Goal: Communication & Community: Answer question/provide support

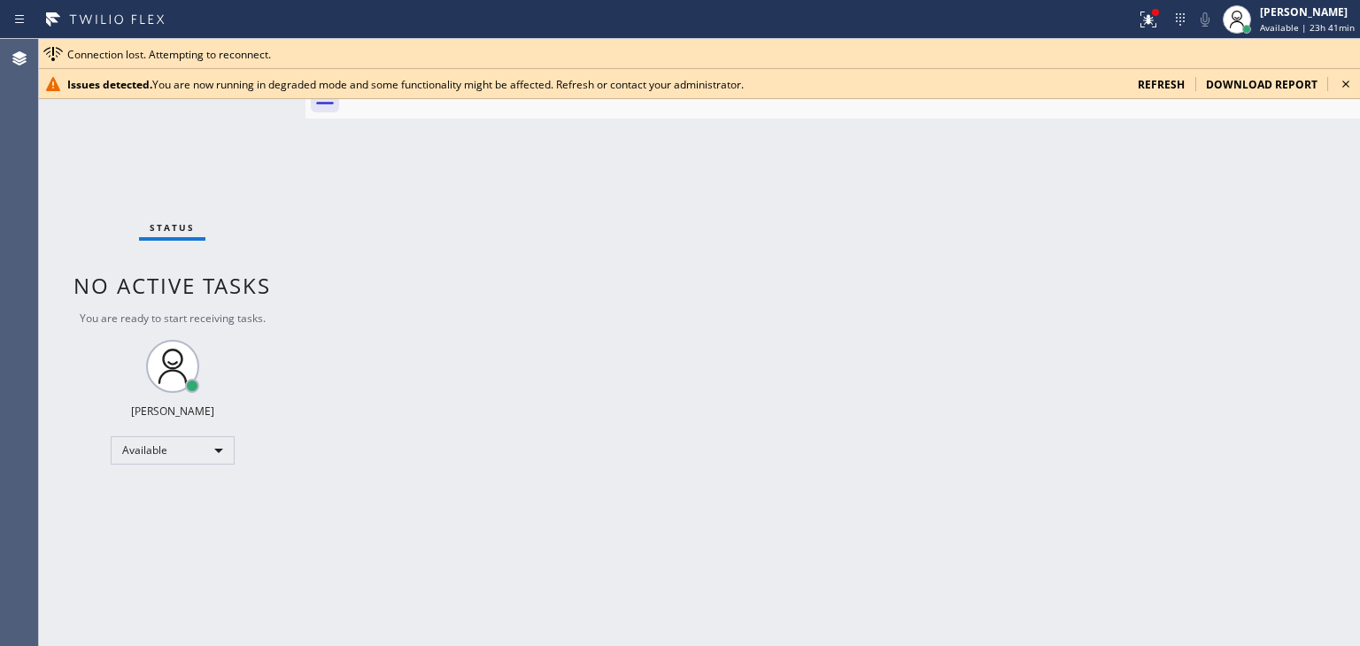
click at [1343, 84] on icon at bounding box center [1345, 84] width 21 height 21
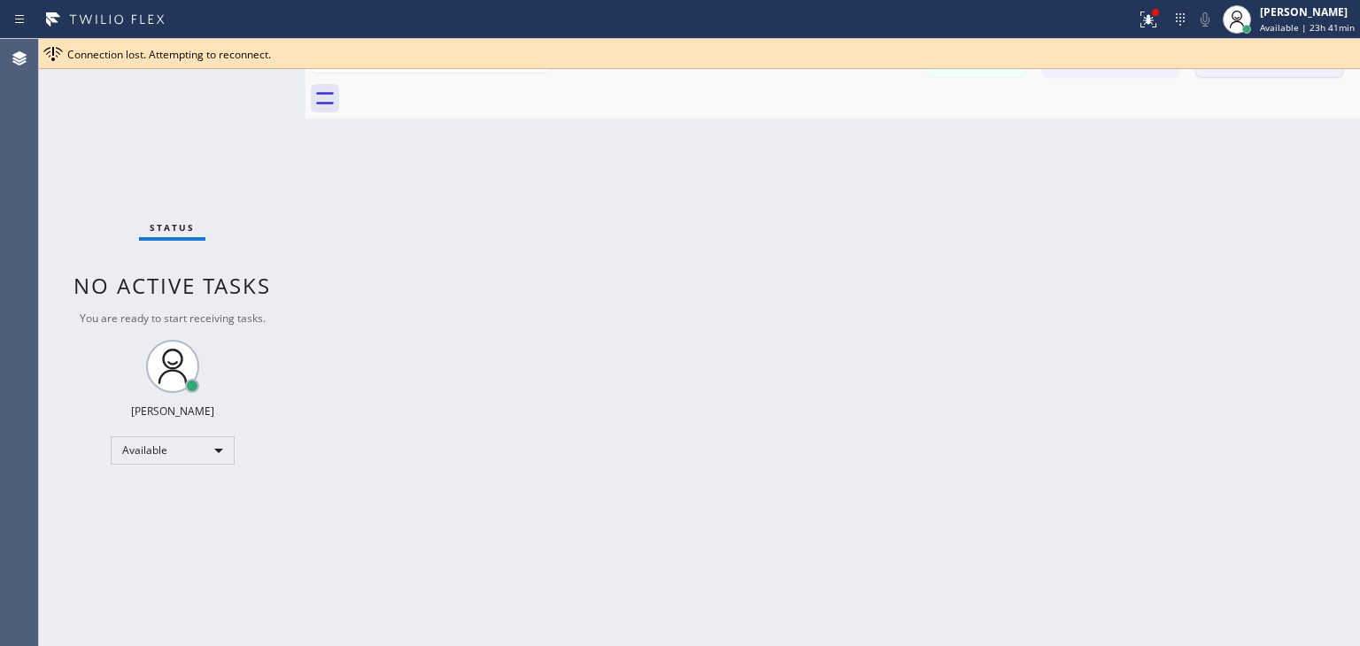
click at [1279, 75] on button "Call to Technicians" at bounding box center [1269, 60] width 146 height 34
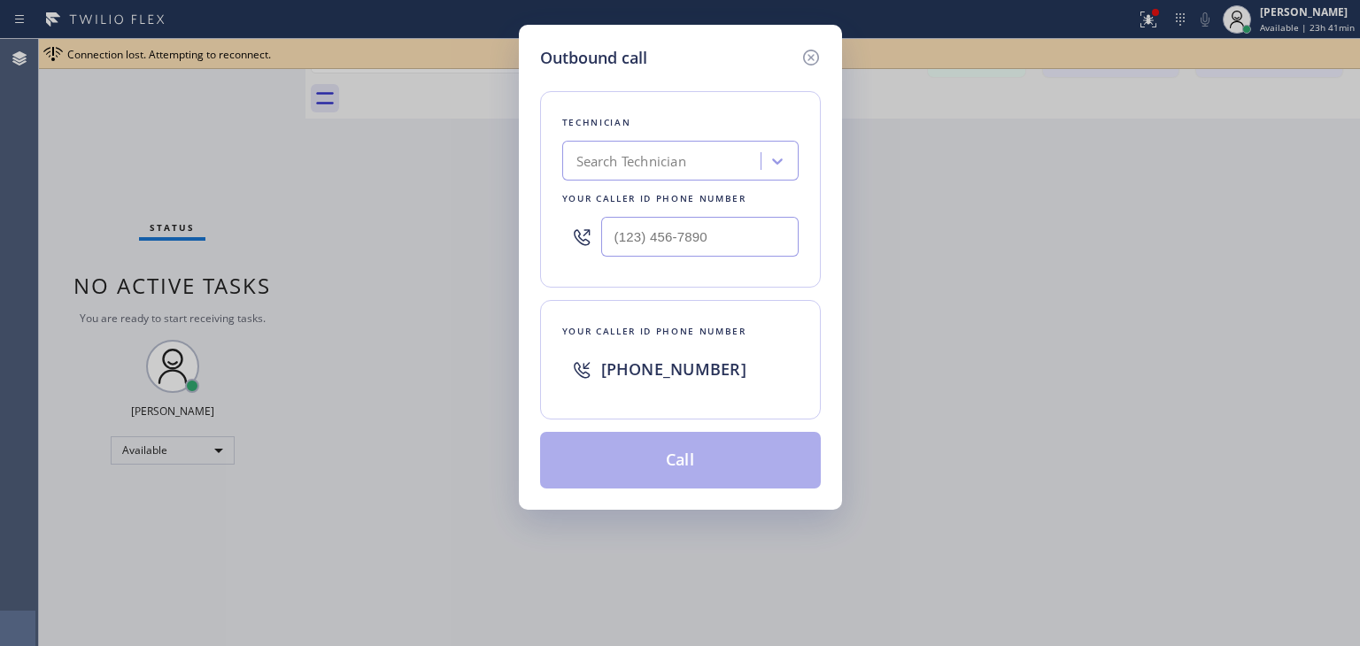
click at [620, 150] on div "Search Technician" at bounding box center [664, 161] width 193 height 31
type input "[PERSON_NAME]"
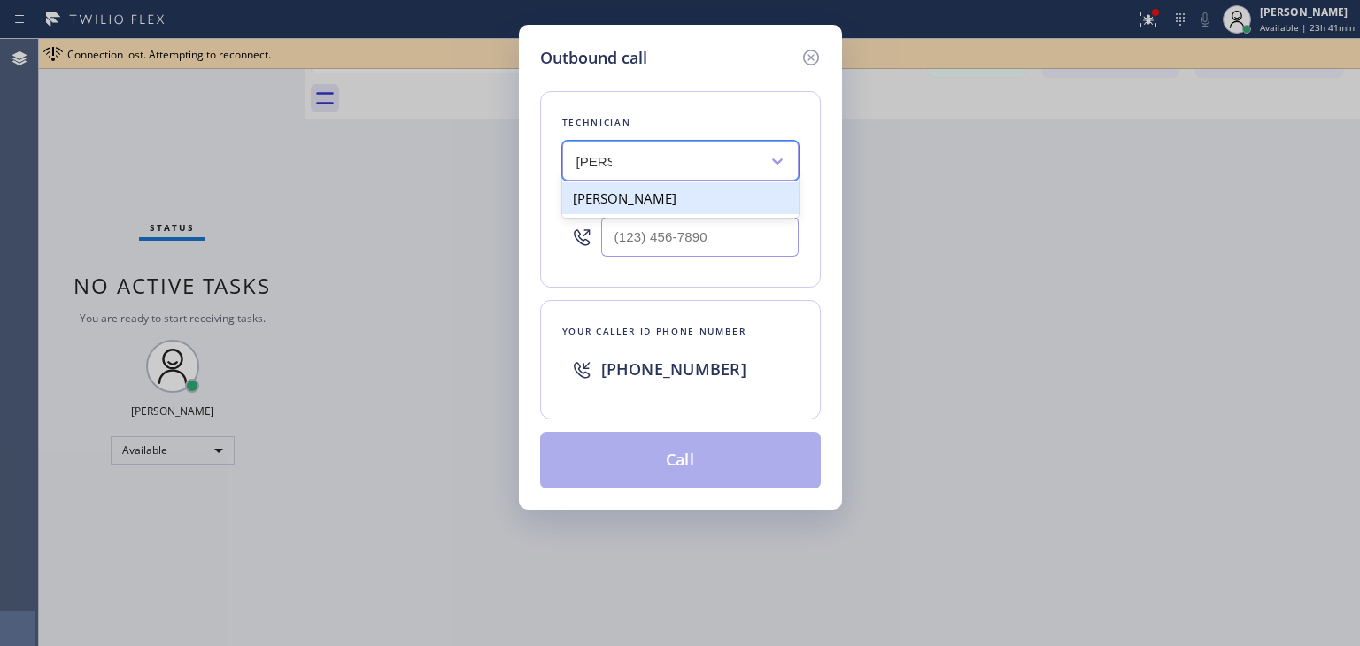
click at [625, 196] on div "[PERSON_NAME]" at bounding box center [680, 198] width 236 height 32
type input "[PHONE_NUMBER]"
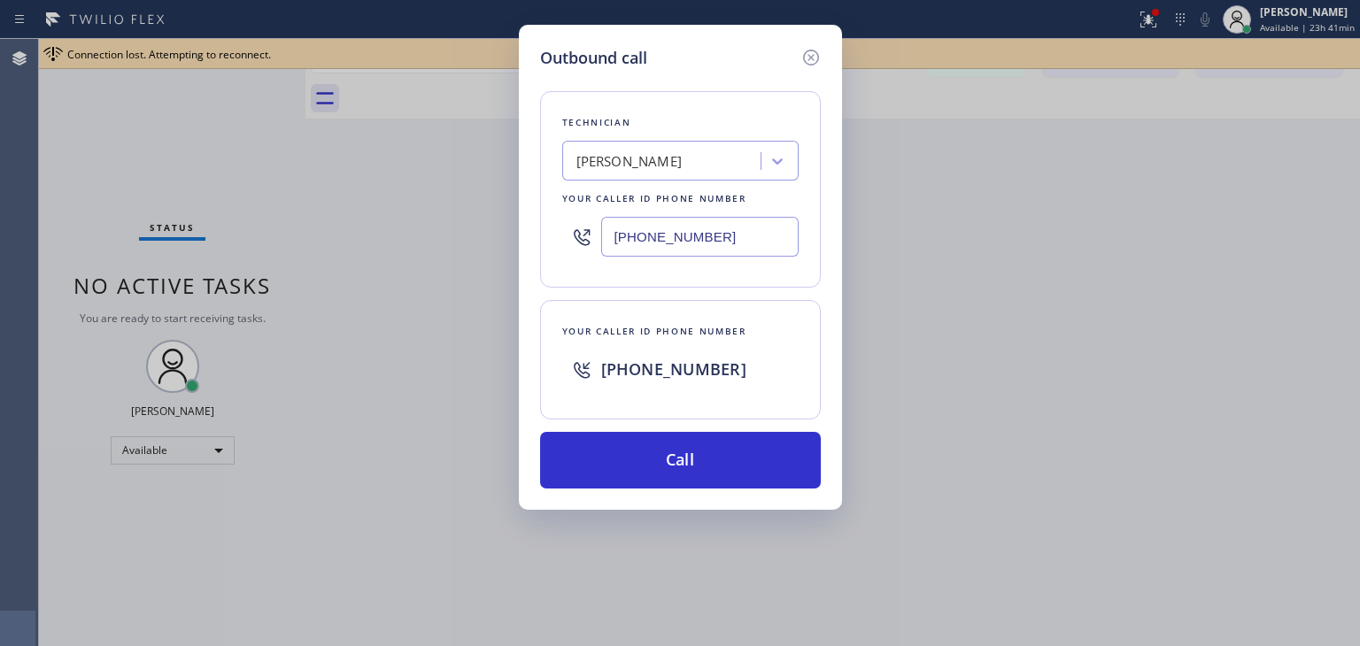
click at [699, 241] on input "[PHONE_NUMBER]" at bounding box center [699, 237] width 197 height 40
click at [808, 65] on icon at bounding box center [811, 57] width 21 height 21
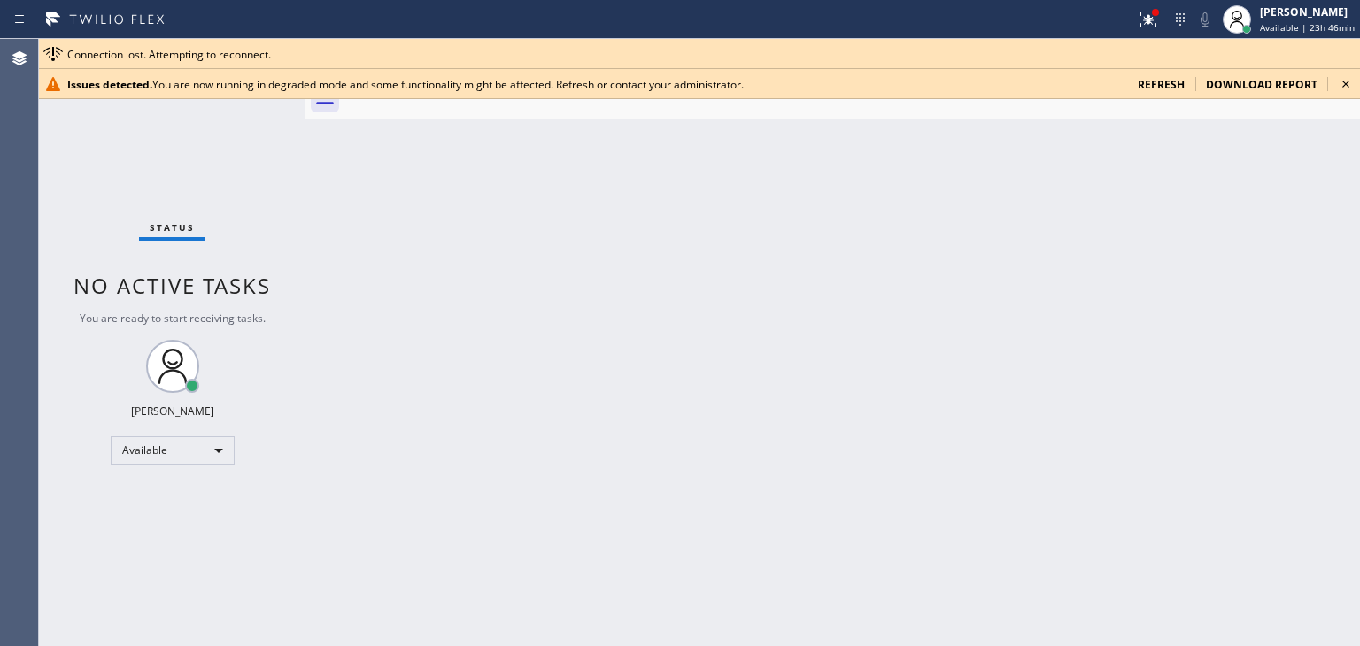
click at [1343, 86] on icon at bounding box center [1345, 84] width 21 height 21
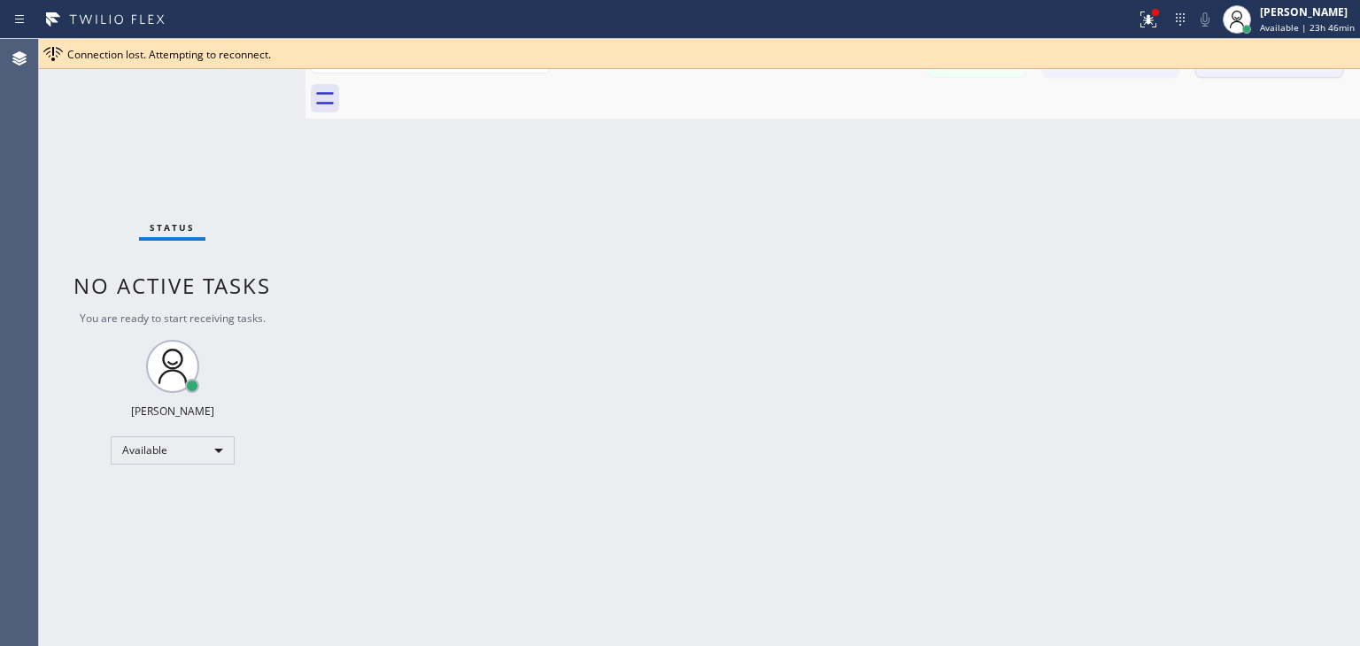
click at [1290, 69] on button "Call to Technicians" at bounding box center [1269, 60] width 146 height 34
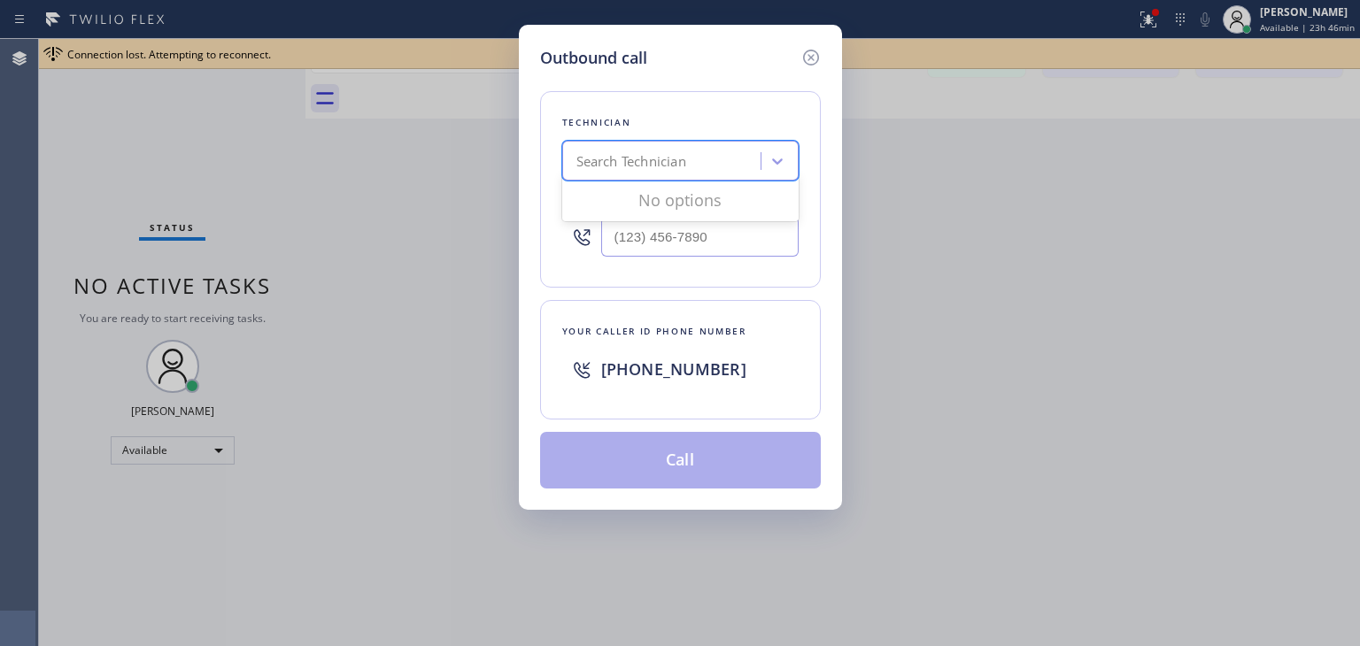
click at [653, 143] on div "Search Technician" at bounding box center [680, 161] width 236 height 40
type input "[PERSON_NAME]"
click at [681, 208] on div "[PERSON_NAME]" at bounding box center [680, 198] width 236 height 32
type input "[PHONE_NUMBER]"
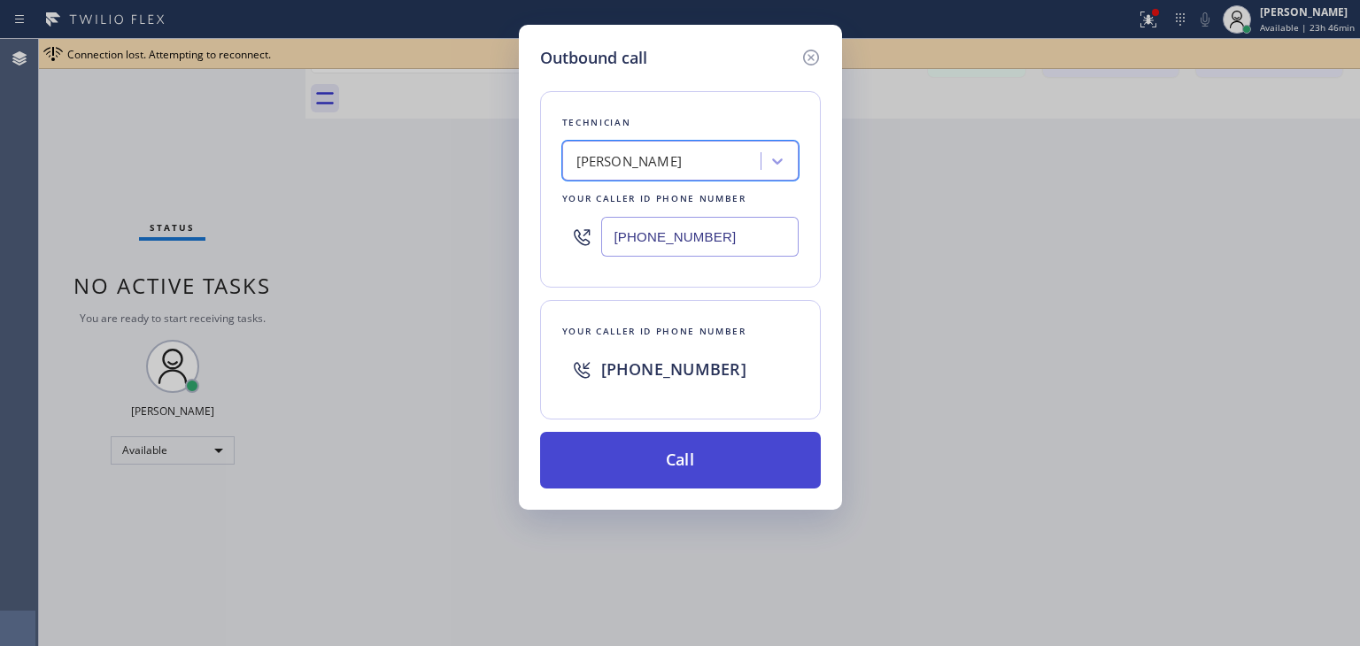
click at [720, 461] on button "Call" at bounding box center [680, 460] width 281 height 57
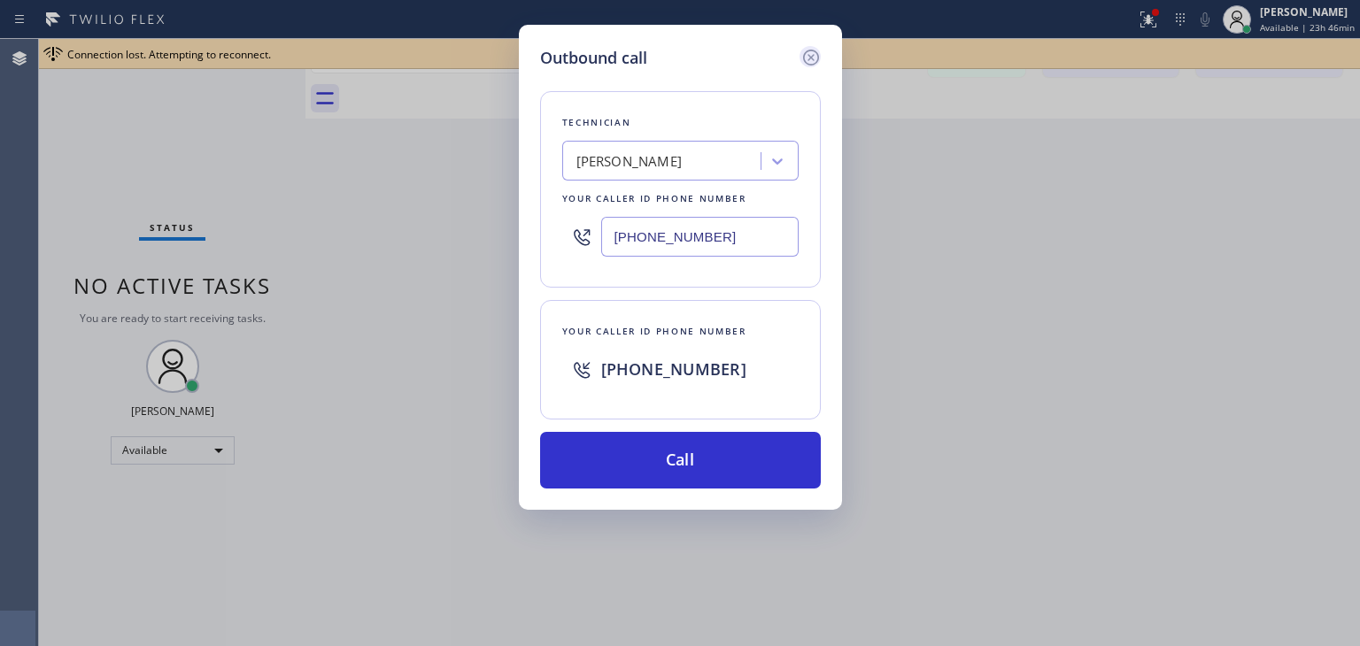
click at [804, 49] on icon at bounding box center [811, 57] width 21 height 21
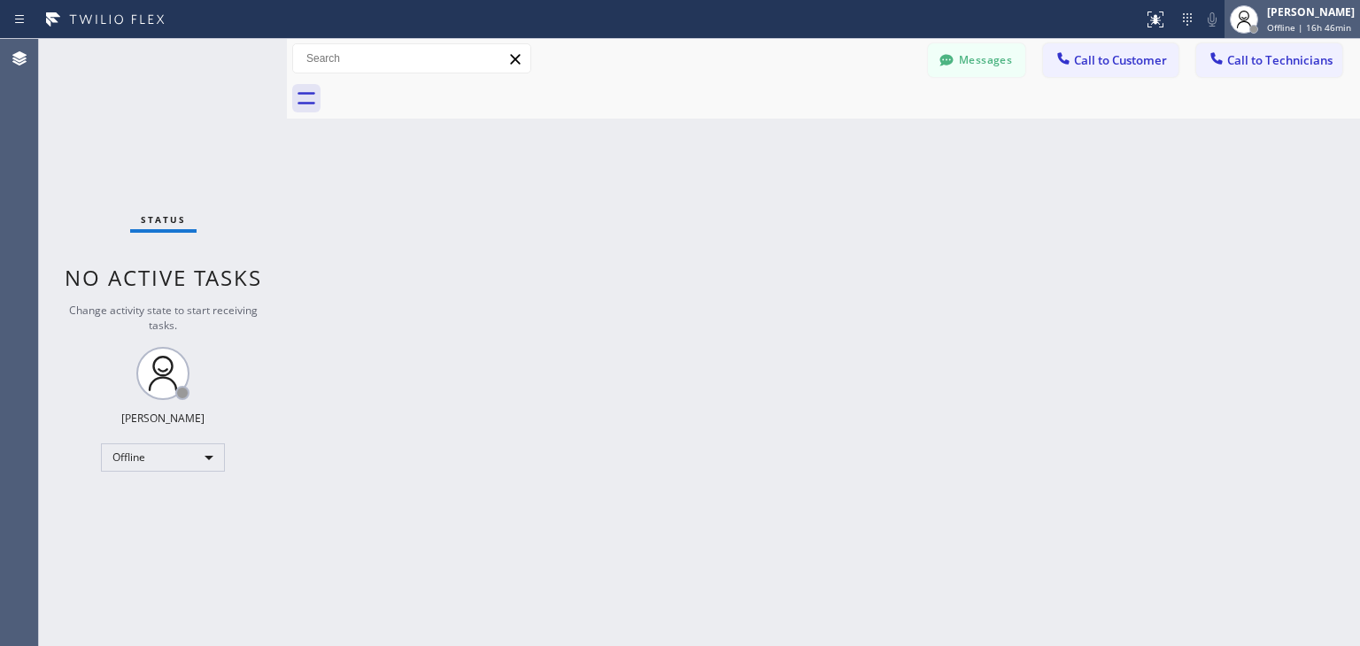
click at [1301, 32] on div "Status report No issues detected If you experience an issue, please download th…" at bounding box center [680, 323] width 1360 height 646
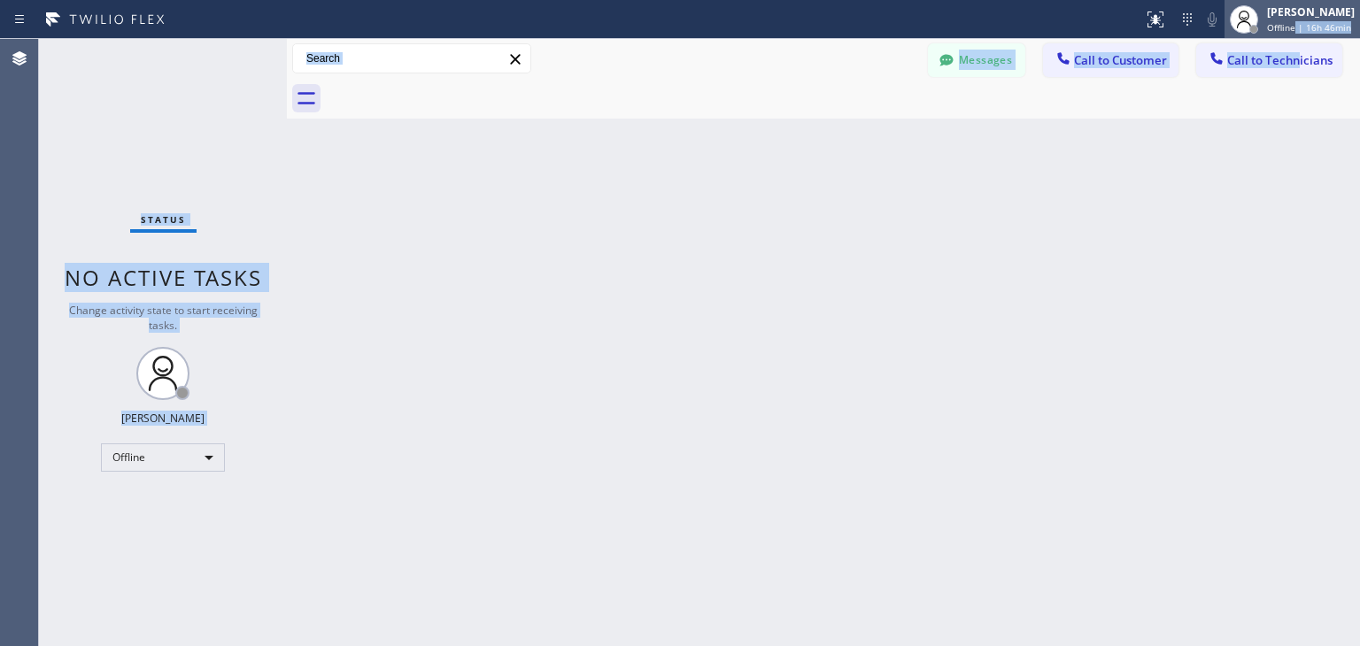
click at [1301, 32] on span "Offline | 16h 46min" at bounding box center [1309, 27] width 84 height 12
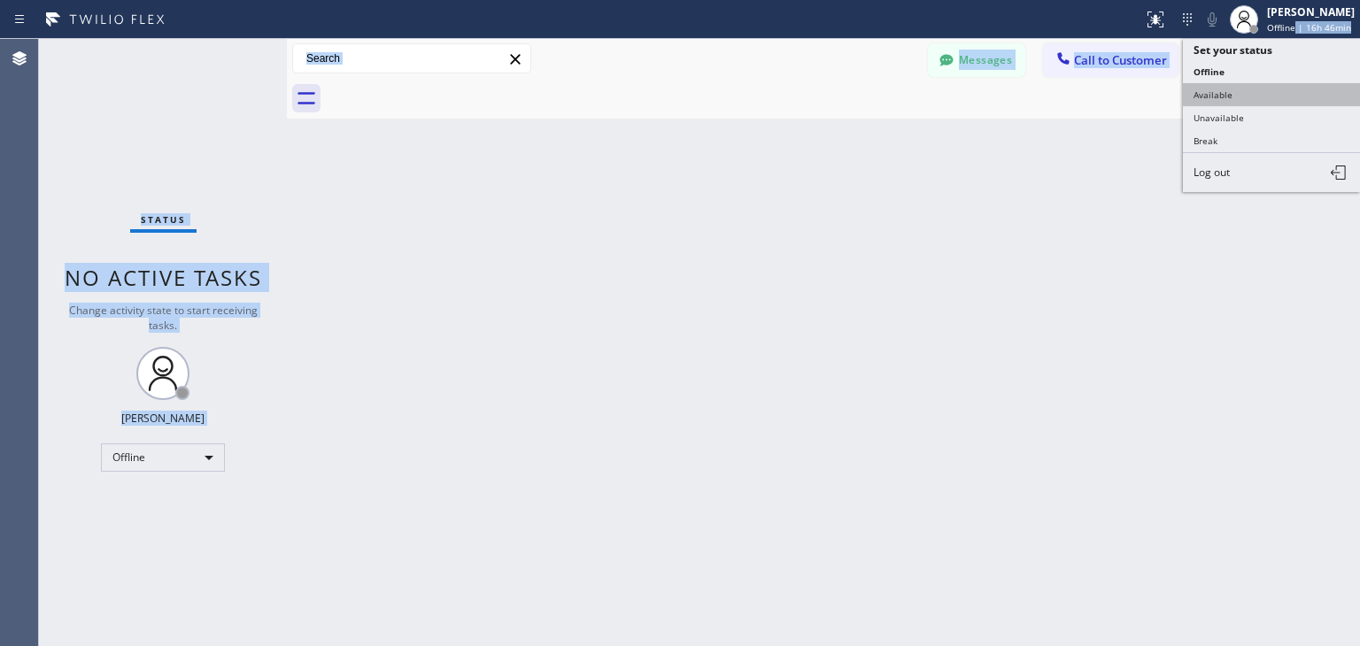
click at [1285, 97] on button "Available" at bounding box center [1271, 94] width 177 height 23
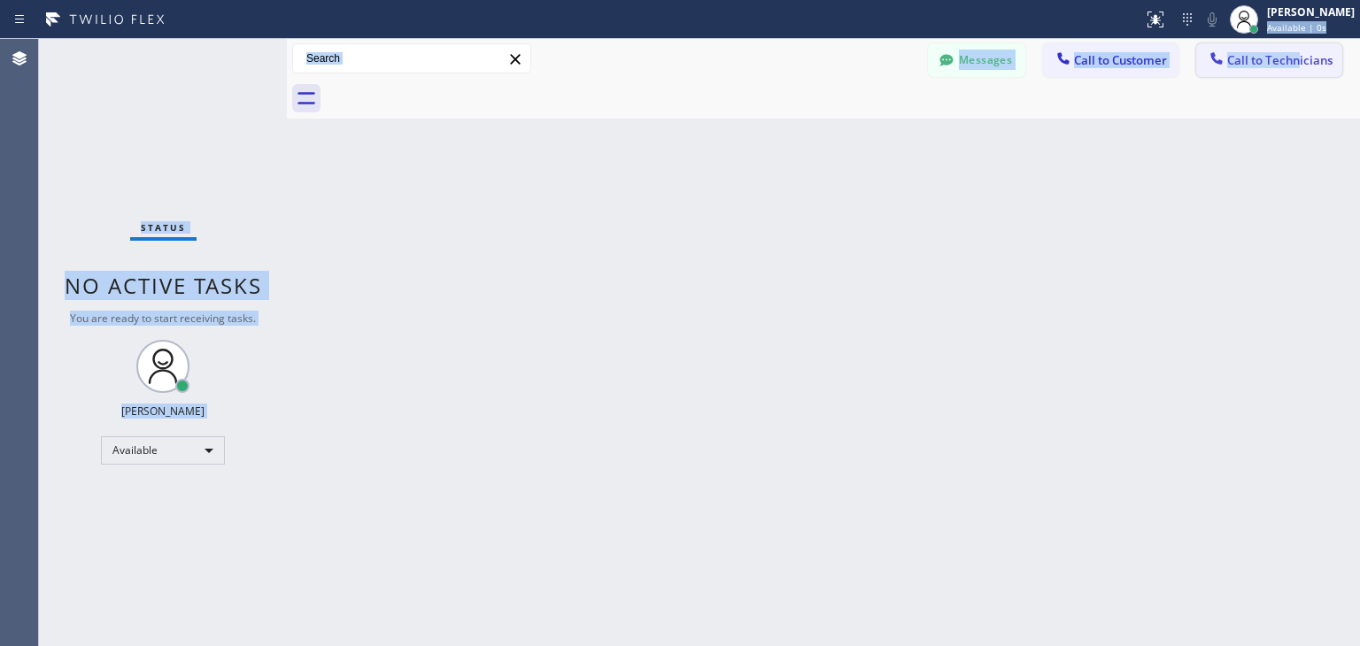
click at [1236, 61] on span "Call to Technicians" at bounding box center [1279, 60] width 105 height 16
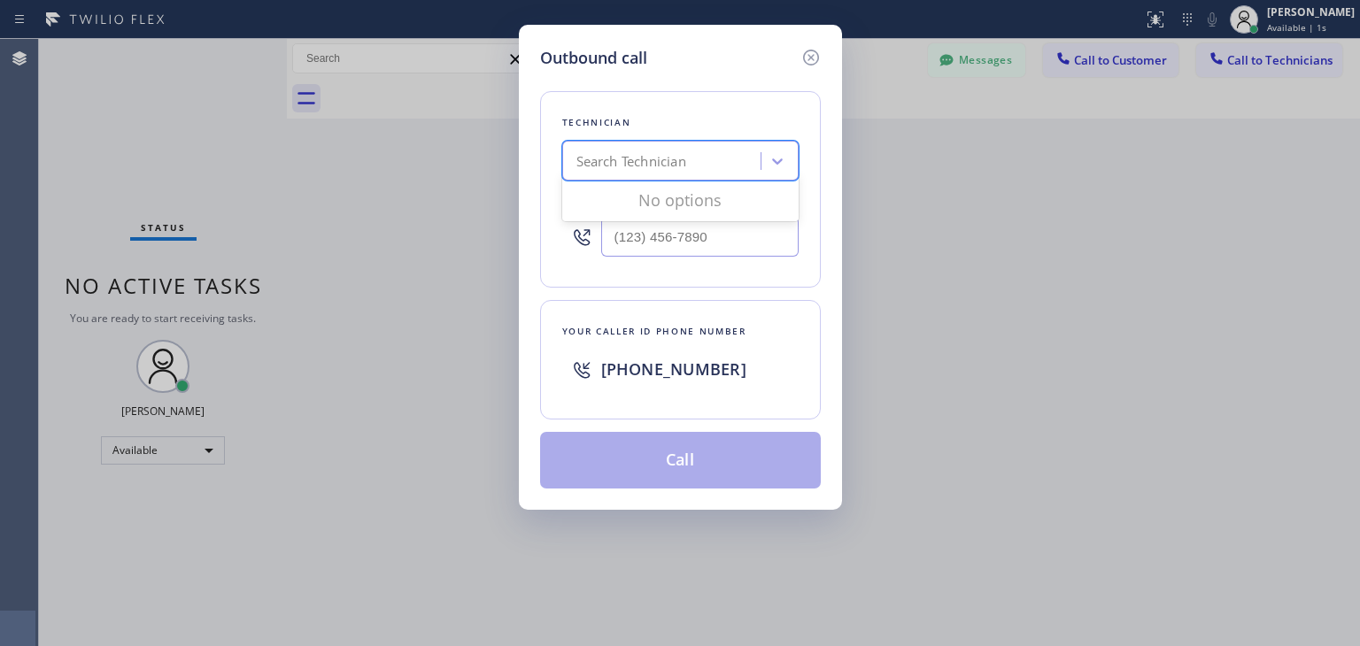
click at [650, 171] on div "Search Technician" at bounding box center [664, 161] width 193 height 31
type input "[PERSON_NAME]"
click at [677, 203] on div "[PERSON_NAME]" at bounding box center [680, 198] width 236 height 32
type input "[PHONE_NUMBER]"
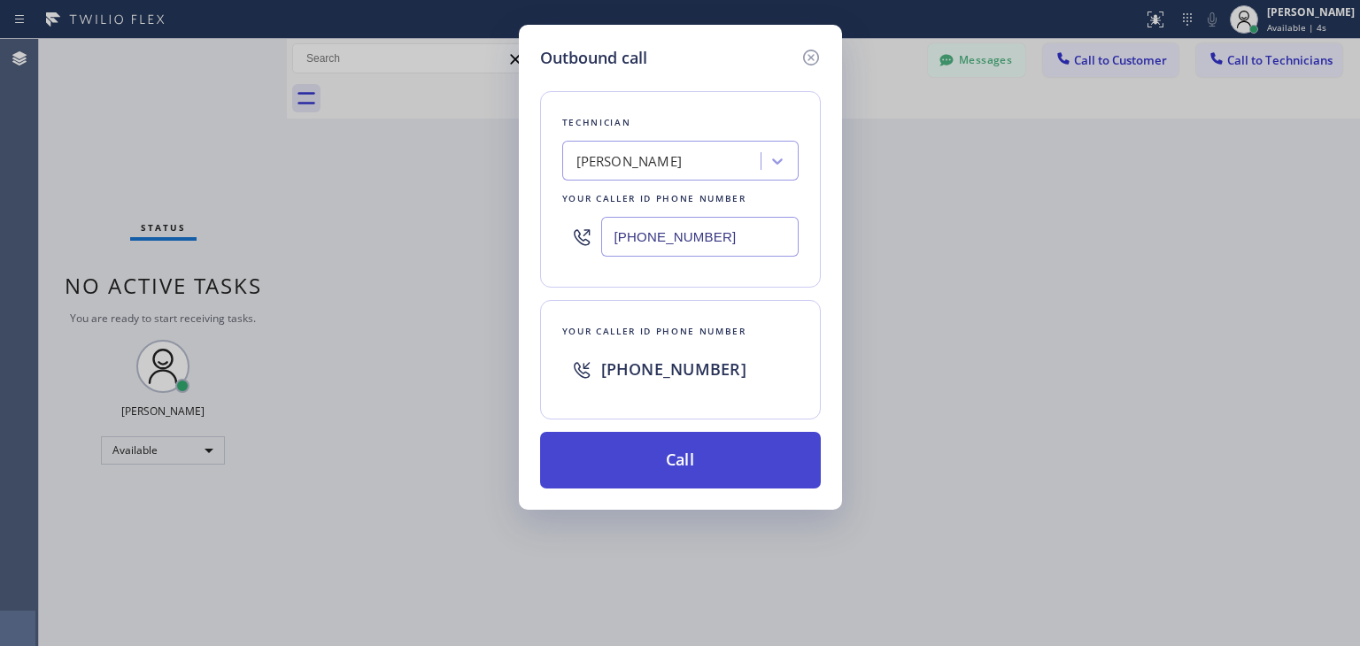
click at [698, 456] on button "Call" at bounding box center [680, 460] width 281 height 57
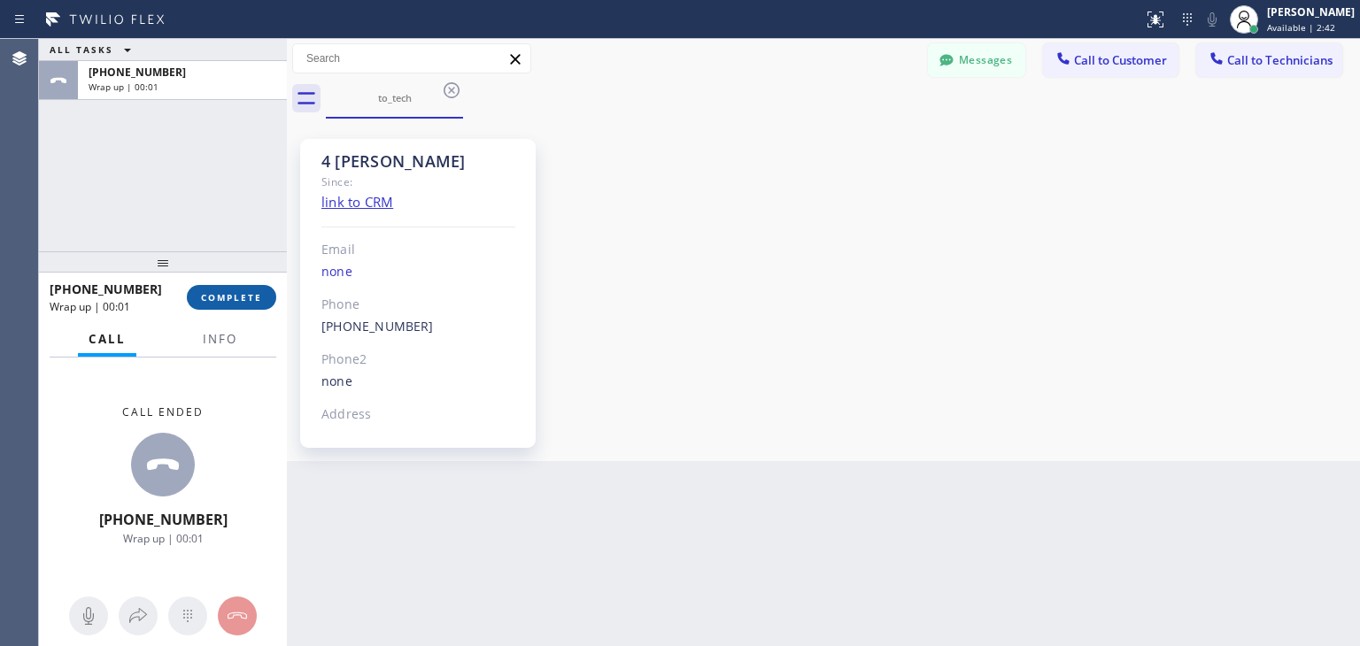
click at [262, 290] on button "COMPLETE" at bounding box center [231, 297] width 89 height 25
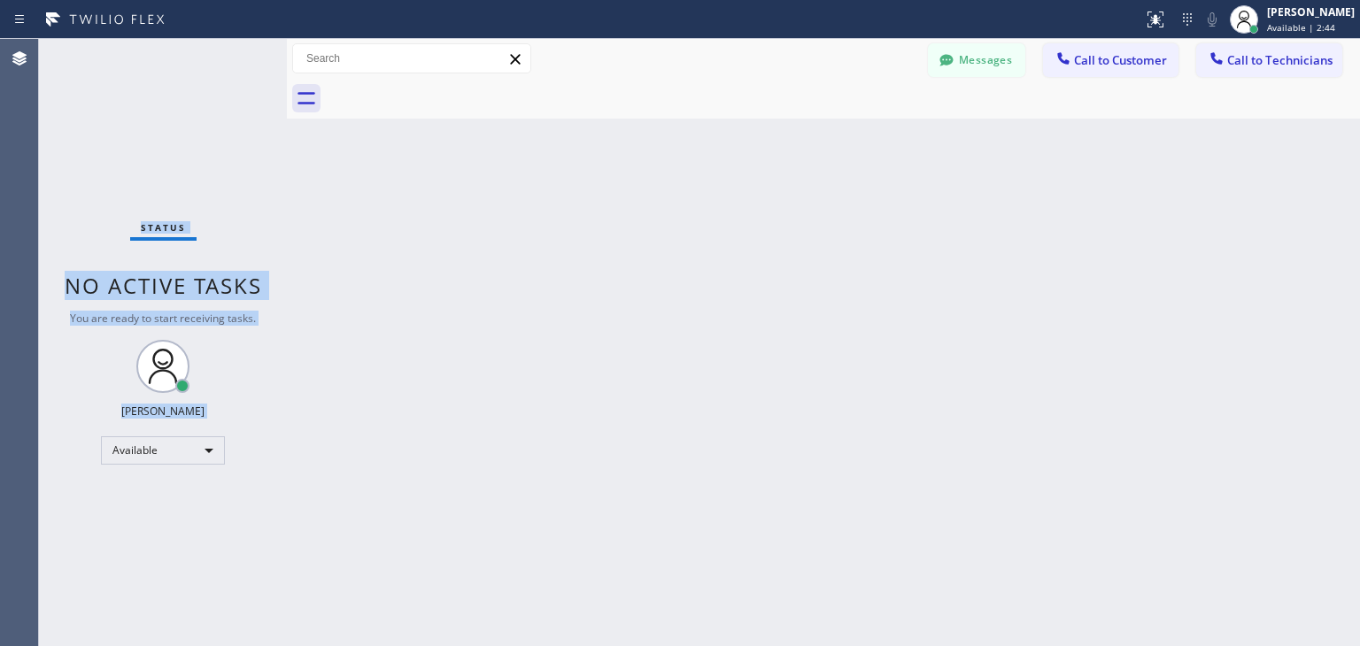
click at [262, 290] on div "Status No active tasks You are ready to start receiving tasks. Amir Asamov Avai…" at bounding box center [163, 343] width 248 height 608
click at [1258, 43] on button "Call to Technicians" at bounding box center [1269, 60] width 146 height 34
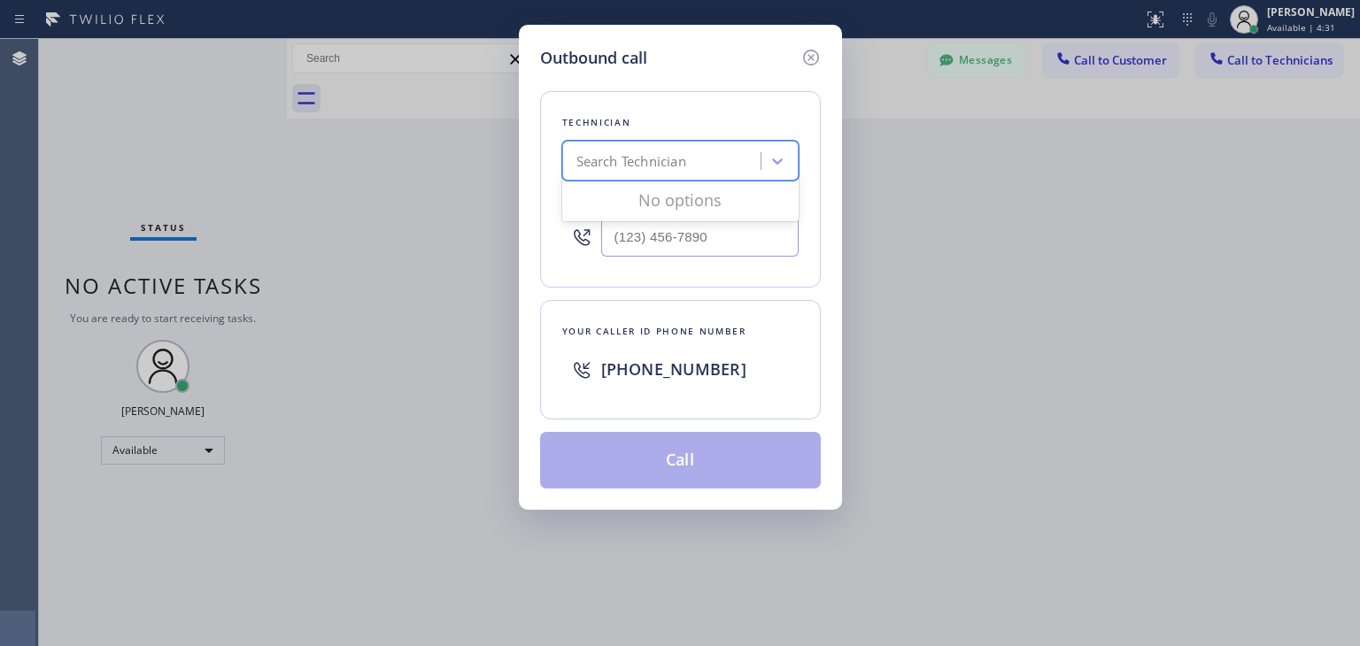
click at [668, 150] on div "Search Technician" at bounding box center [664, 161] width 193 height 31
type input "[PERSON_NAME]"
click at [696, 193] on div "[PERSON_NAME]" at bounding box center [680, 198] width 236 height 32
type input "[PHONE_NUMBER]"
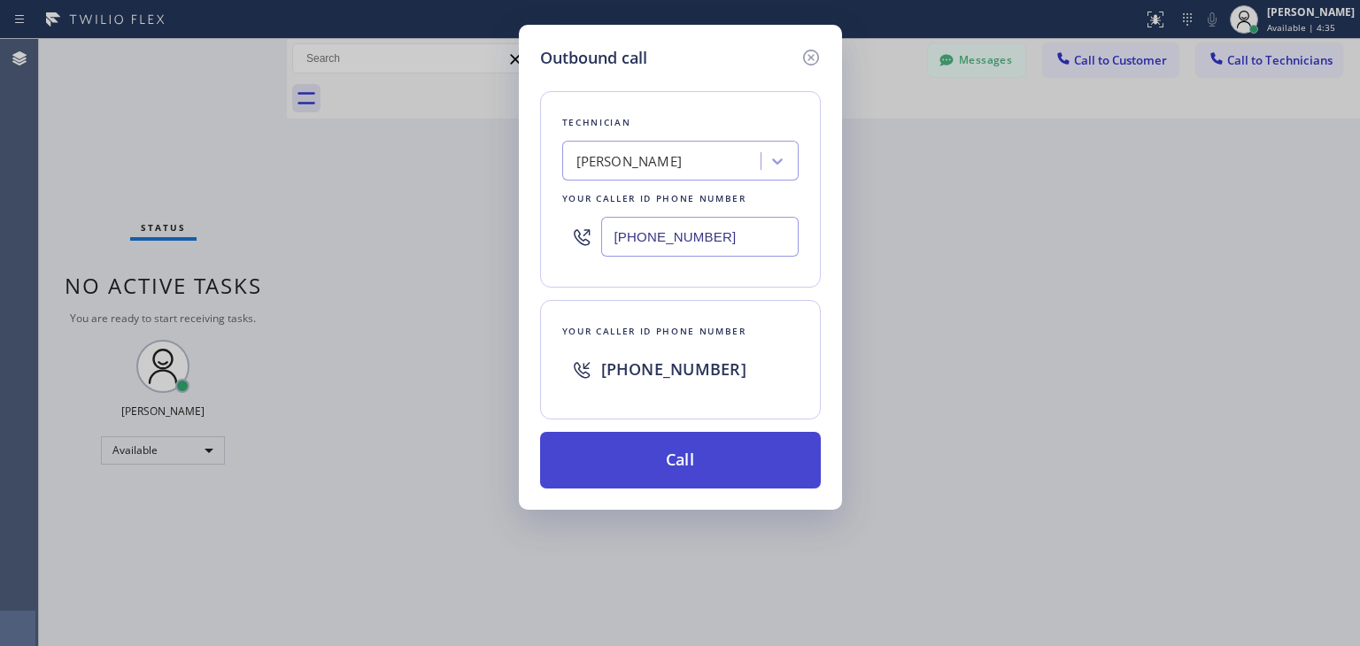
click at [714, 478] on button "Call" at bounding box center [680, 460] width 281 height 57
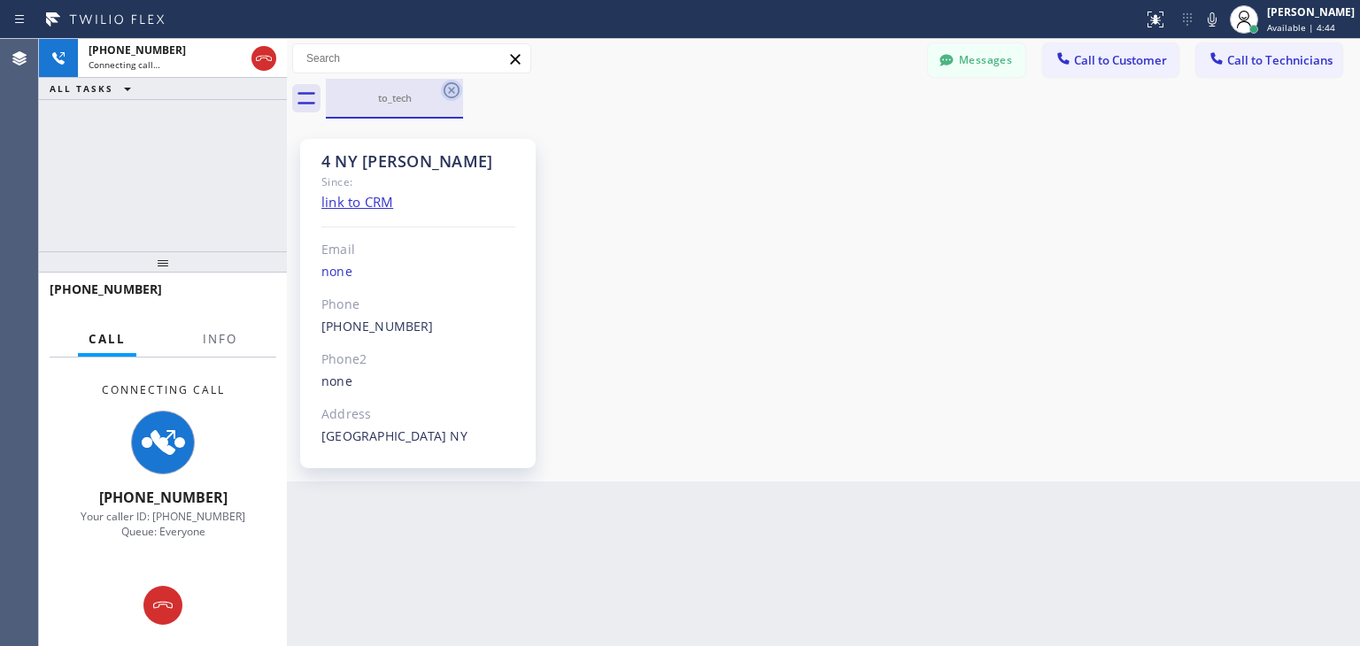
click at [452, 96] on icon at bounding box center [451, 90] width 21 height 21
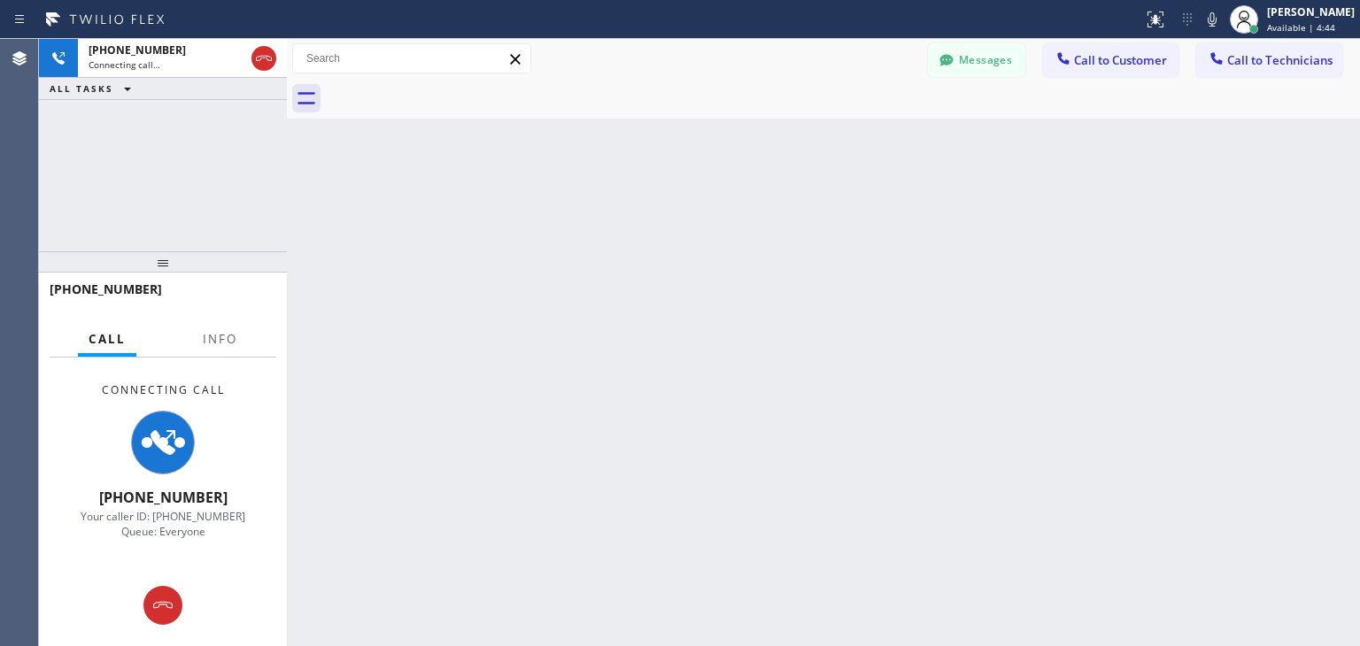
click at [452, 96] on div at bounding box center [843, 99] width 1034 height 40
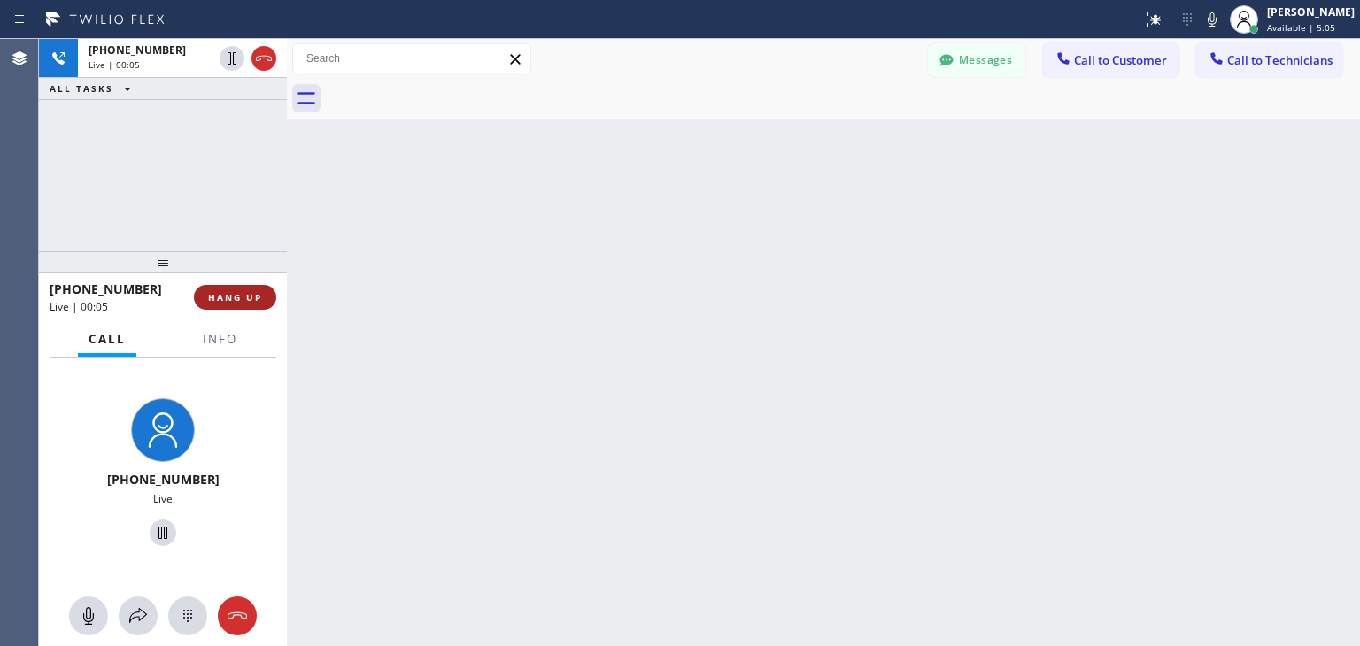
click at [239, 302] on span "HANG UP" at bounding box center [235, 297] width 54 height 12
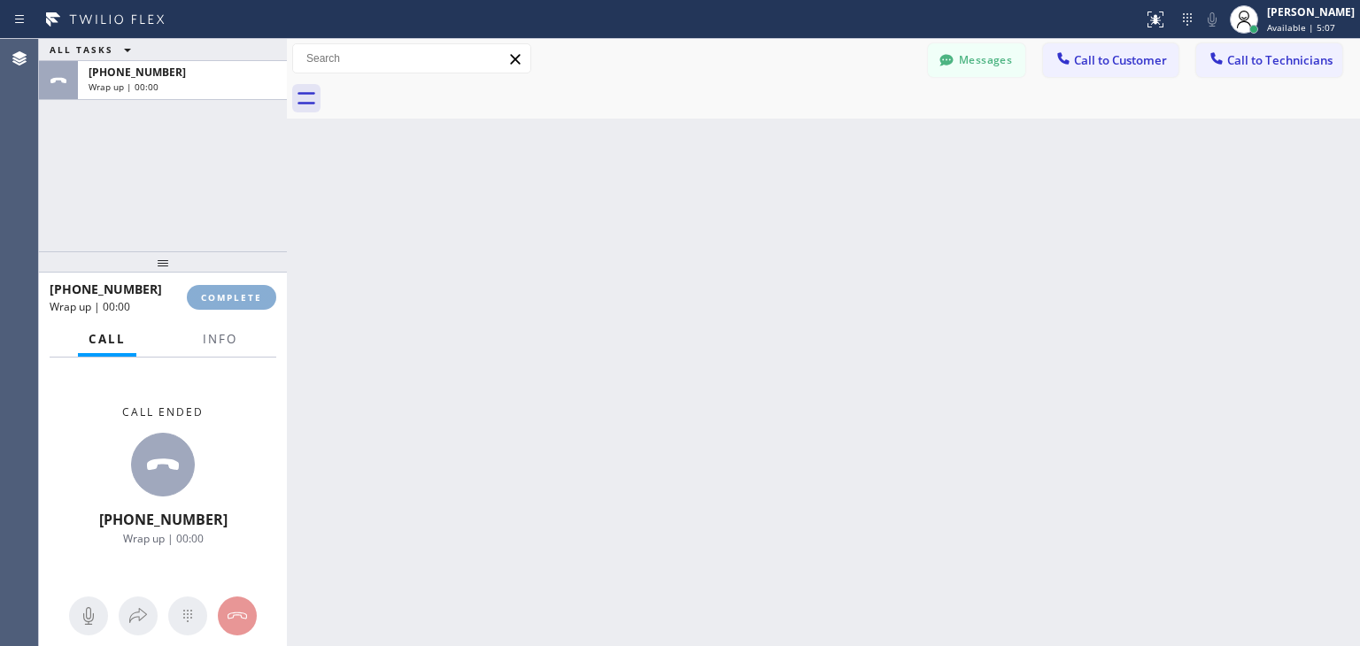
click at [239, 302] on span "COMPLETE" at bounding box center [231, 297] width 61 height 12
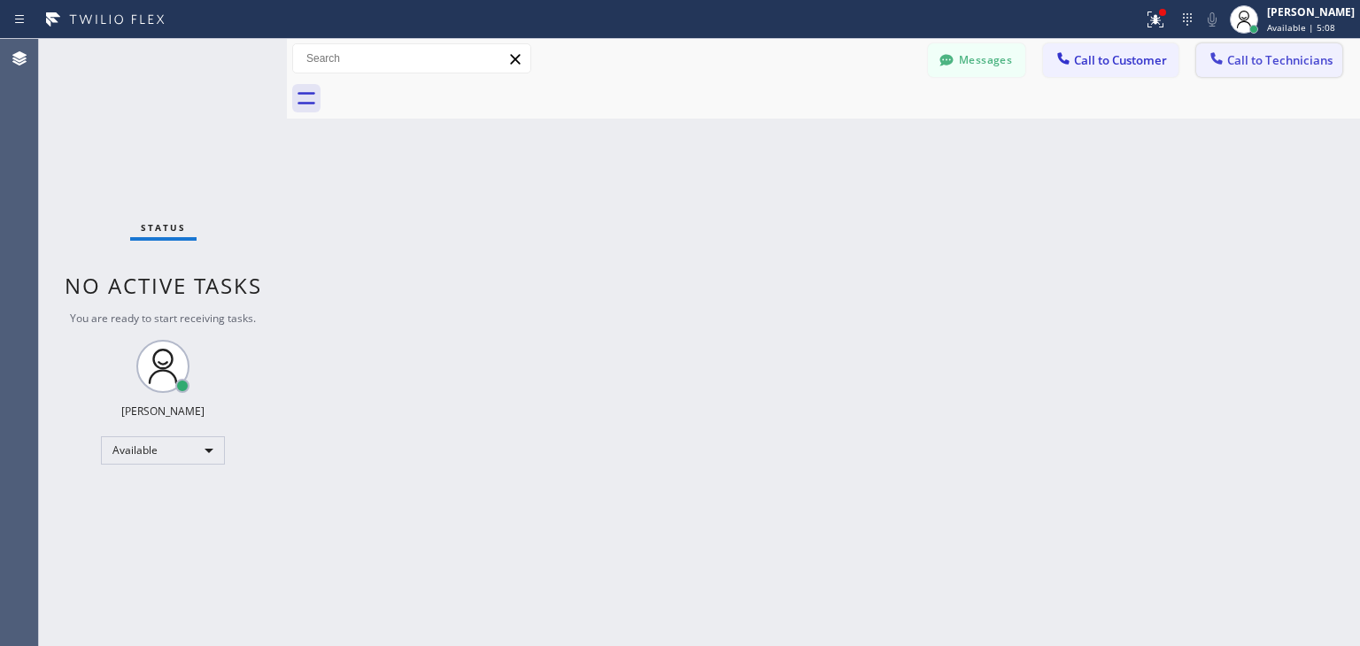
click at [1300, 61] on span "Call to Technicians" at bounding box center [1279, 60] width 105 height 16
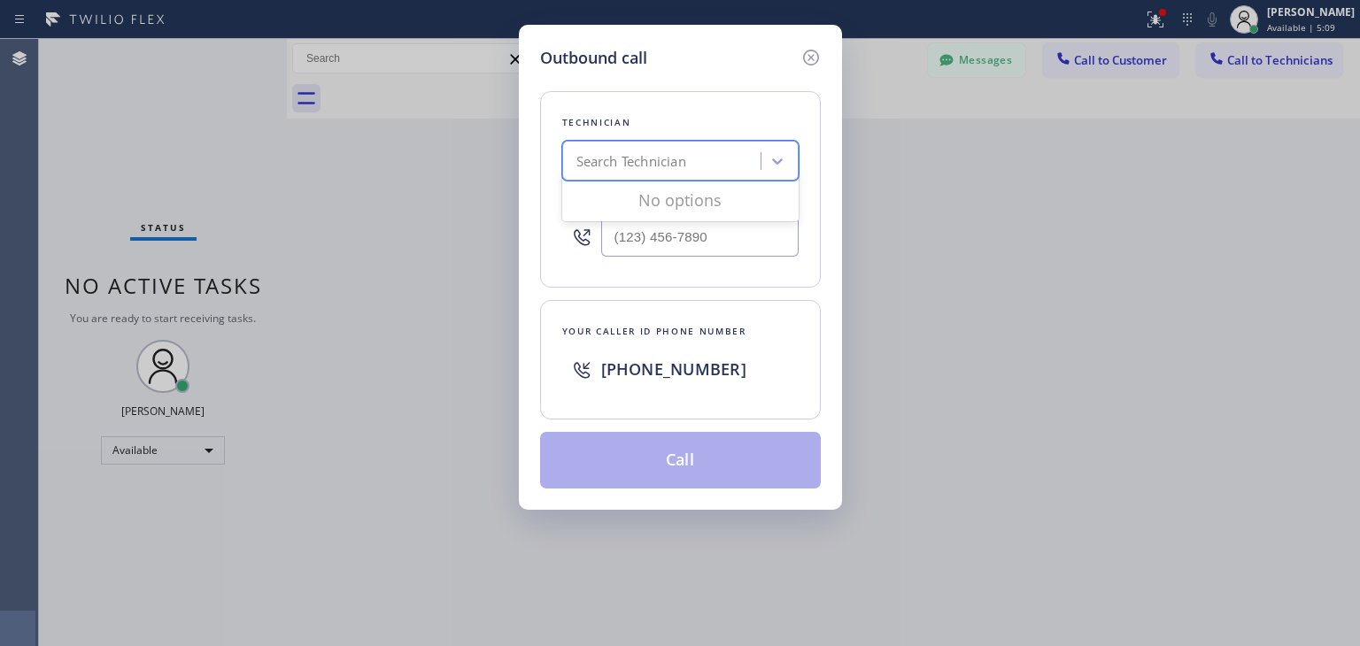
click at [727, 152] on div "Search Technician" at bounding box center [664, 161] width 193 height 31
type input "[PERSON_NAME]"
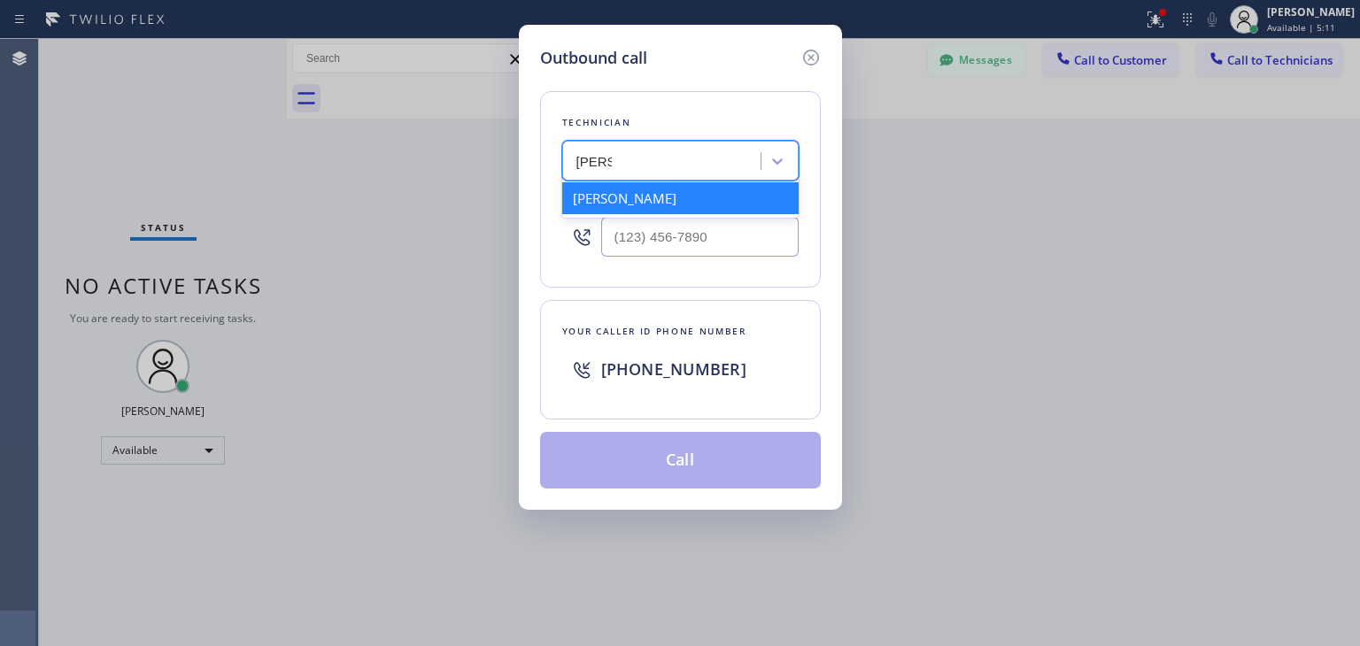
click at [739, 201] on div "[PERSON_NAME]" at bounding box center [680, 198] width 236 height 32
type input "[PHONE_NUMBER]"
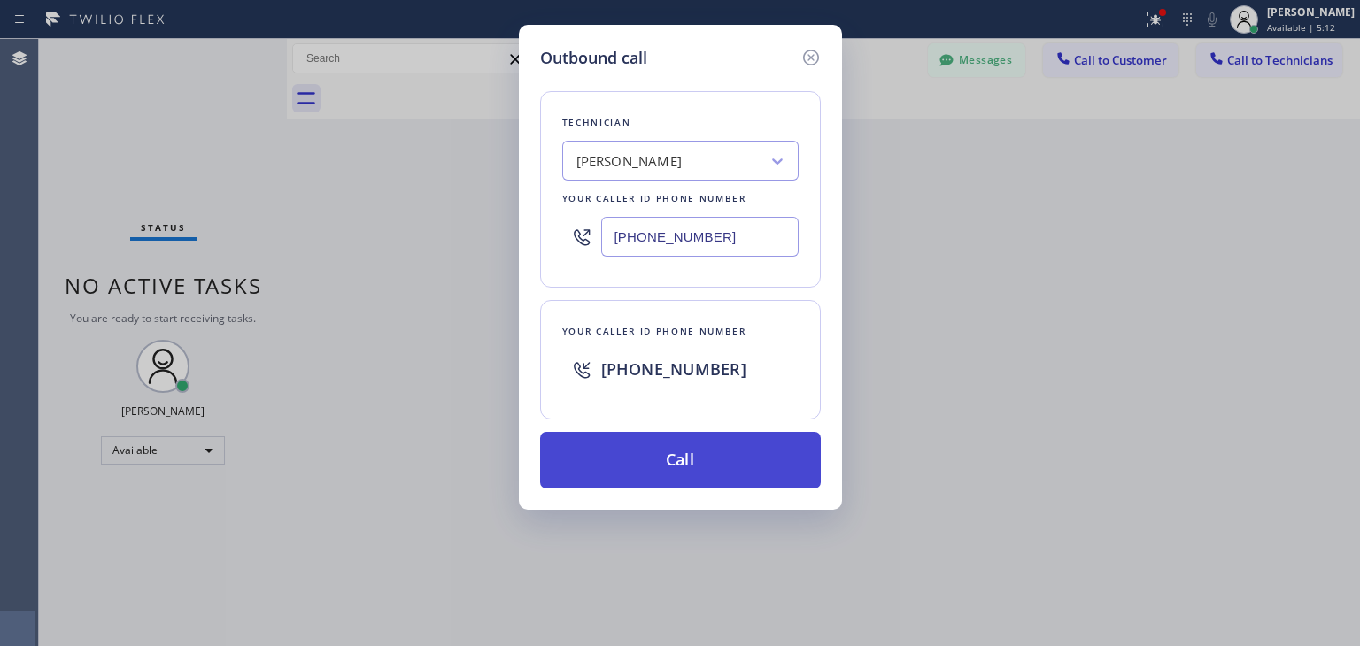
click at [682, 464] on button "Call" at bounding box center [680, 460] width 281 height 57
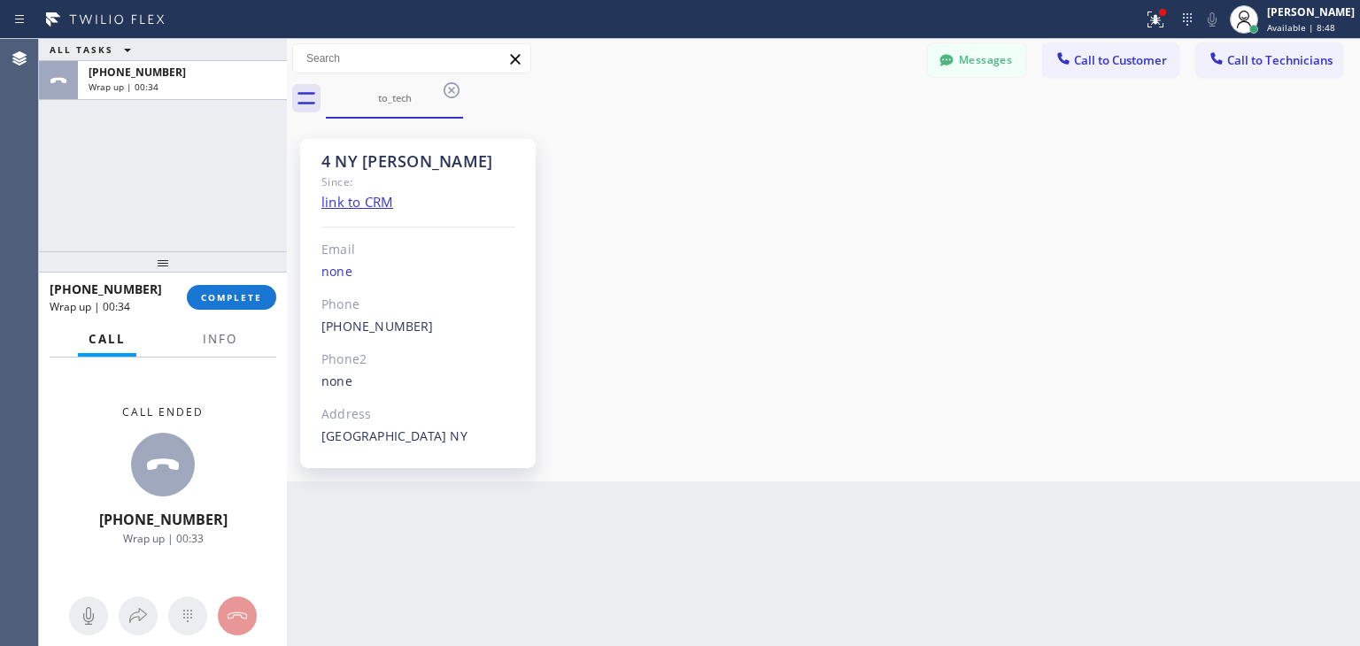
click at [1273, 81] on div "to_tech" at bounding box center [843, 99] width 1034 height 40
click at [1279, 74] on button "Call to Technicians" at bounding box center [1269, 60] width 146 height 34
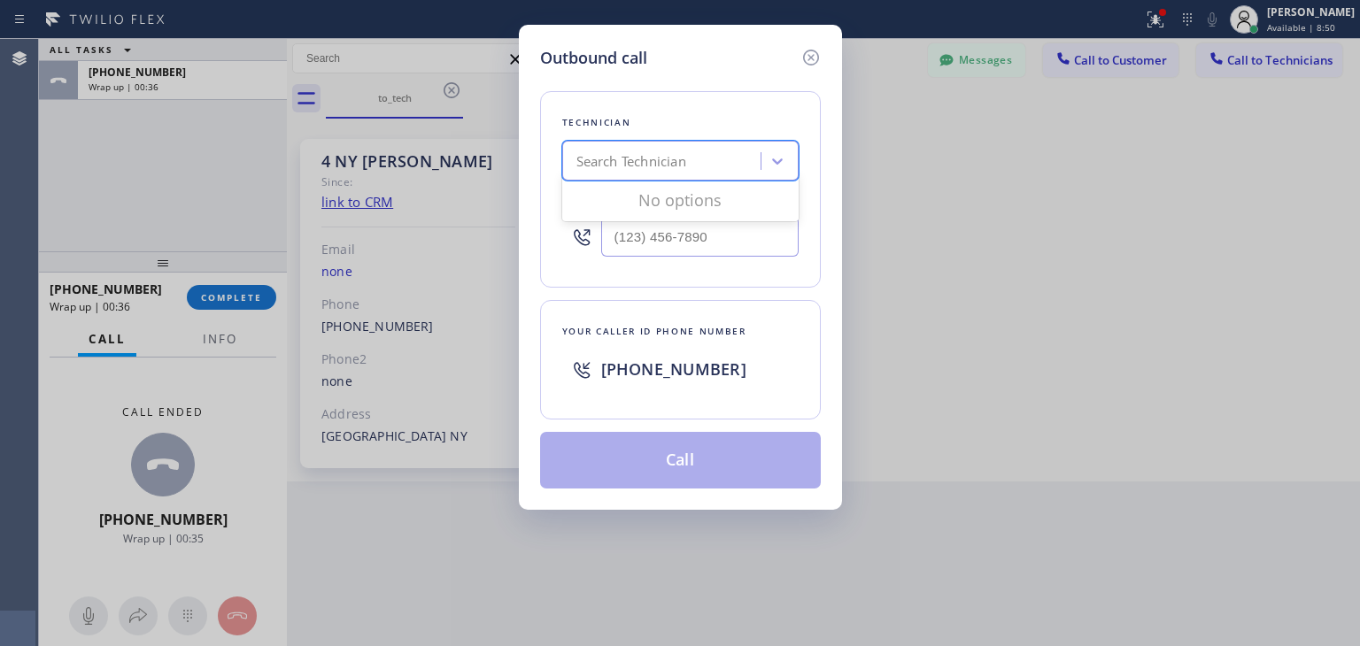
click at [685, 162] on div "Search Technician" at bounding box center [632, 161] width 110 height 20
type input "gregory"
click at [688, 202] on div "[PERSON_NAME] Eranosyan" at bounding box center [680, 198] width 236 height 32
type input "(818) 512-7430"
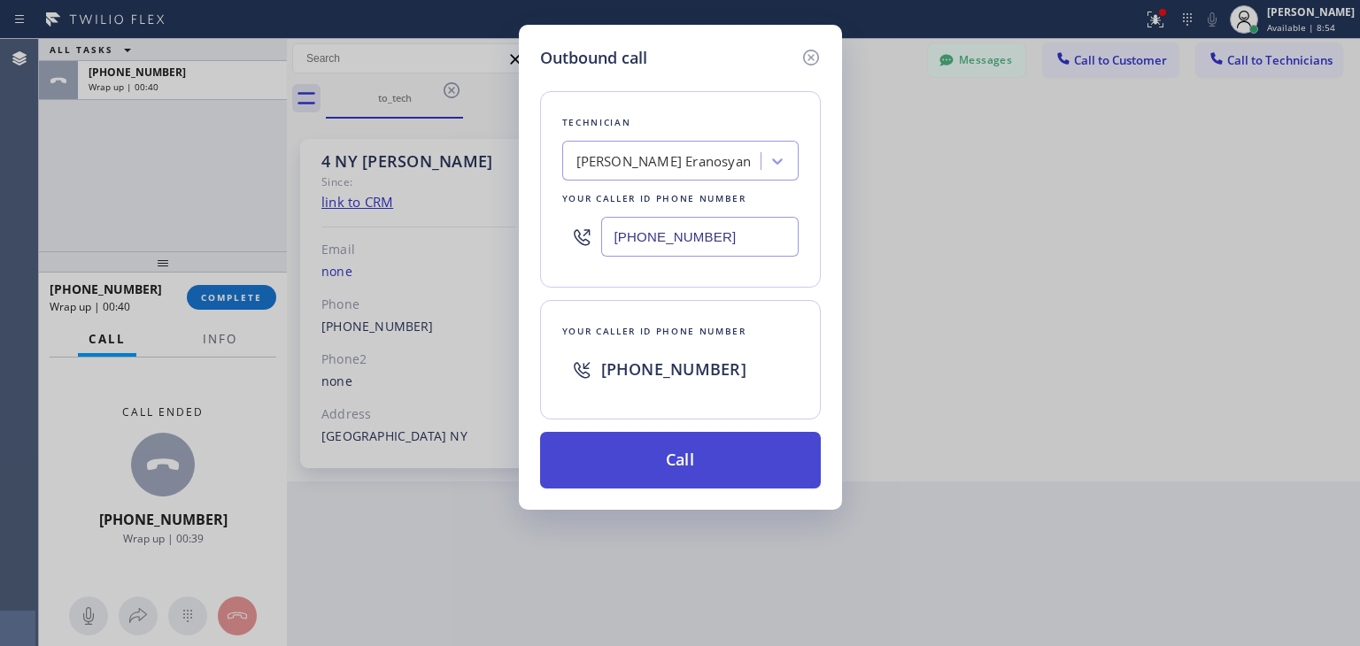
click at [706, 476] on button "Call" at bounding box center [680, 460] width 281 height 57
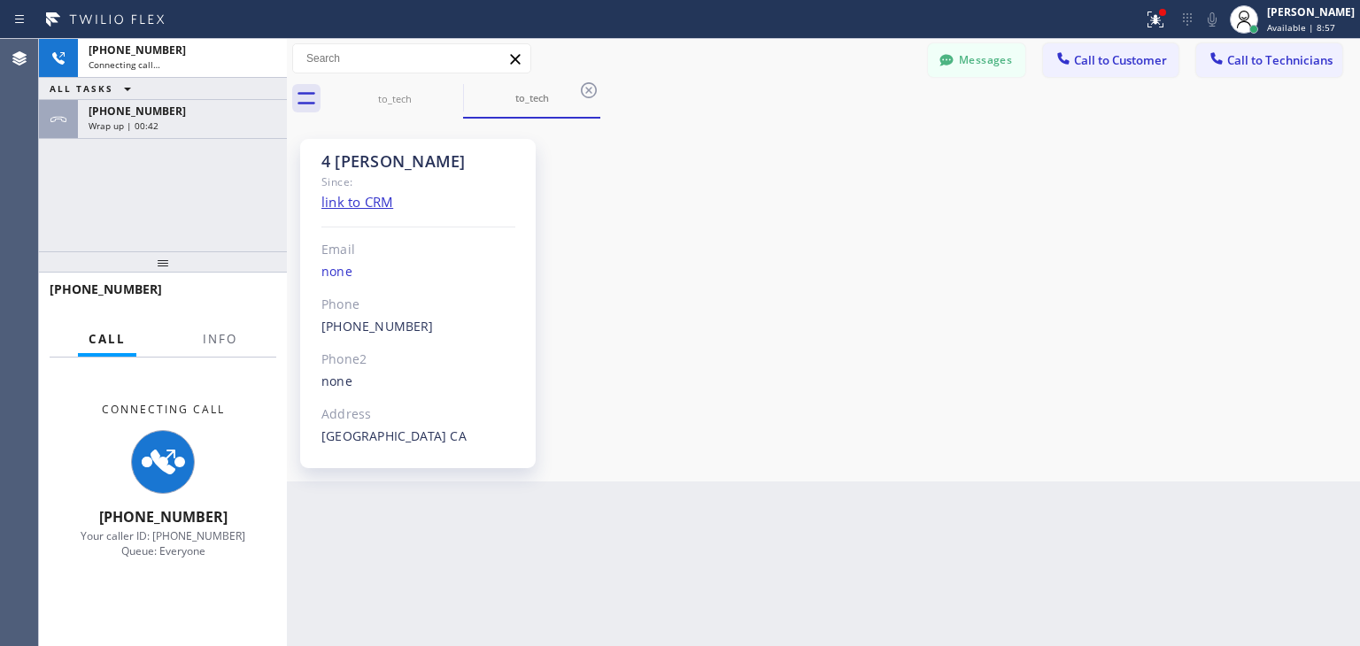
scroll to position [181, 0]
click at [206, 129] on div "Wrap up | 00:43" at bounding box center [183, 126] width 188 height 12
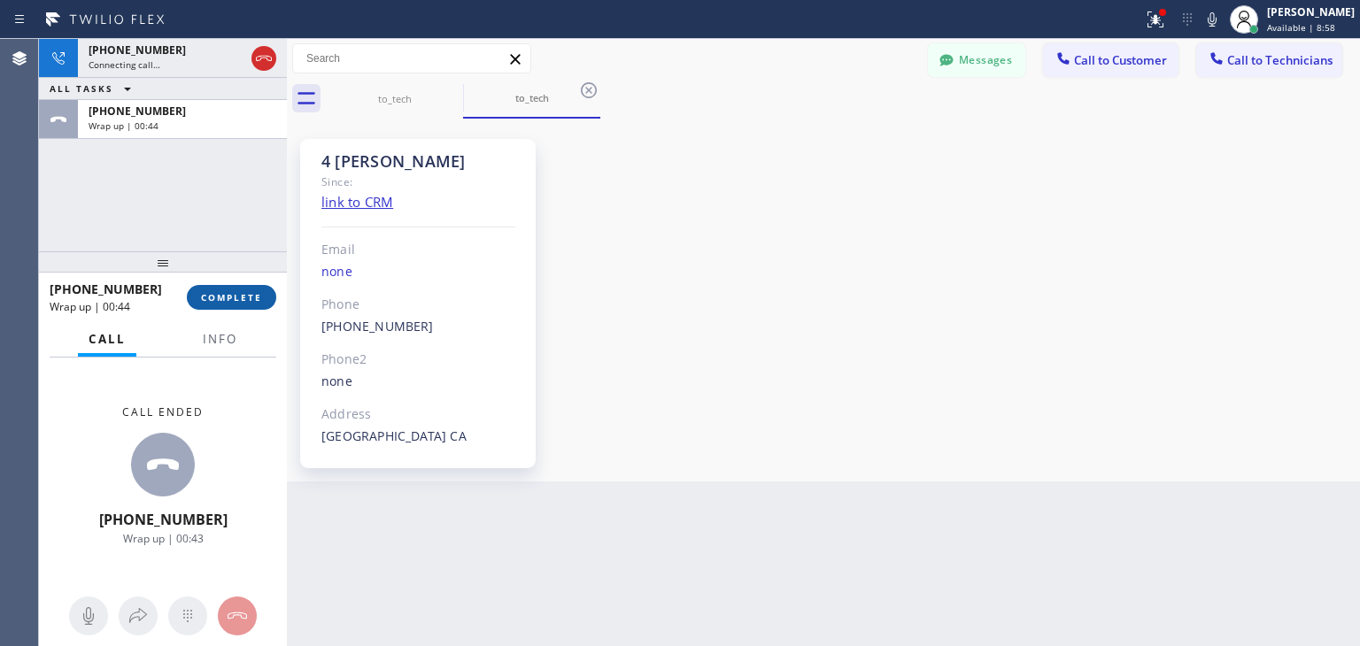
click at [233, 295] on span "COMPLETE" at bounding box center [231, 297] width 61 height 12
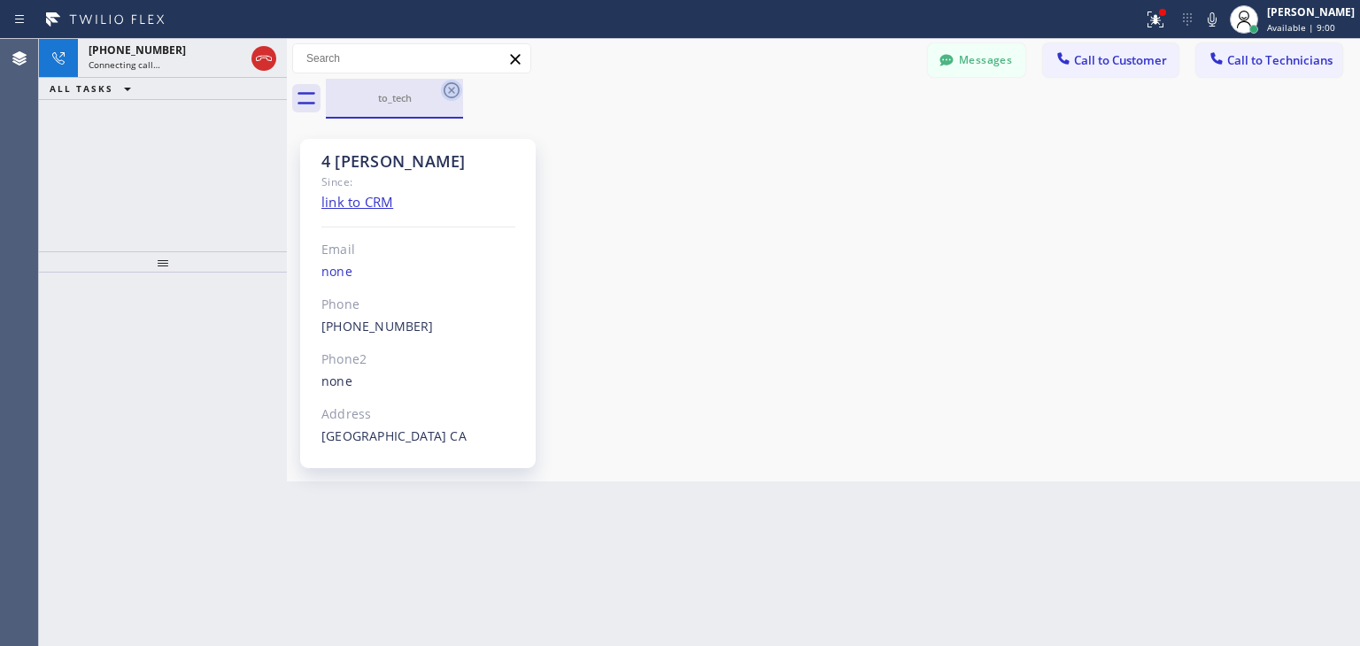
click at [442, 93] on icon at bounding box center [451, 90] width 21 height 21
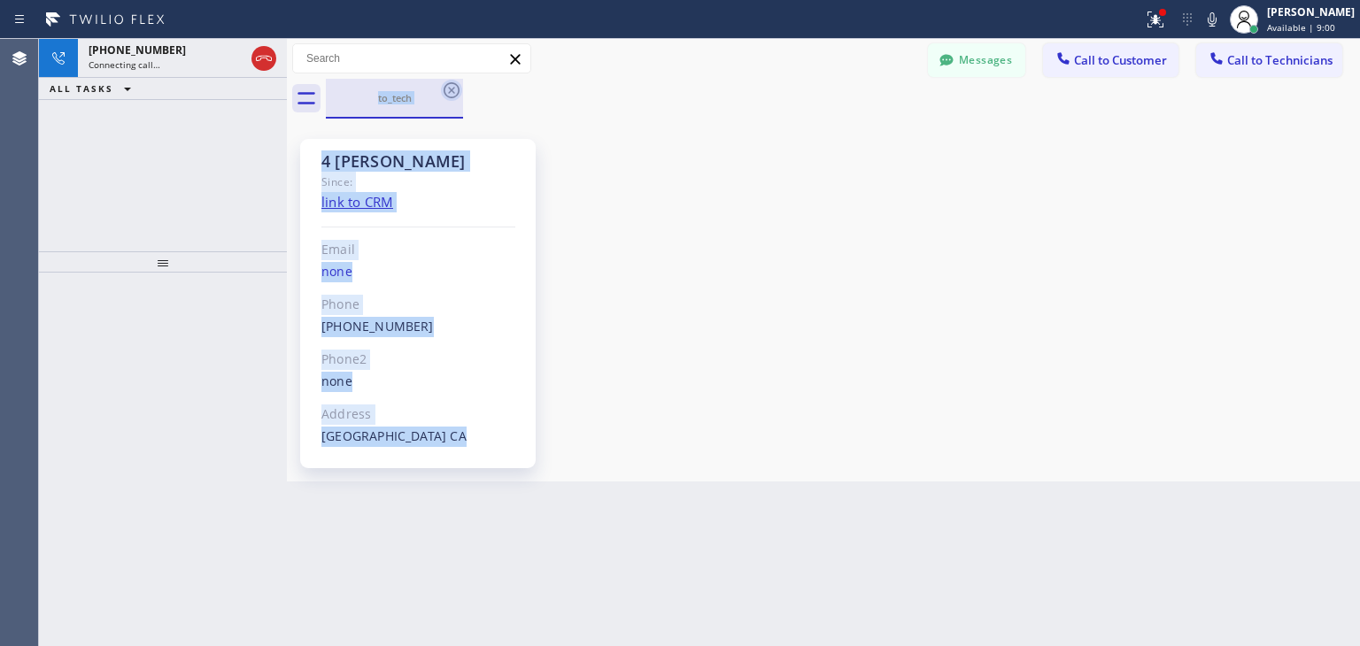
click at [442, 93] on div "to_tech" at bounding box center [843, 99] width 1034 height 40
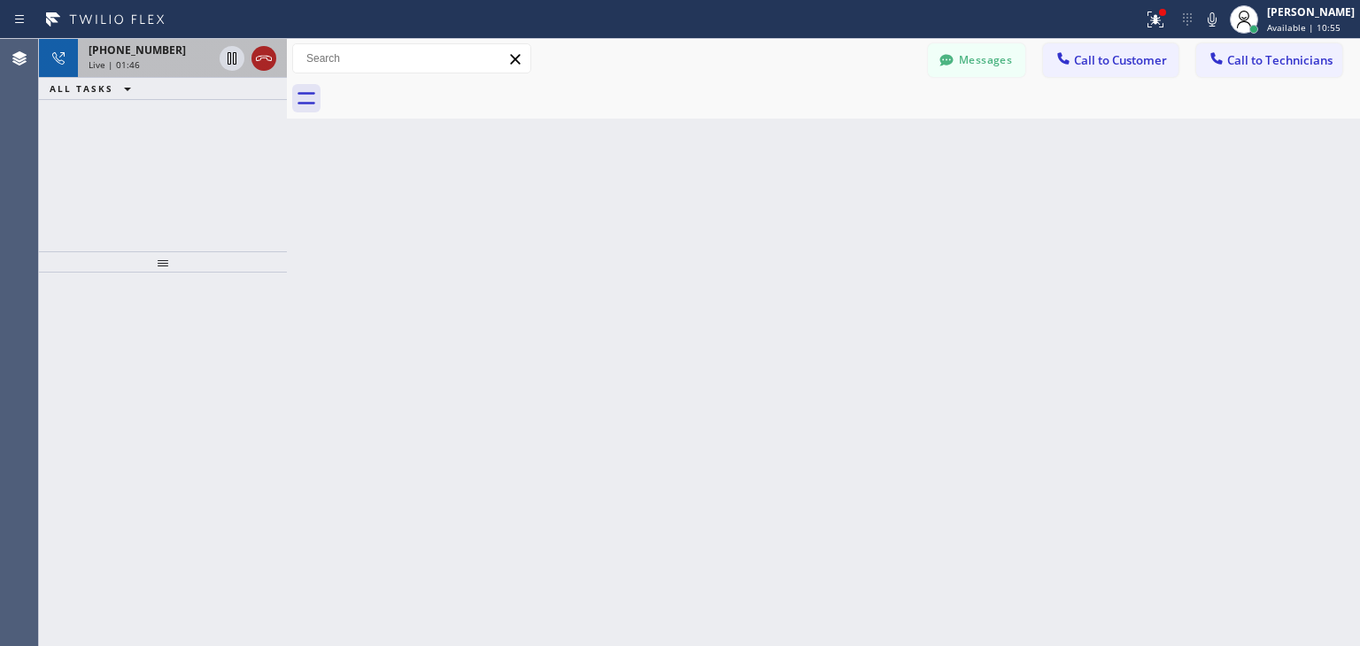
click at [271, 52] on icon at bounding box center [263, 58] width 21 height 21
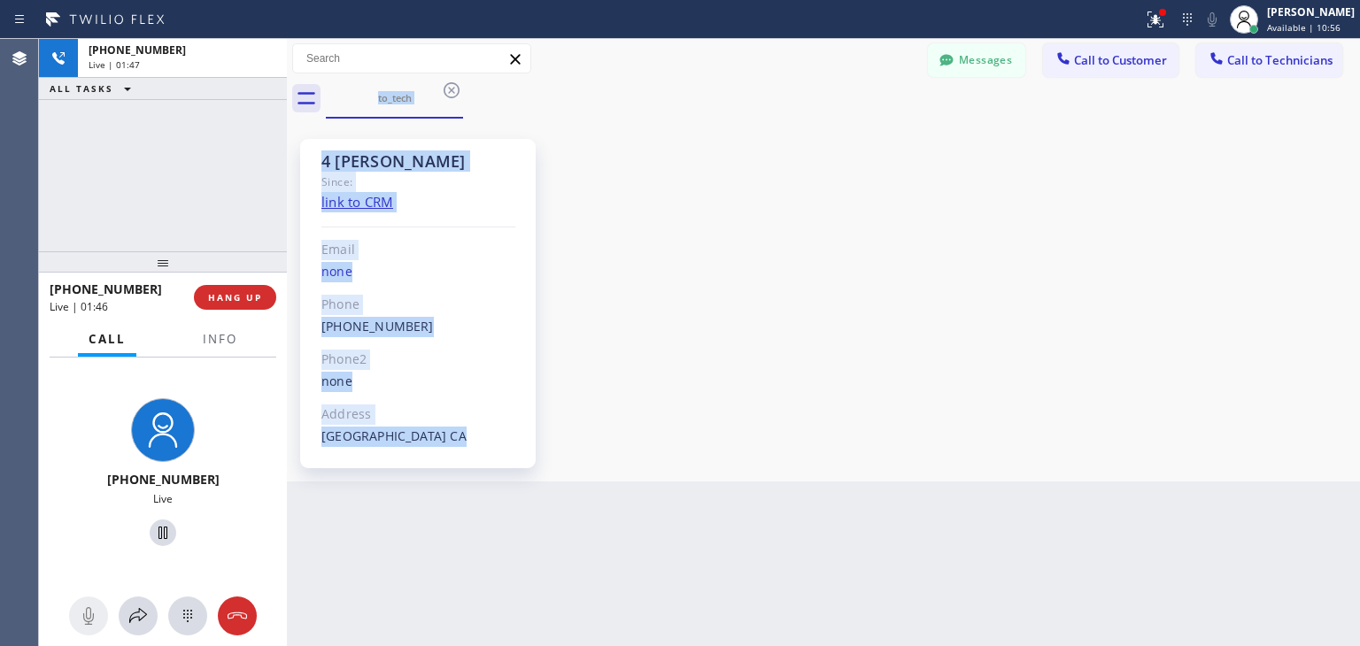
drag, startPoint x: 271, startPoint y: 52, endPoint x: 251, endPoint y: 334, distance: 282.4
click at [251, 334] on div "+18185127430 Live | 01:47 ALL TASKS ALL TASKS ACTIVE TASKS TASKS IN WRAP UP +18…" at bounding box center [163, 343] width 248 height 608
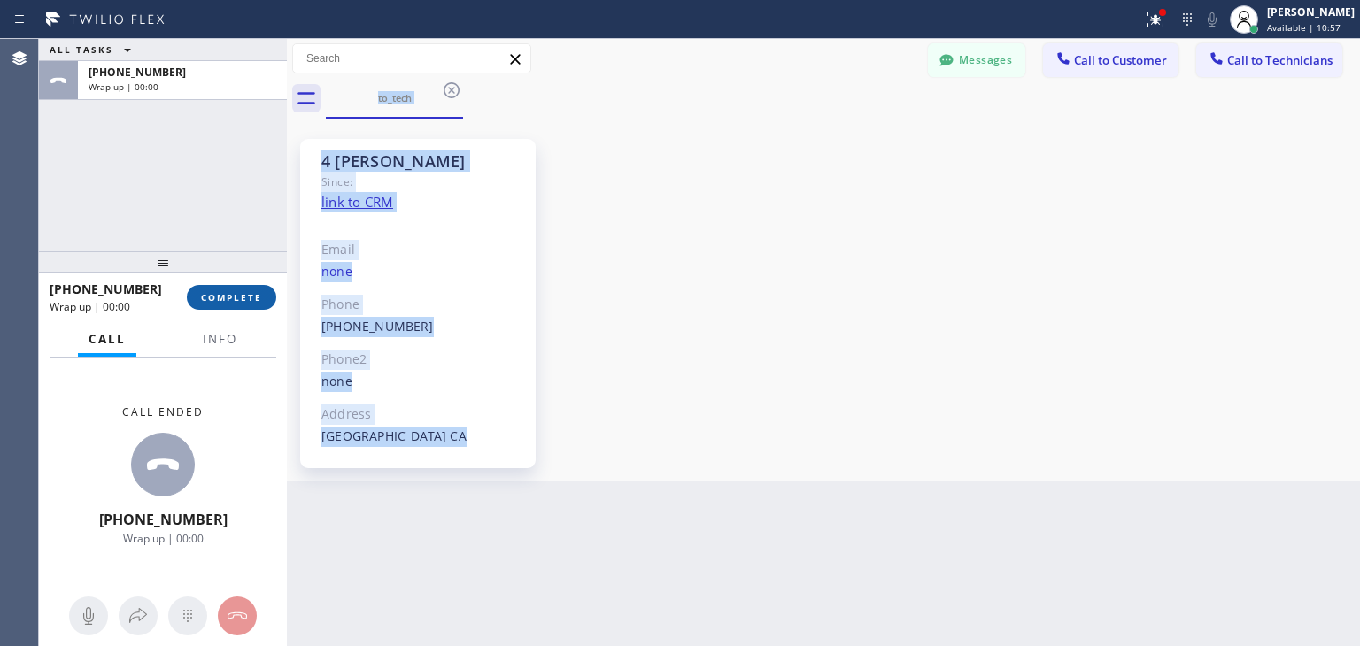
click at [268, 304] on button "COMPLETE" at bounding box center [231, 297] width 89 height 25
click at [457, 88] on icon at bounding box center [451, 90] width 21 height 21
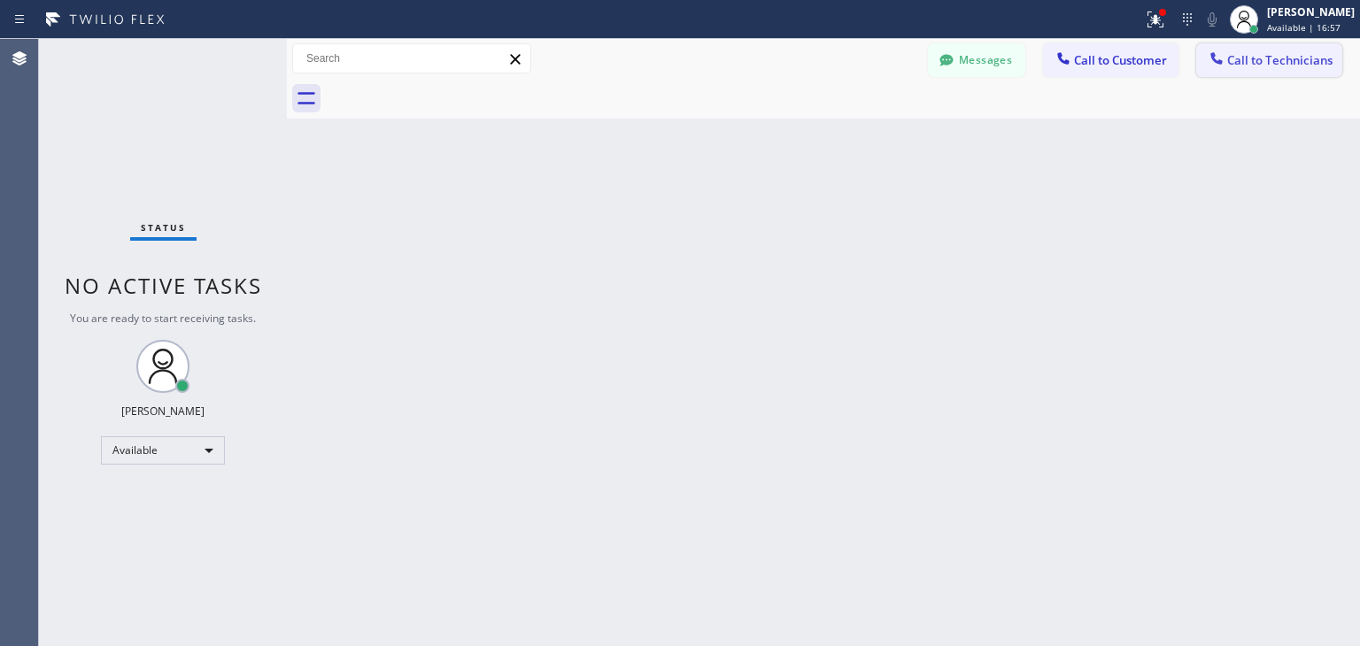
click at [1310, 61] on span "Call to Technicians" at bounding box center [1279, 60] width 105 height 16
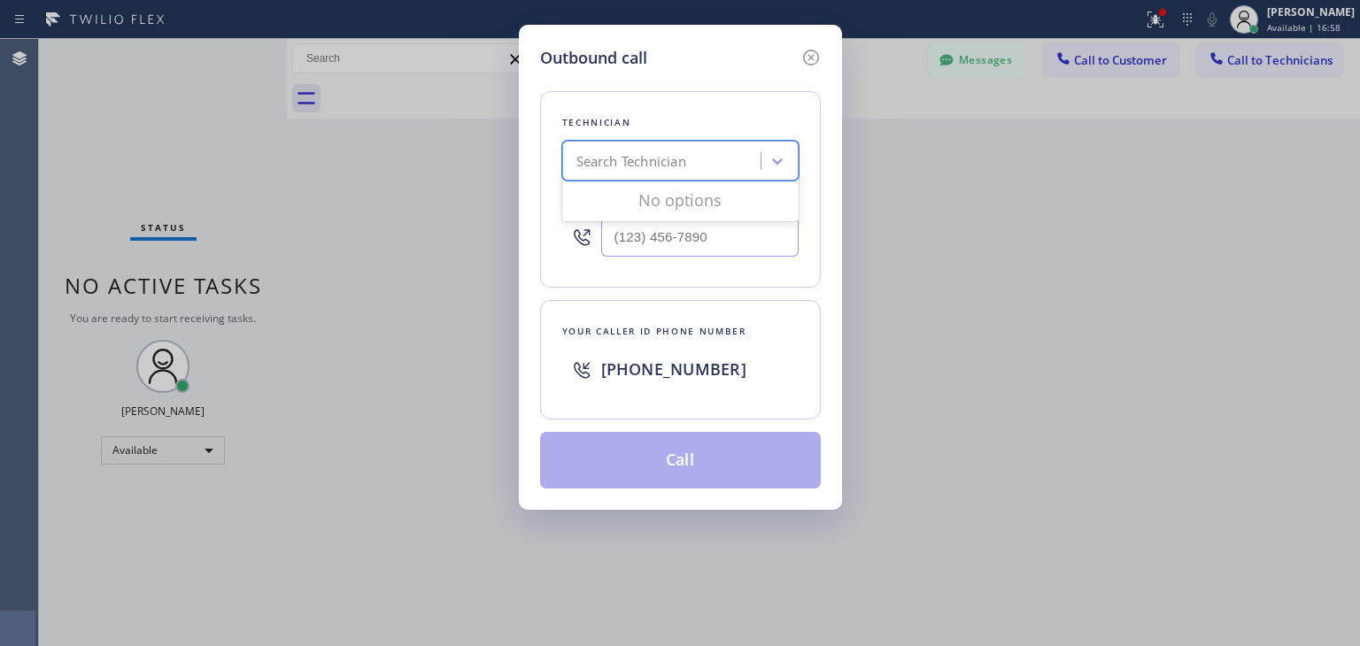
click at [685, 167] on div "Search Technician" at bounding box center [632, 161] width 110 height 20
type input "ralph"
click at [674, 213] on div "Ralph Leonard Guirand" at bounding box center [680, 198] width 236 height 32
type input "(347) 488-9029"
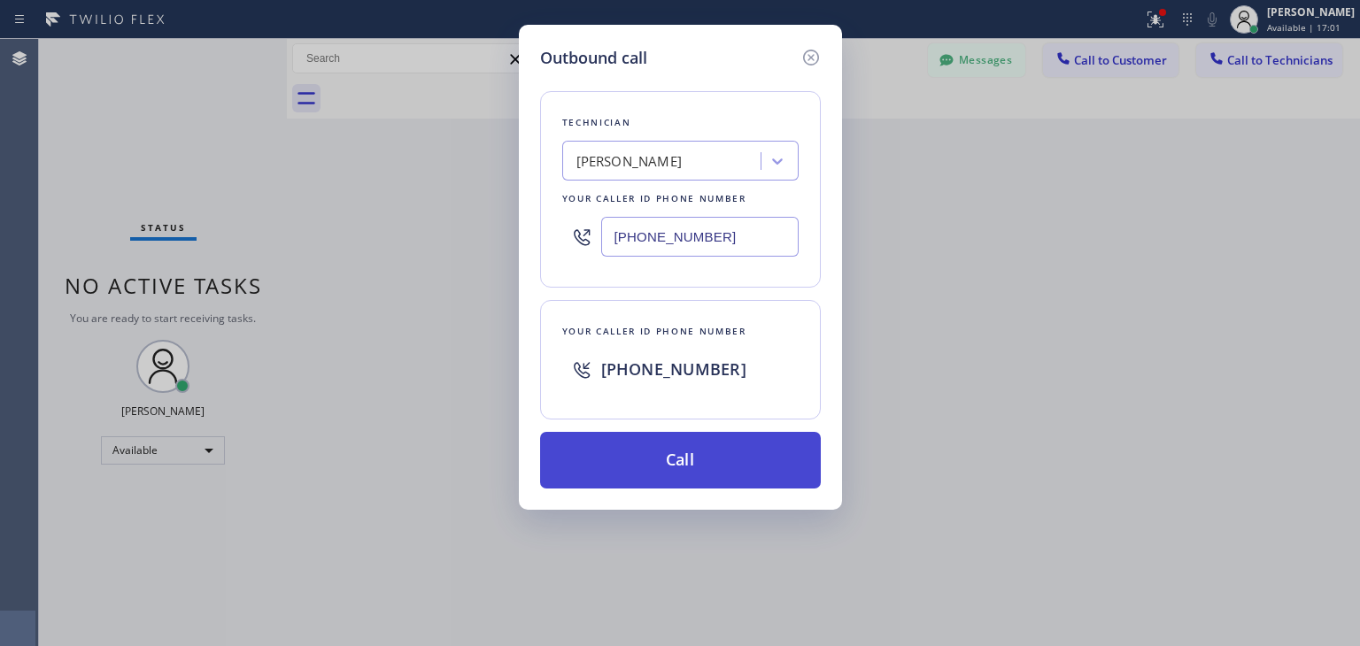
click at [670, 450] on button "Call" at bounding box center [680, 460] width 281 height 57
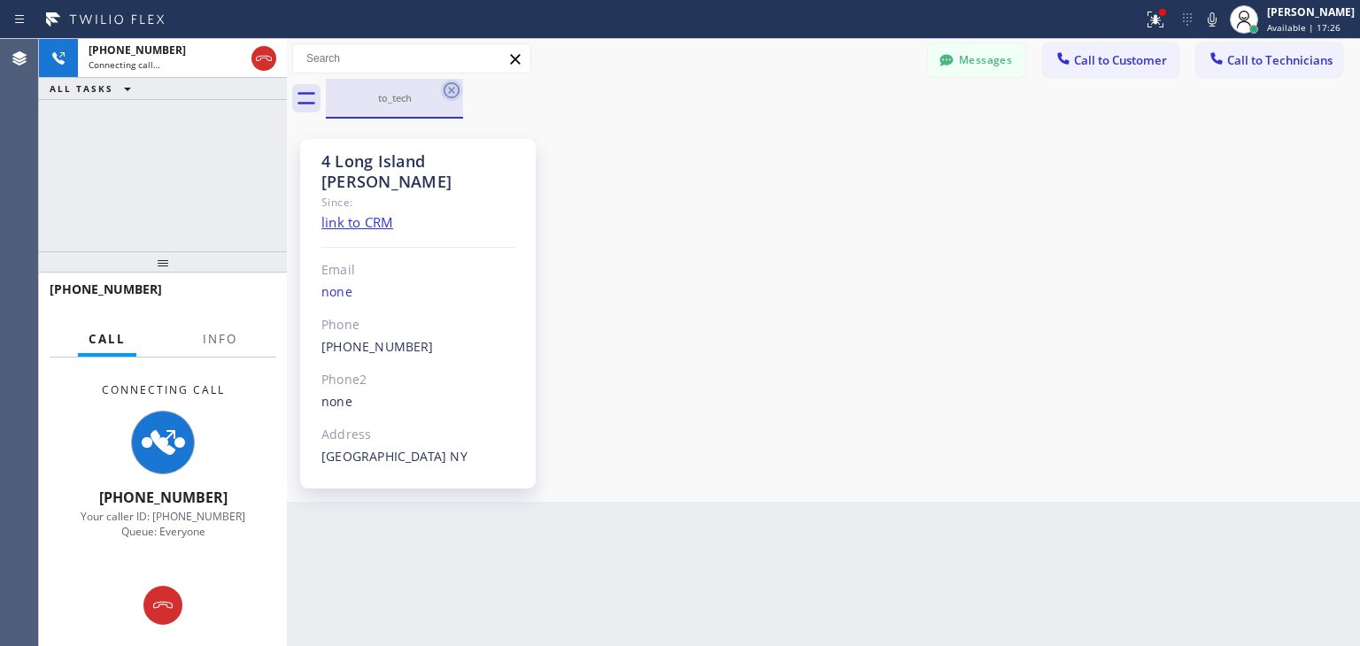
click at [446, 89] on icon at bounding box center [451, 90] width 21 height 21
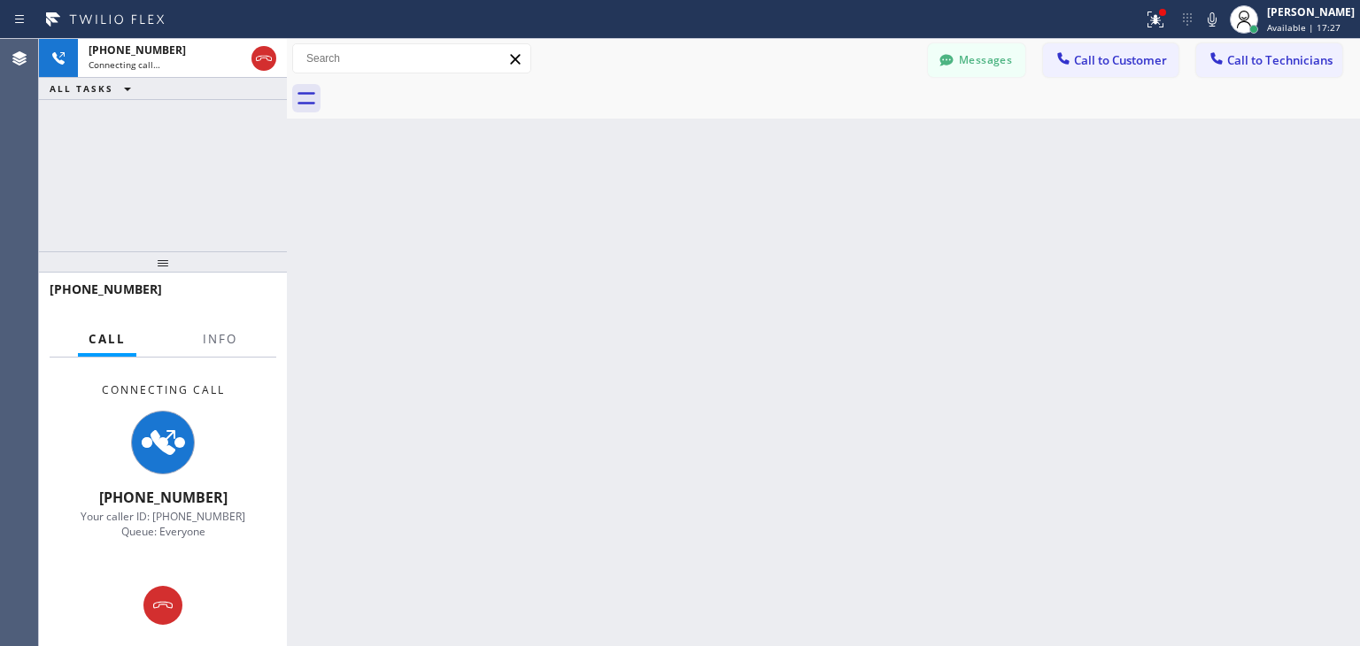
click at [446, 89] on div at bounding box center [843, 99] width 1034 height 40
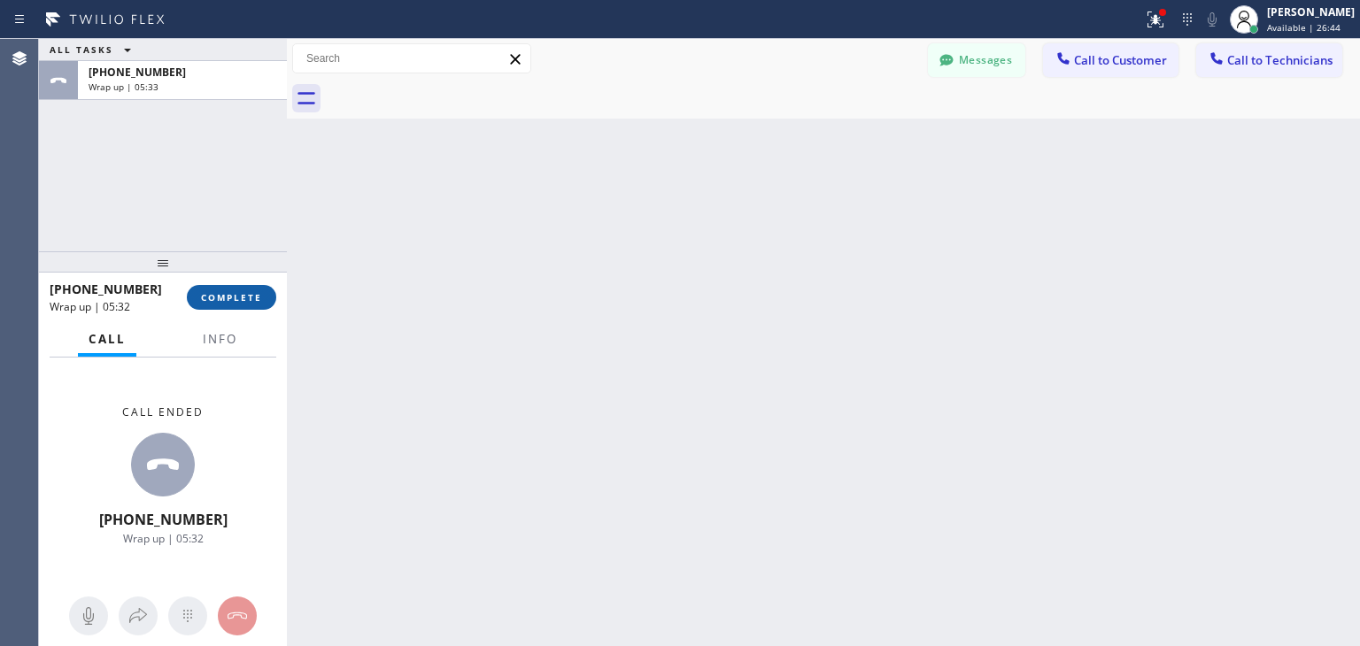
click at [243, 306] on button "COMPLETE" at bounding box center [231, 297] width 89 height 25
click at [966, 66] on button "Messages" at bounding box center [976, 60] width 97 height 34
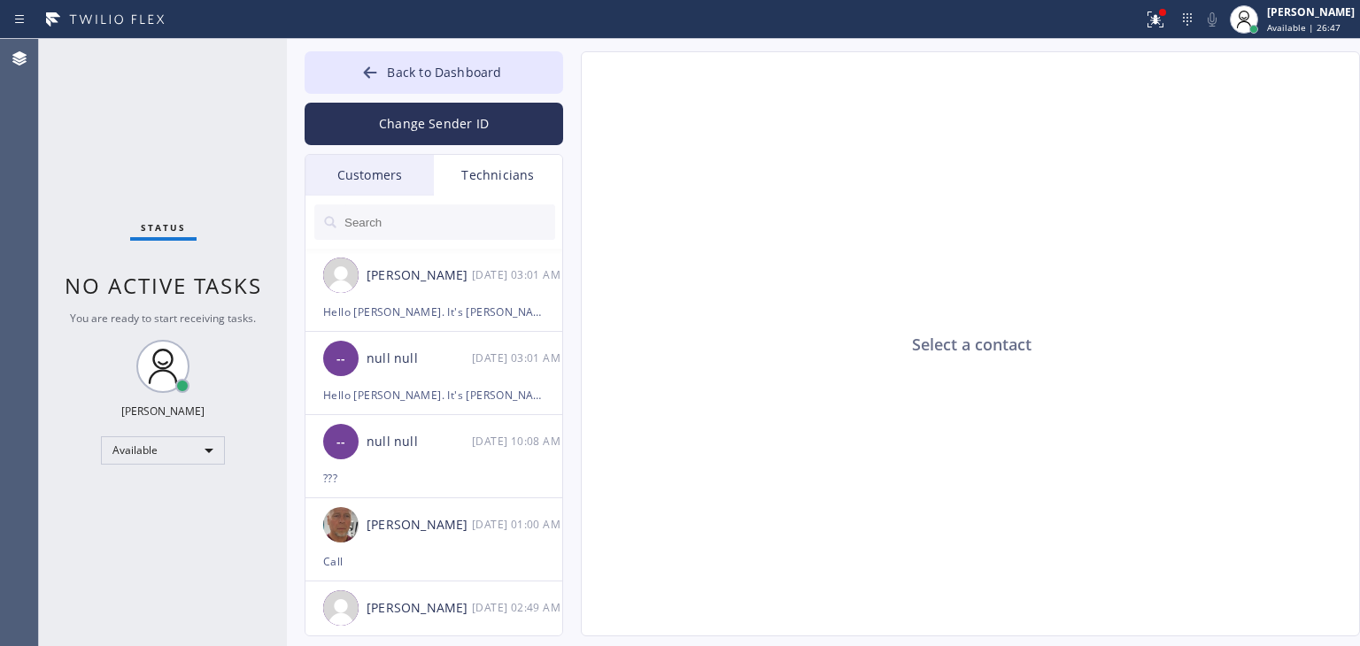
click at [382, 186] on div "Customers" at bounding box center [370, 175] width 128 height 41
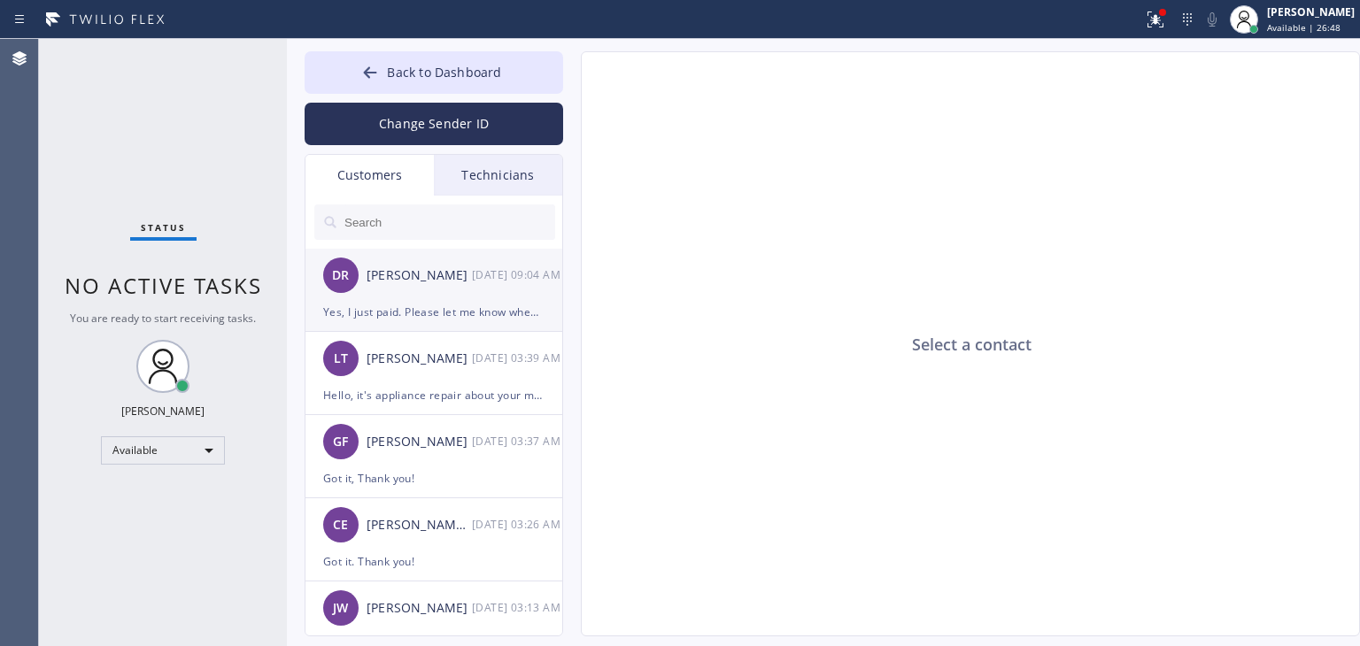
click at [447, 252] on div "DR Dan Rosales 08/12 09:04 AM" at bounding box center [435, 275] width 259 height 53
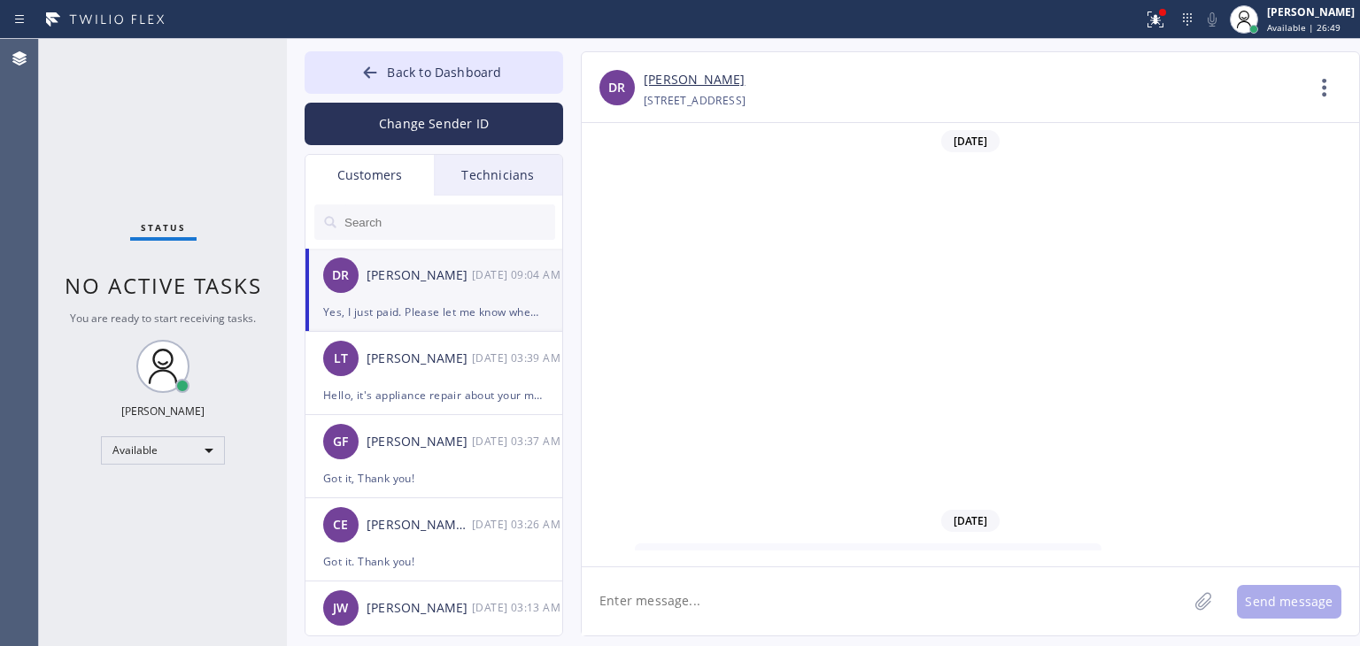
scroll to position [390, 0]
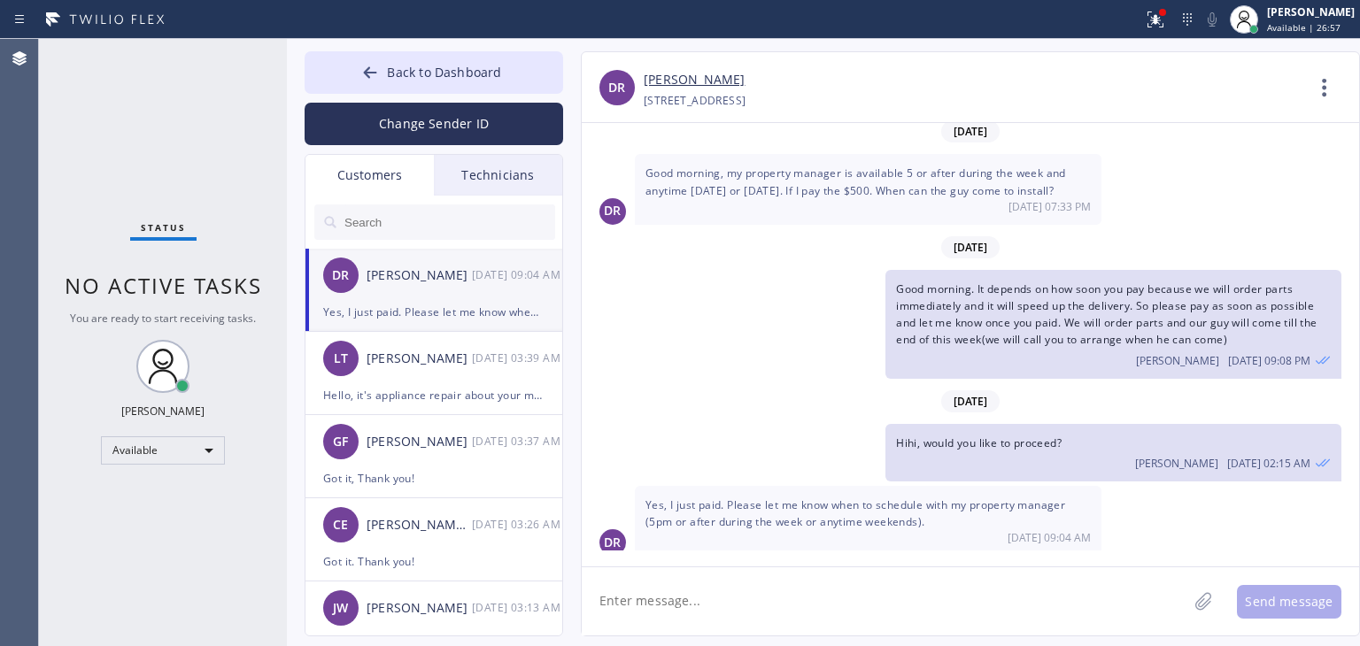
click at [942, 585] on textarea at bounding box center [885, 602] width 606 height 68
click at [791, 614] on textarea at bounding box center [885, 602] width 606 height 68
type textarea "s"
click at [536, 69] on button "Back to Dashboard" at bounding box center [434, 72] width 259 height 43
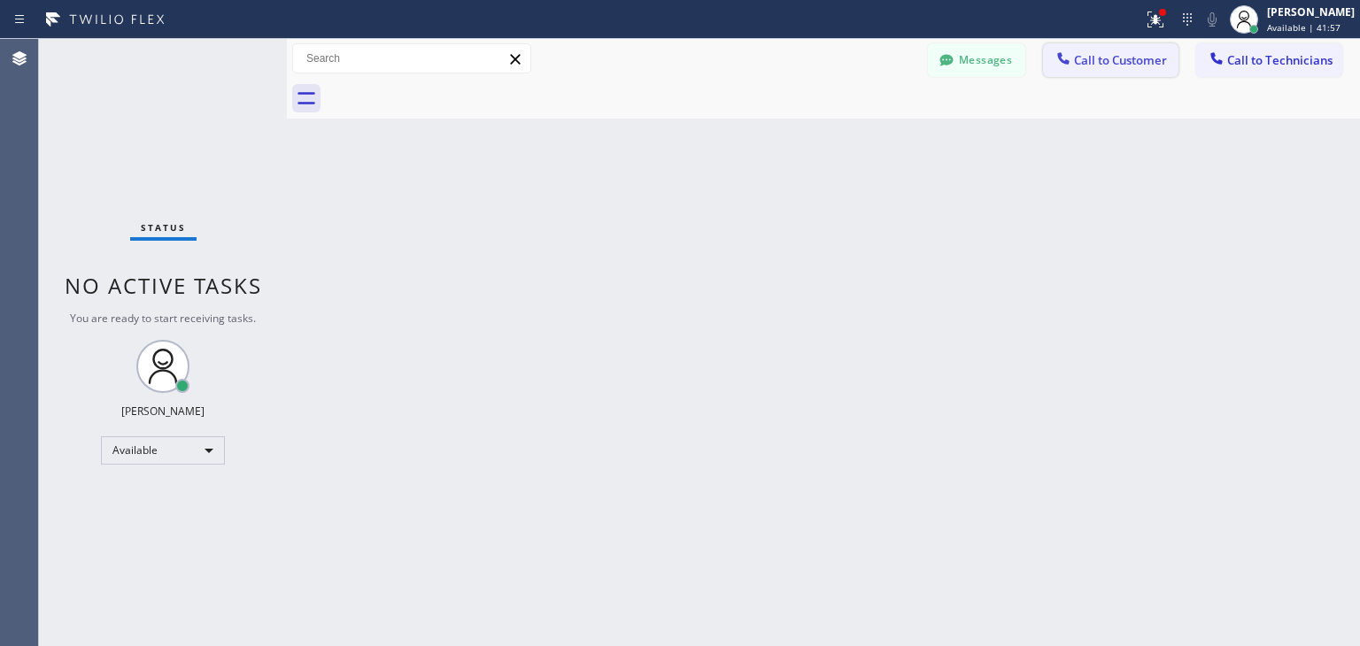
click at [1114, 58] on span "Call to Customer" at bounding box center [1120, 60] width 93 height 16
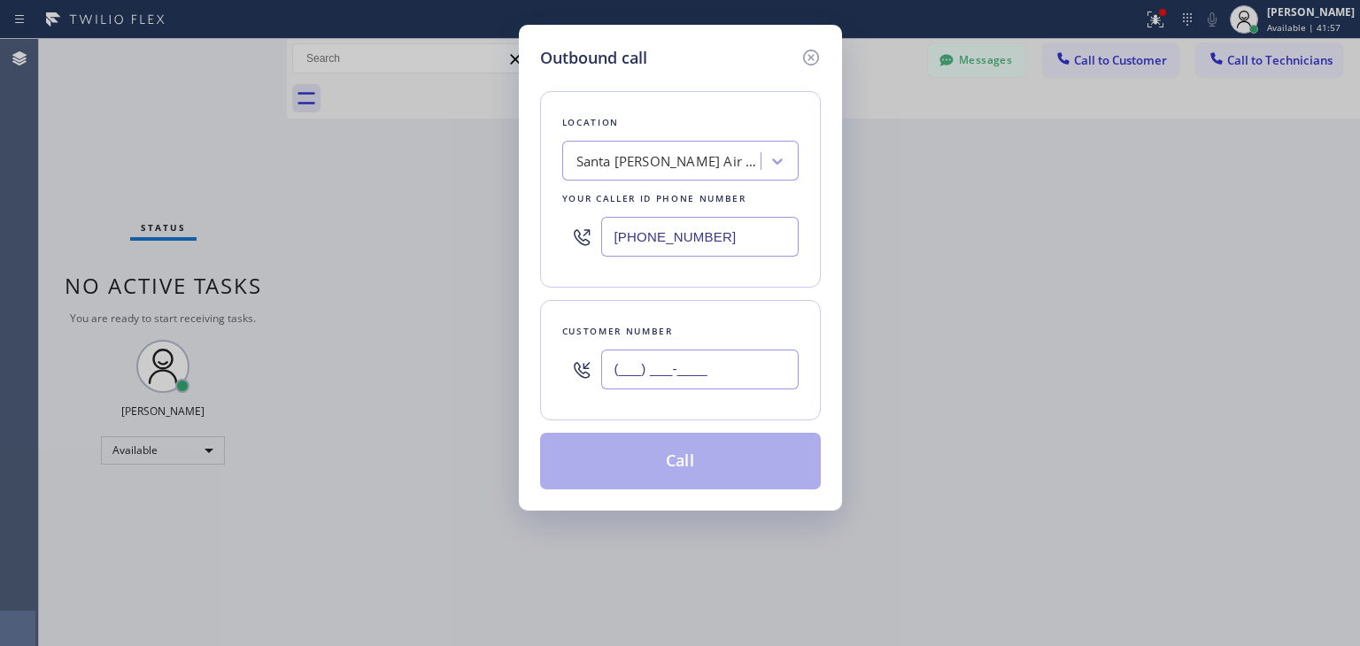
paste input "516) 521-6397"
click at [739, 354] on input "[PHONE_NUMBER]" at bounding box center [699, 370] width 197 height 40
type input "[PHONE_NUMBER]"
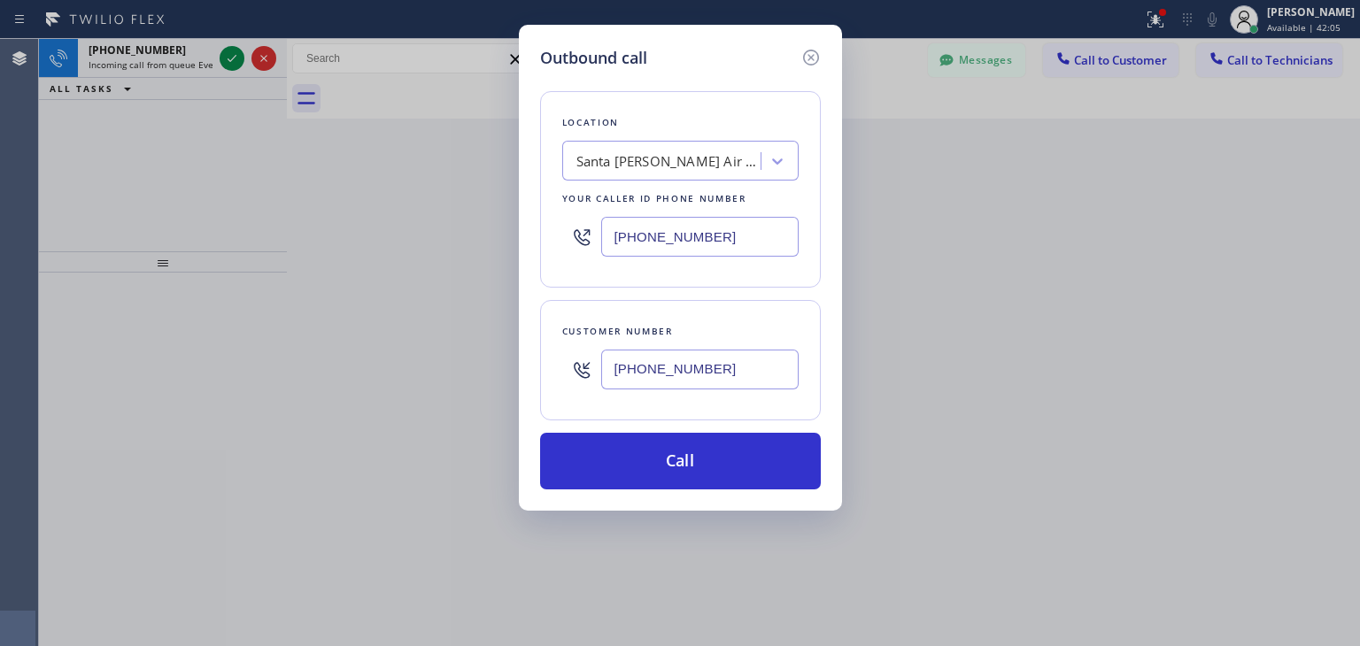
click at [693, 128] on div "Location" at bounding box center [680, 122] width 236 height 19
click at [687, 143] on div "Santa Monica Air Duct Cleaning Pro" at bounding box center [680, 161] width 236 height 40
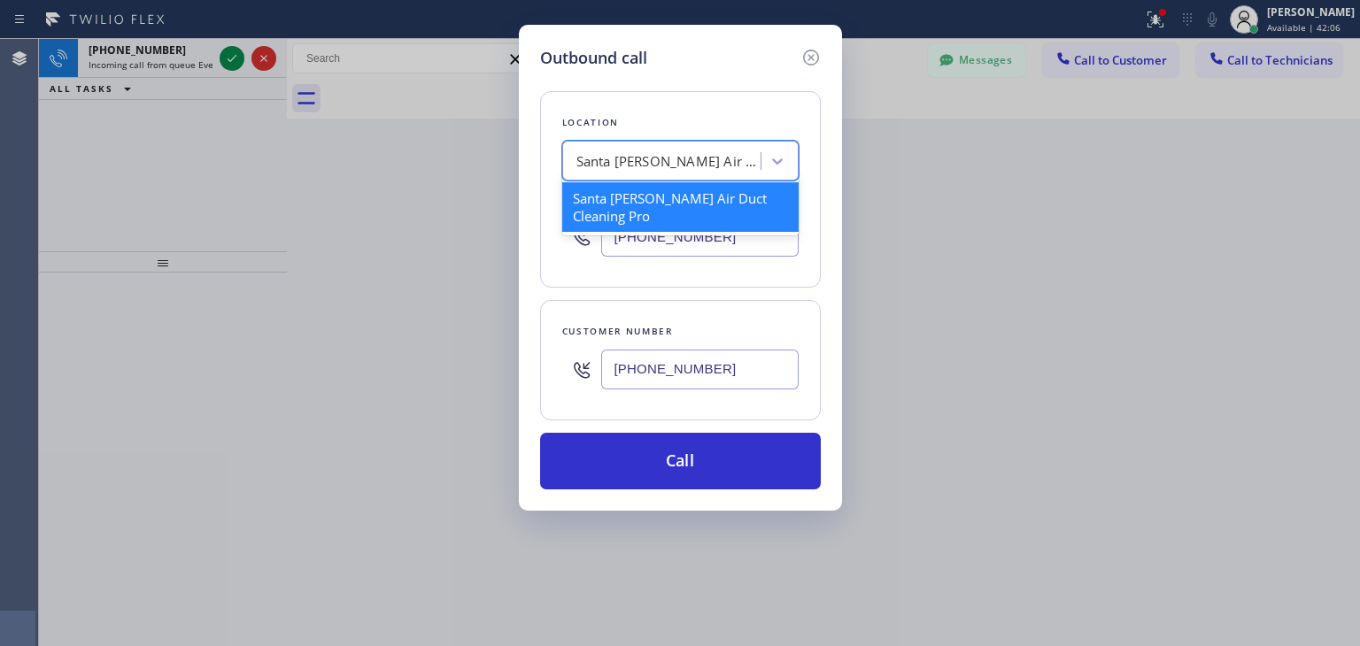
paste input "KitchenAid Appliance Professionals [GEOGRAPHIC_DATA]"
type input "KitchenAid Appliance Professionals [GEOGRAPHIC_DATA]"
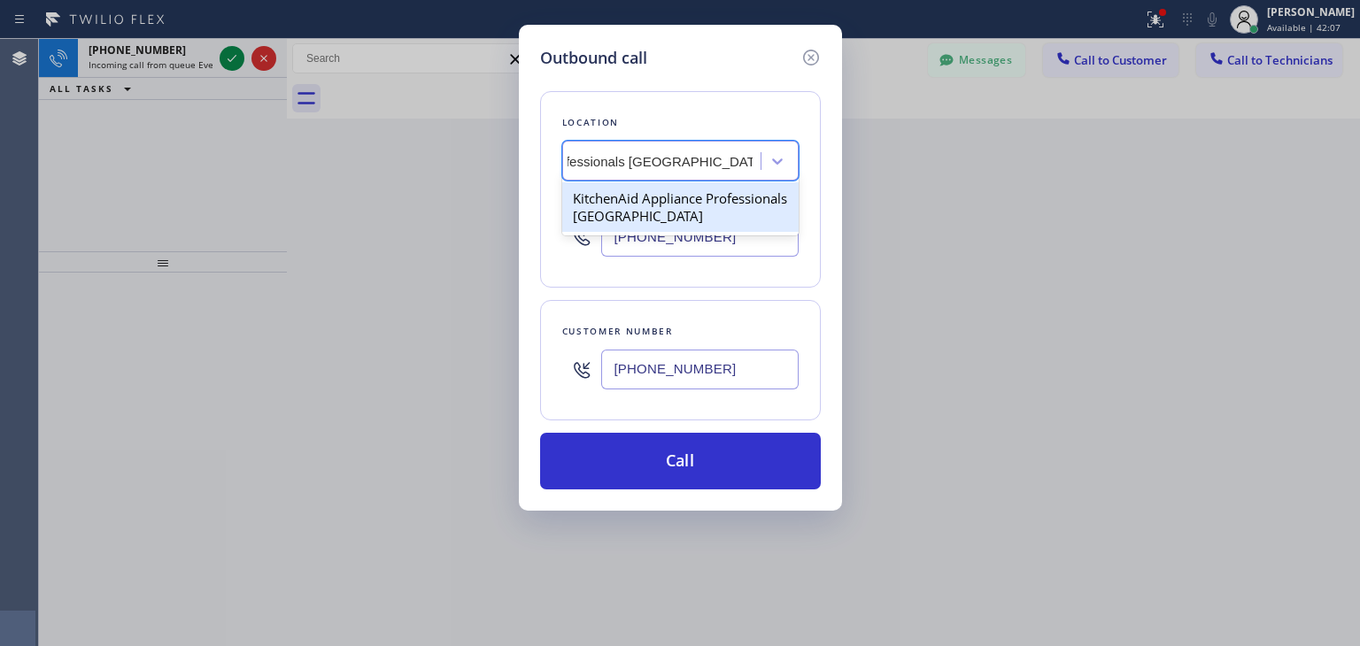
click at [682, 195] on div "KitchenAid Appliance Professionals [GEOGRAPHIC_DATA]" at bounding box center [680, 207] width 236 height 50
type input "[PHONE_NUMBER]"
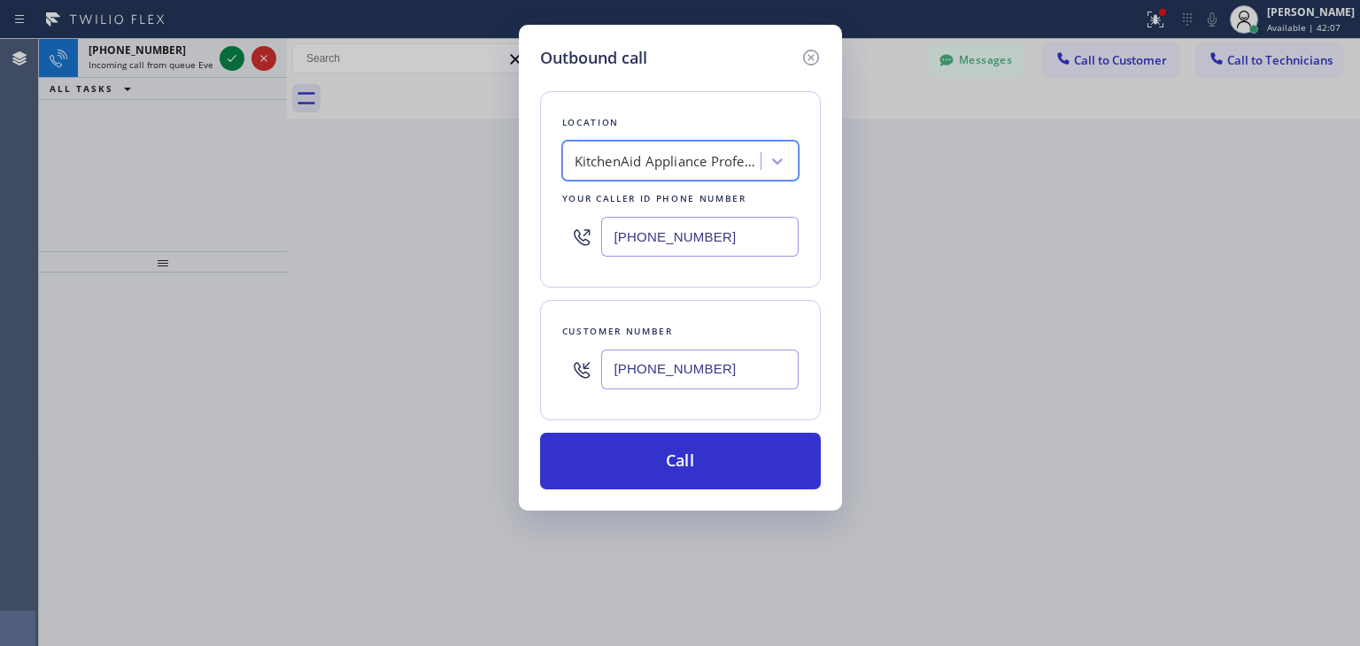
scroll to position [0, 1]
click at [686, 492] on div "Outbound call Location KitchenAid Appliance Professionals New Hyde Park Your ca…" at bounding box center [680, 268] width 323 height 486
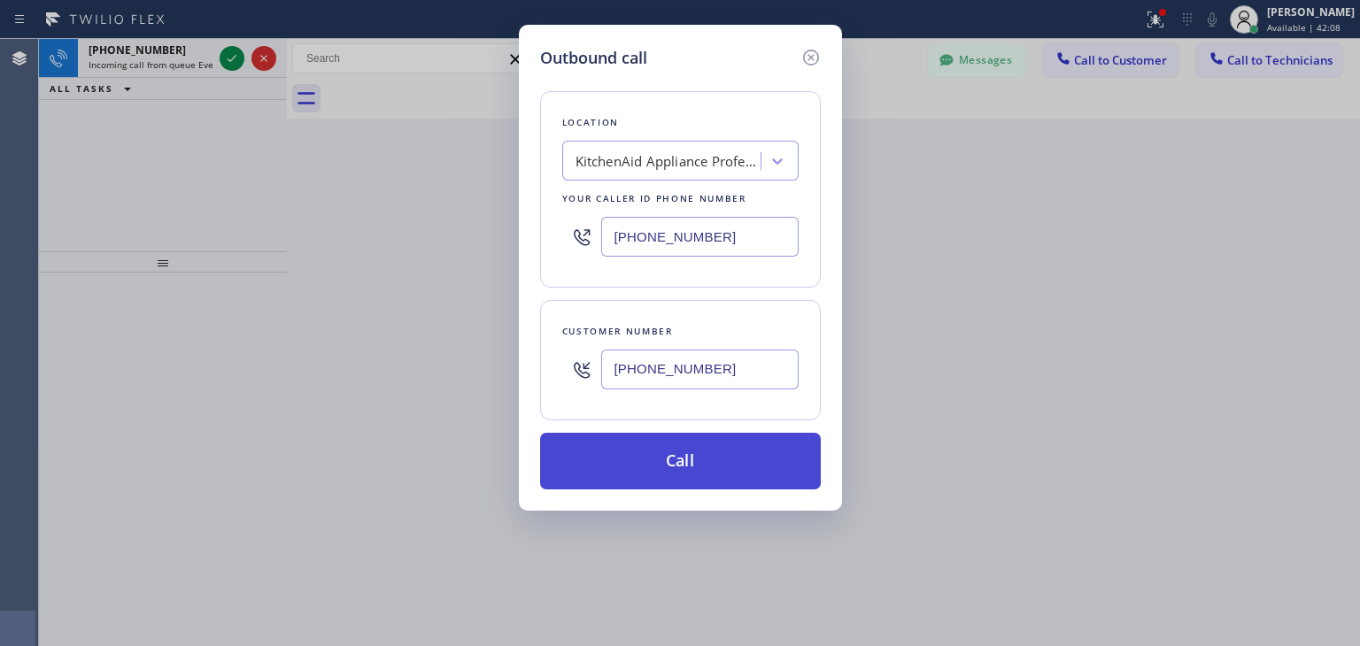
click at [720, 468] on button "Call" at bounding box center [680, 461] width 281 height 57
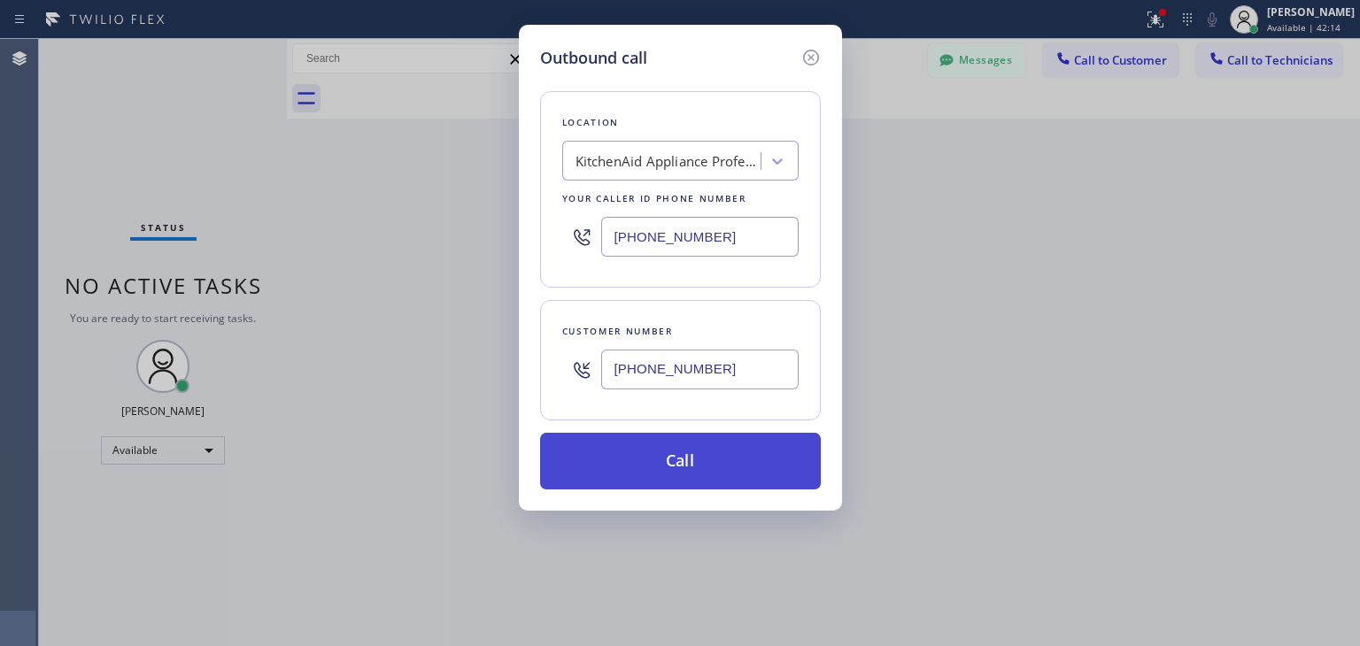
click at [727, 461] on button "Call" at bounding box center [680, 461] width 281 height 57
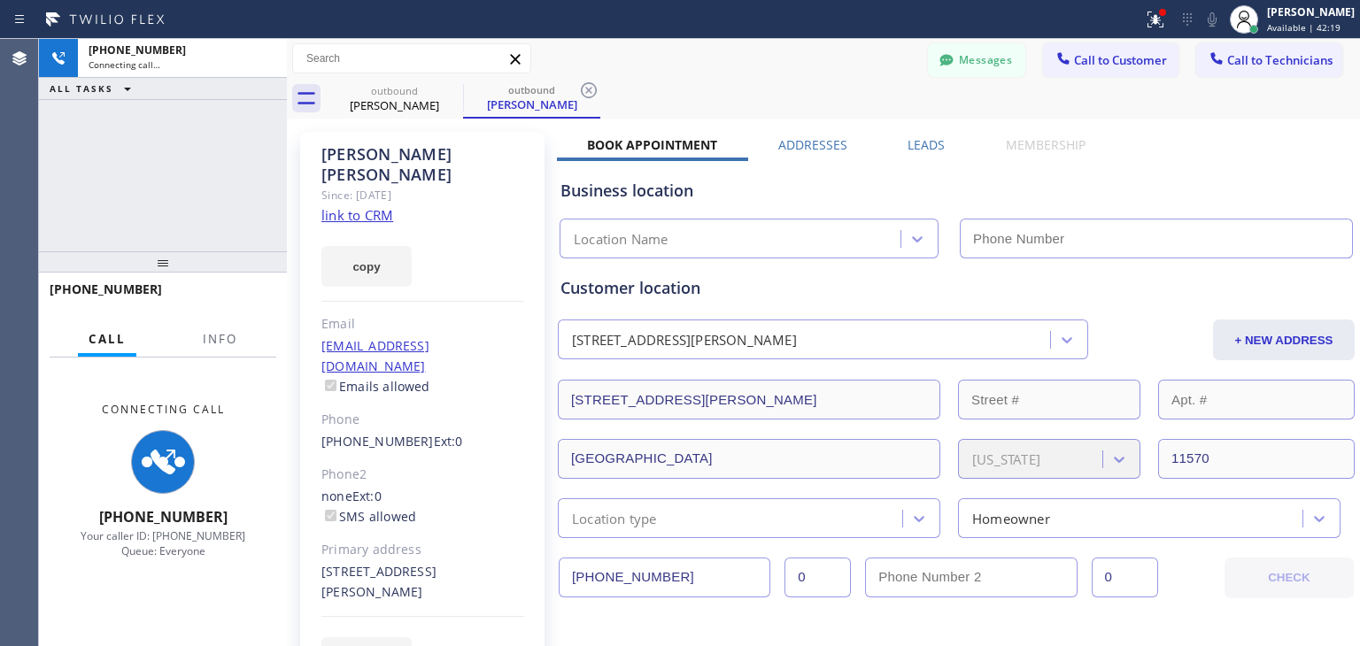
type input "[PHONE_NUMBER]"
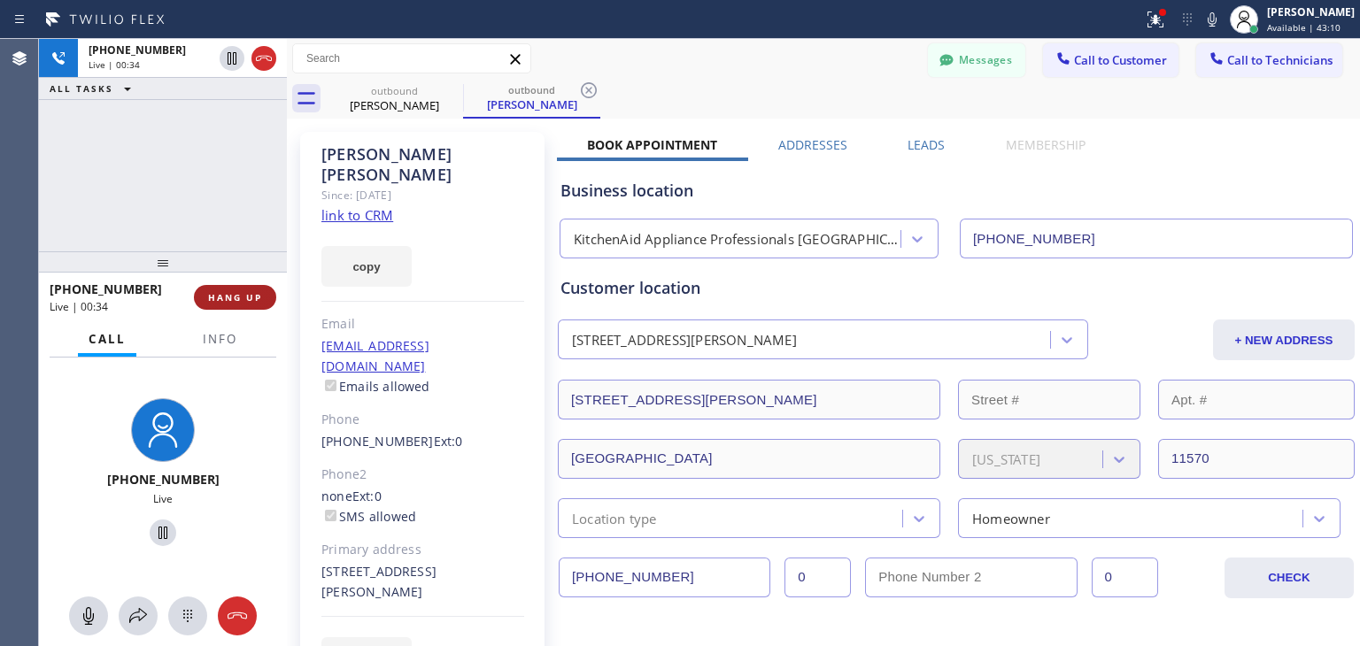
click at [226, 303] on span "HANG UP" at bounding box center [235, 297] width 54 height 12
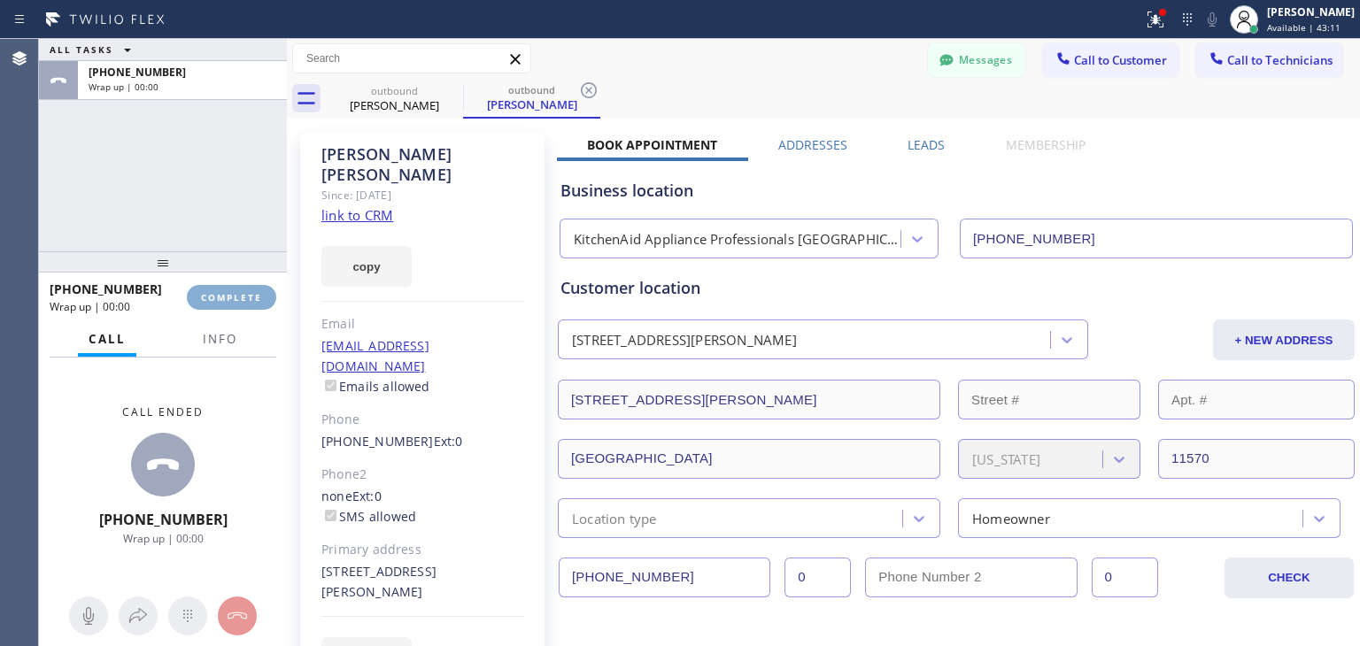
click at [226, 303] on span "COMPLETE" at bounding box center [231, 297] width 61 height 12
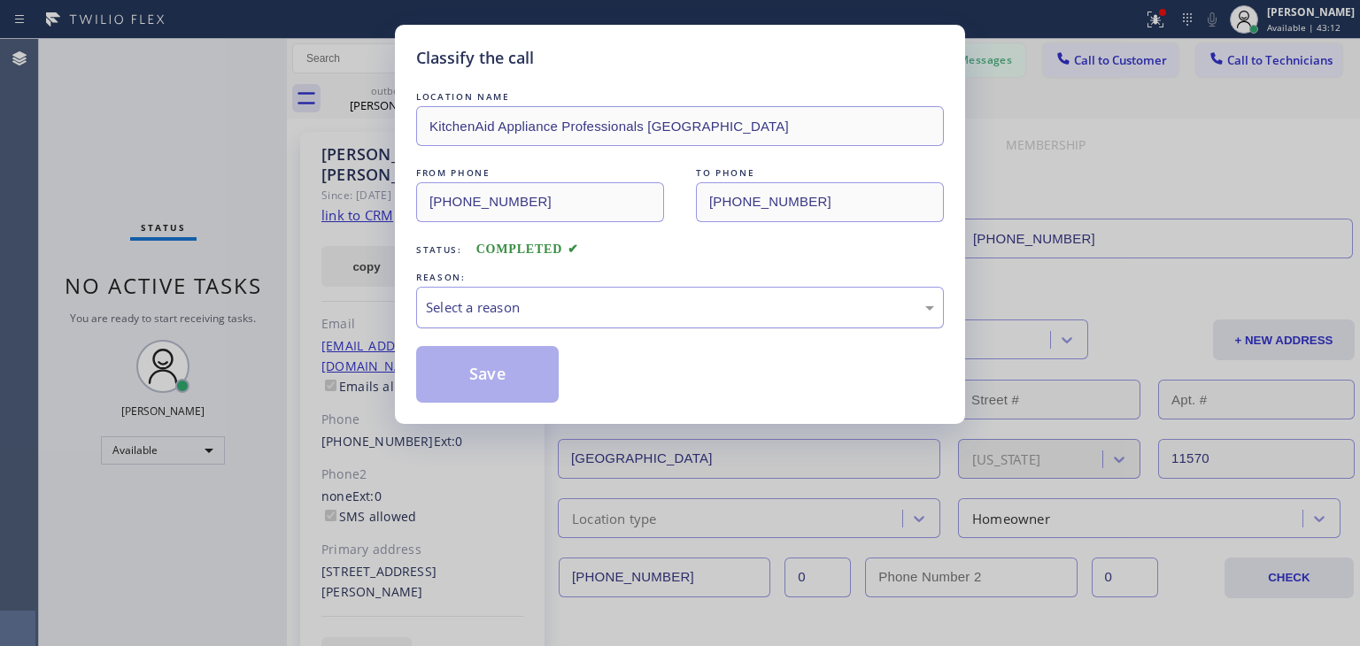
click at [639, 312] on div "Select a reason" at bounding box center [680, 308] width 508 height 20
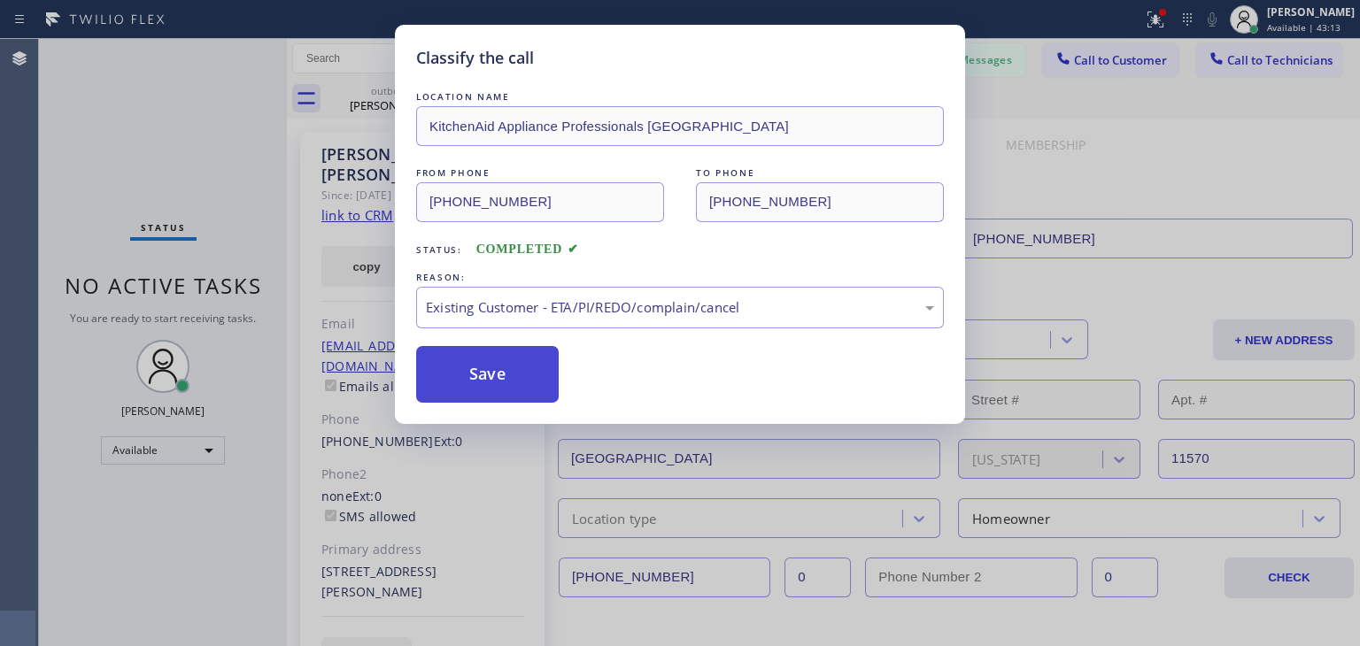
drag, startPoint x: 673, startPoint y: 416, endPoint x: 503, endPoint y: 362, distance: 178.4
click at [503, 362] on button "Save" at bounding box center [487, 374] width 143 height 57
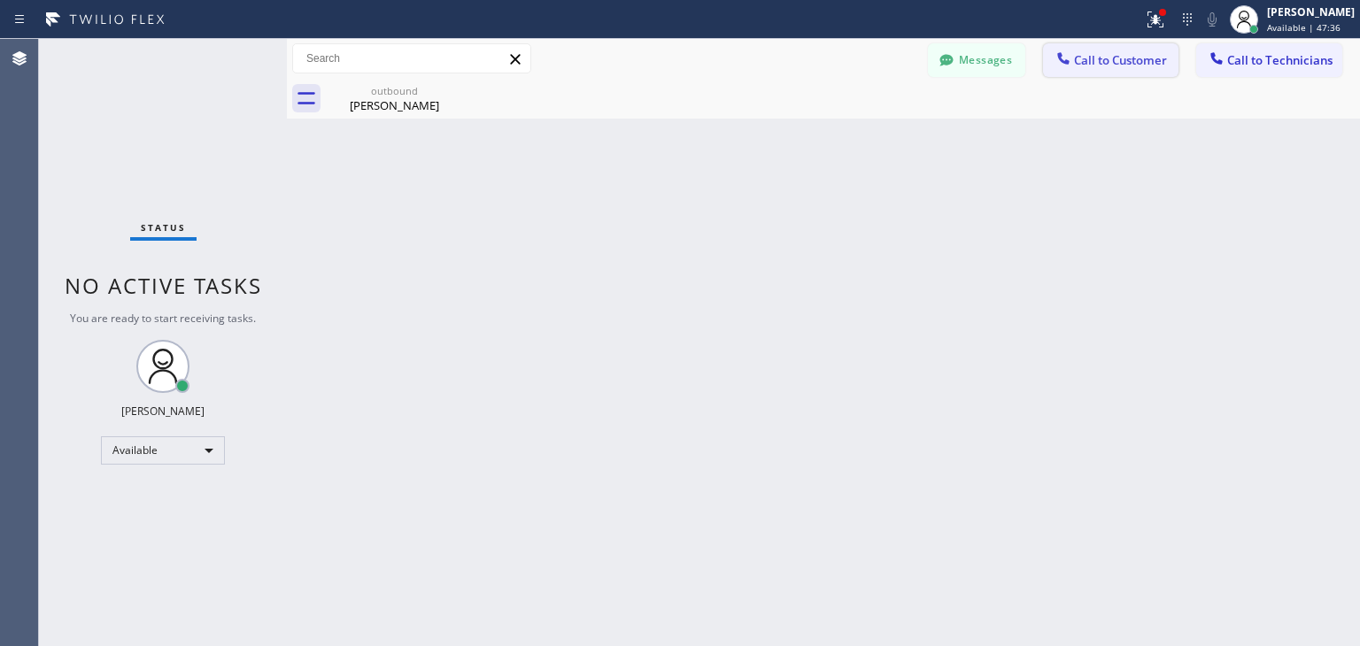
click at [1130, 66] on span "Call to Customer" at bounding box center [1120, 60] width 93 height 16
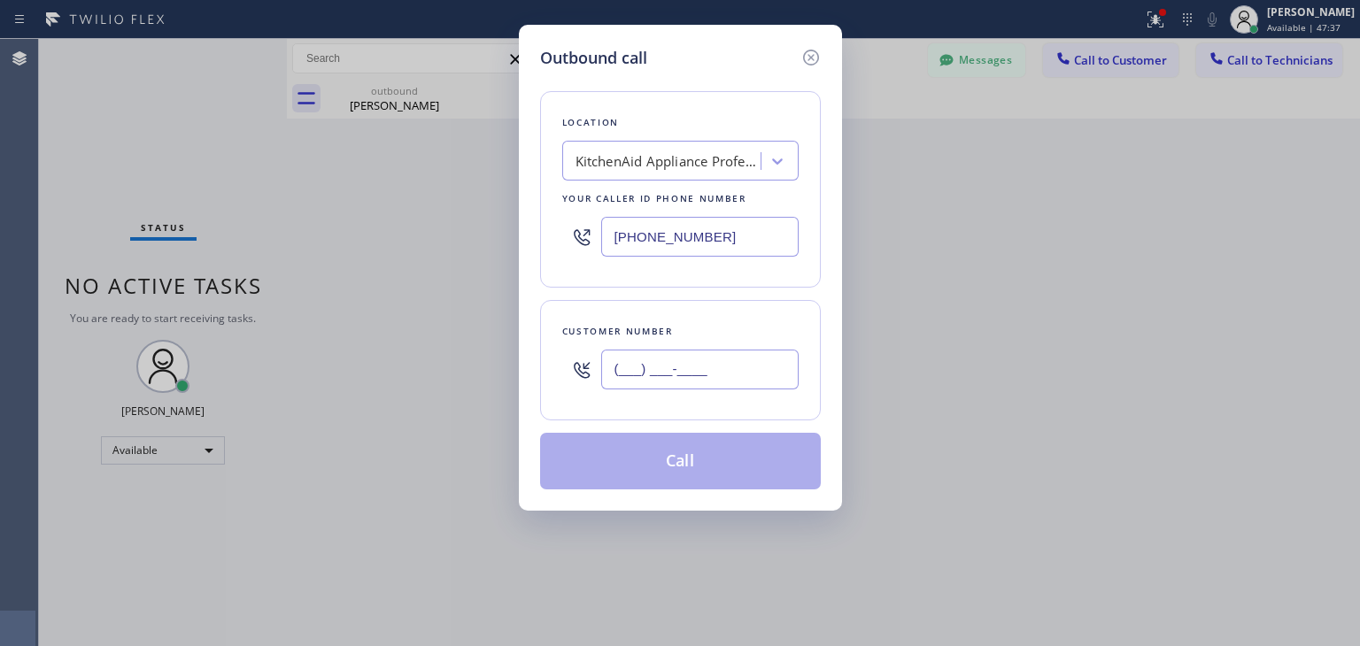
paste input "516) 659-8912"
click at [691, 381] on input "(516) 659-8912" at bounding box center [699, 370] width 197 height 40
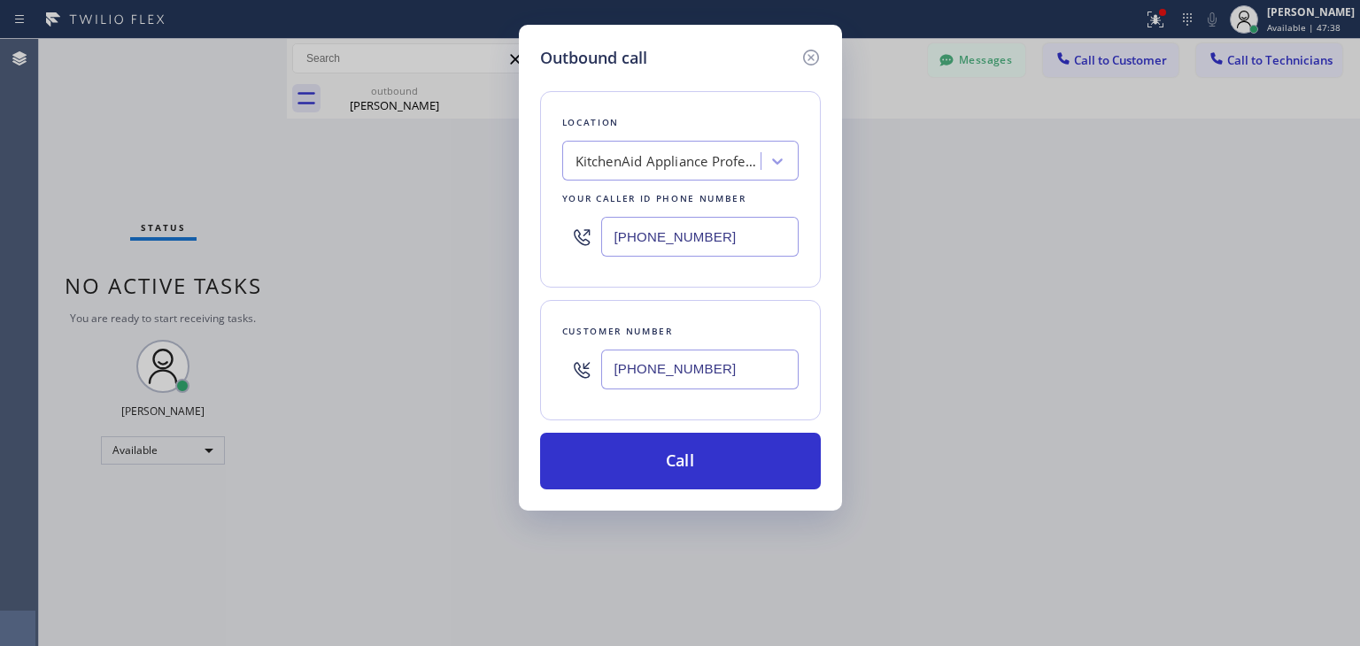
type input "(516) 659-8912"
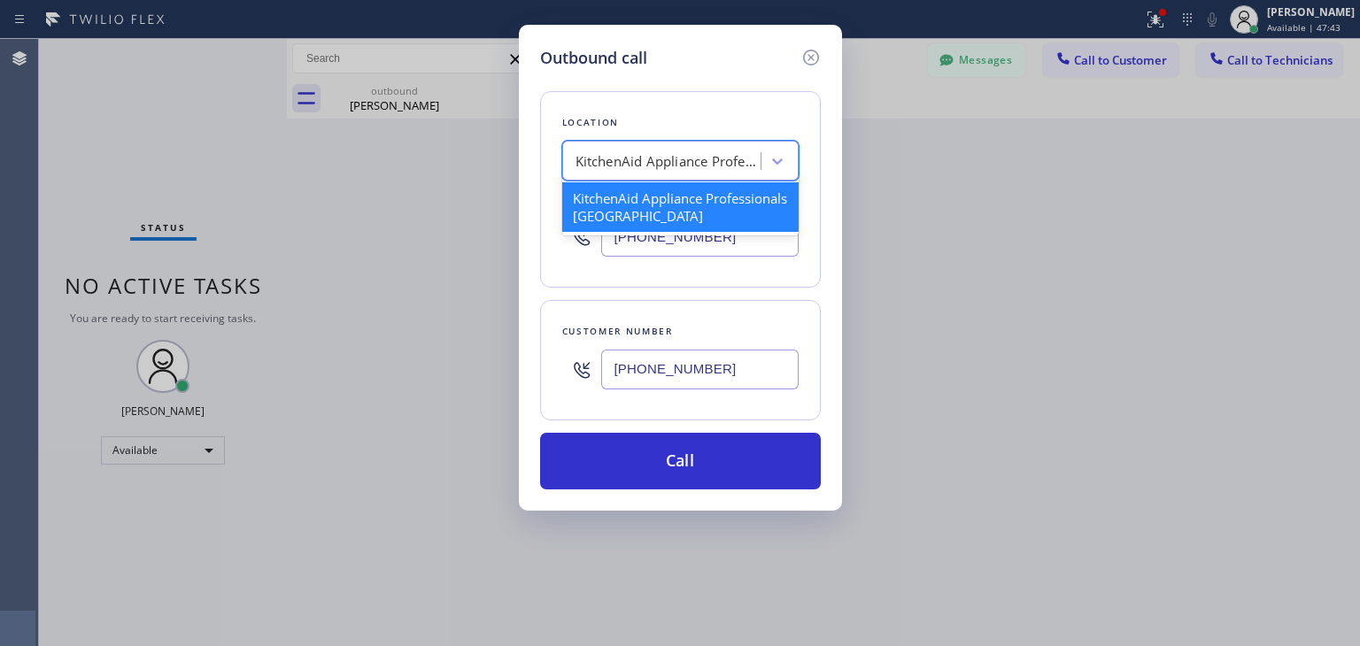
click at [747, 151] on div "KitchenAid Appliance Professionals [GEOGRAPHIC_DATA]" at bounding box center [669, 161] width 186 height 20
paste input "Professional Viking Repair(TFN)"
type input "Professional Viking Repair(TFN)"
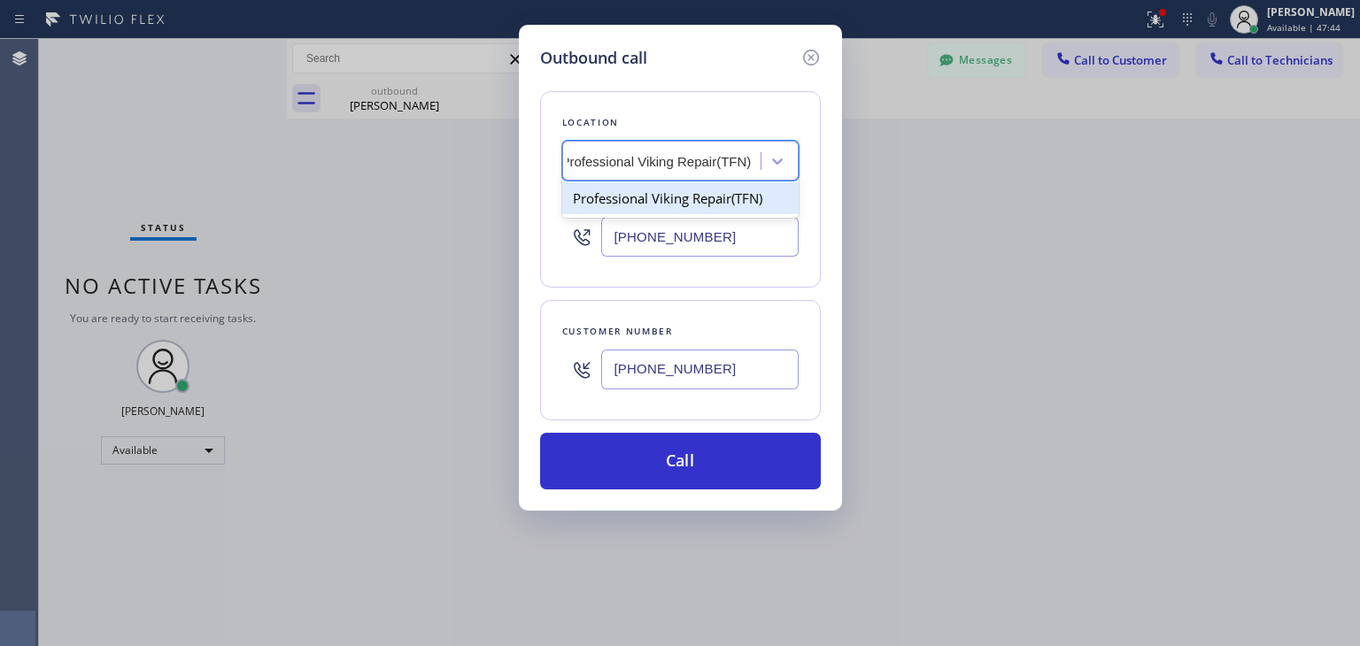
click at [695, 189] on div "Professional Viking Repair(TFN)" at bounding box center [680, 198] width 236 height 32
type input "(866) 661-1339"
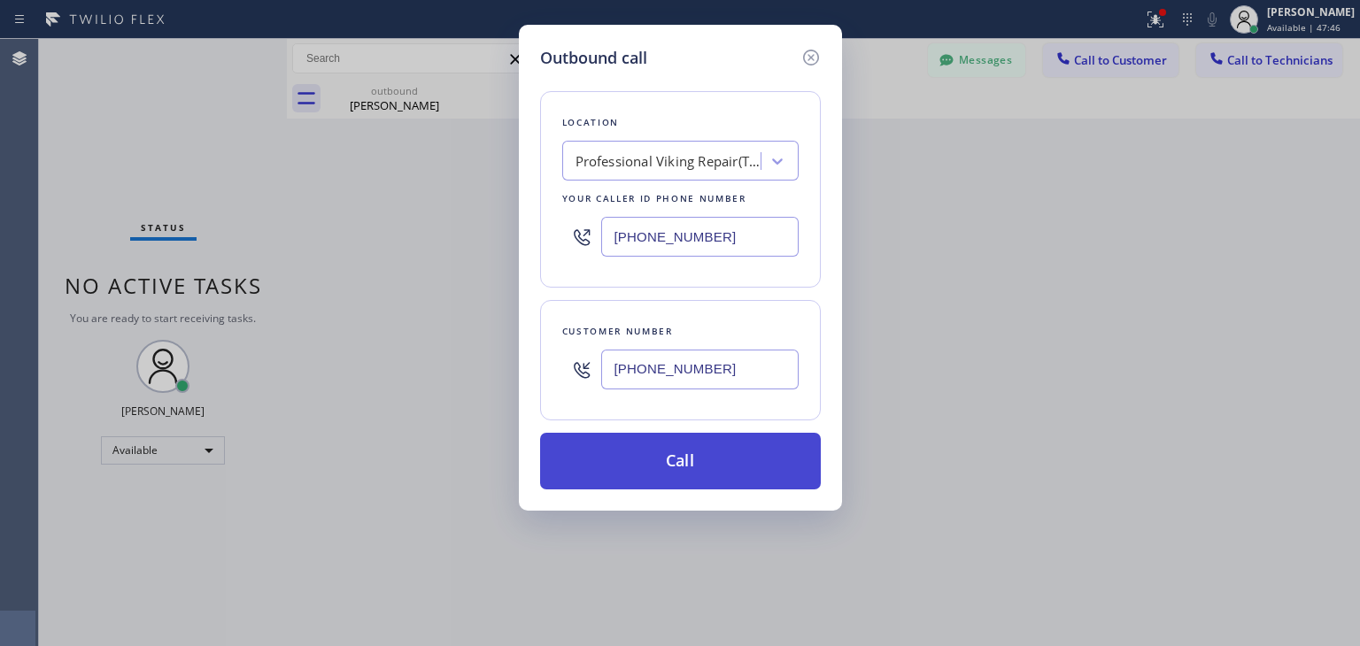
click at [645, 433] on button "Call" at bounding box center [680, 461] width 281 height 57
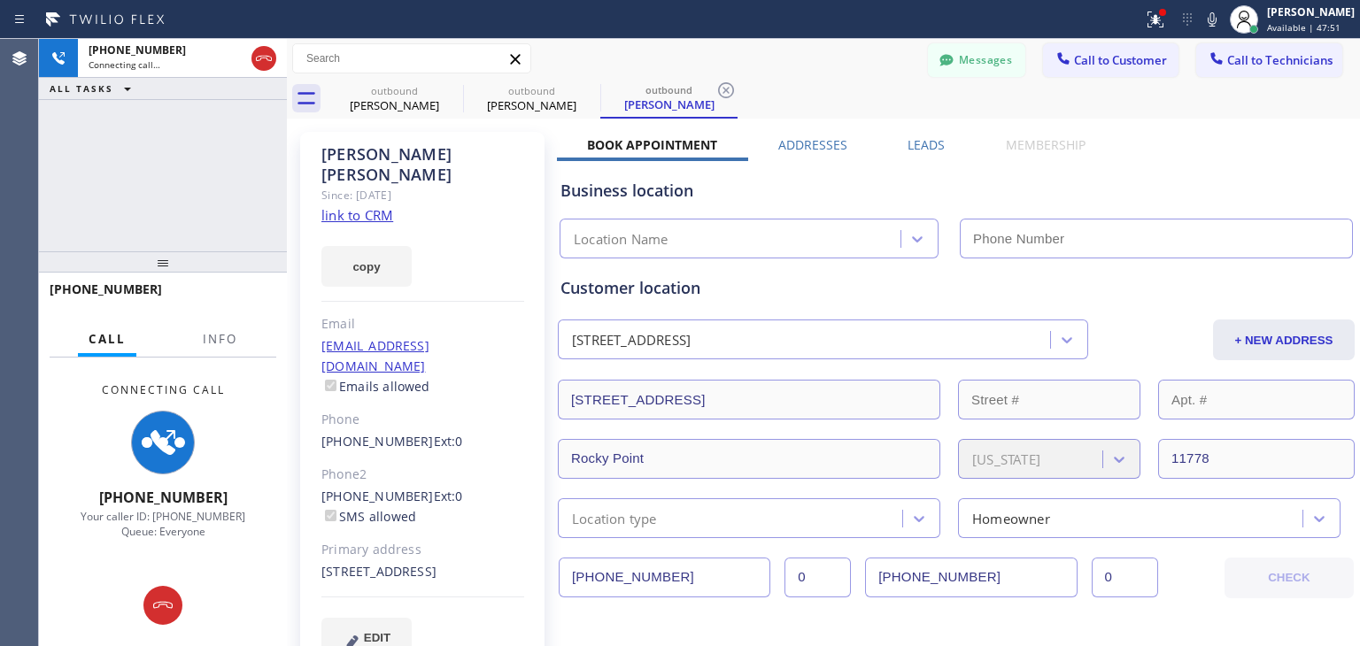
type input "(866) 661-1339"
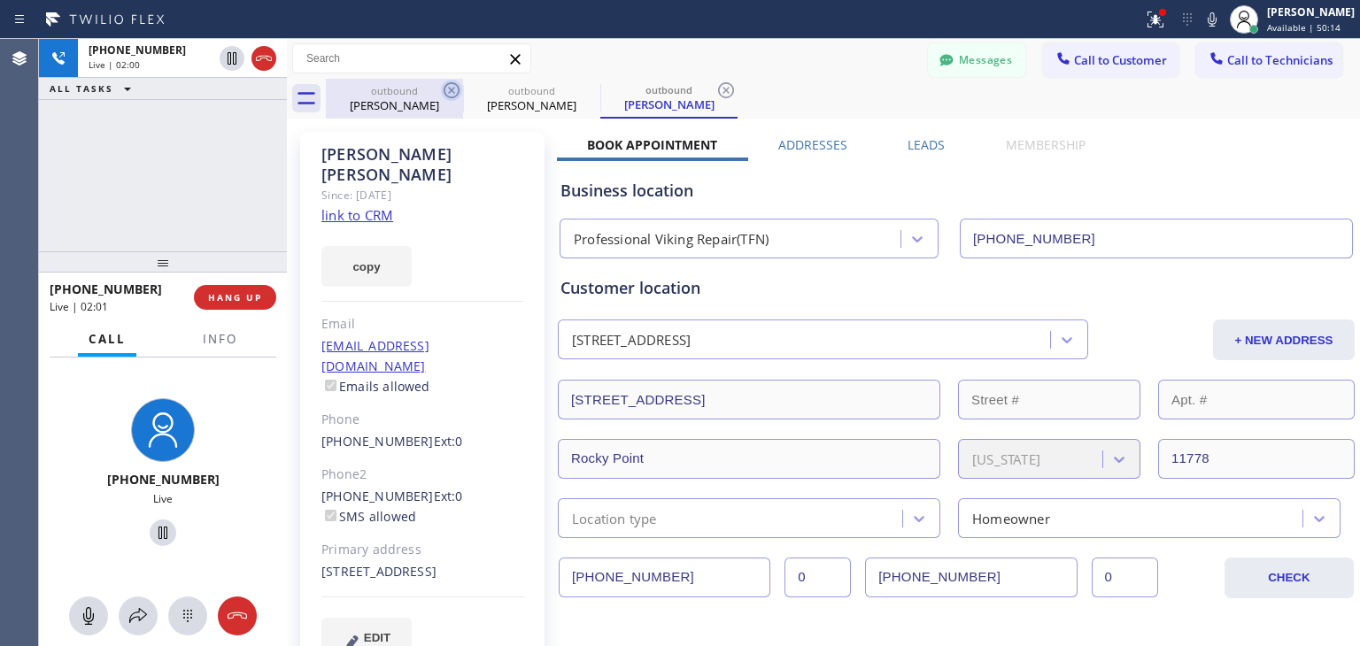
click at [445, 87] on icon at bounding box center [452, 90] width 16 height 16
click at [0, 0] on icon at bounding box center [0, 0] width 0 height 0
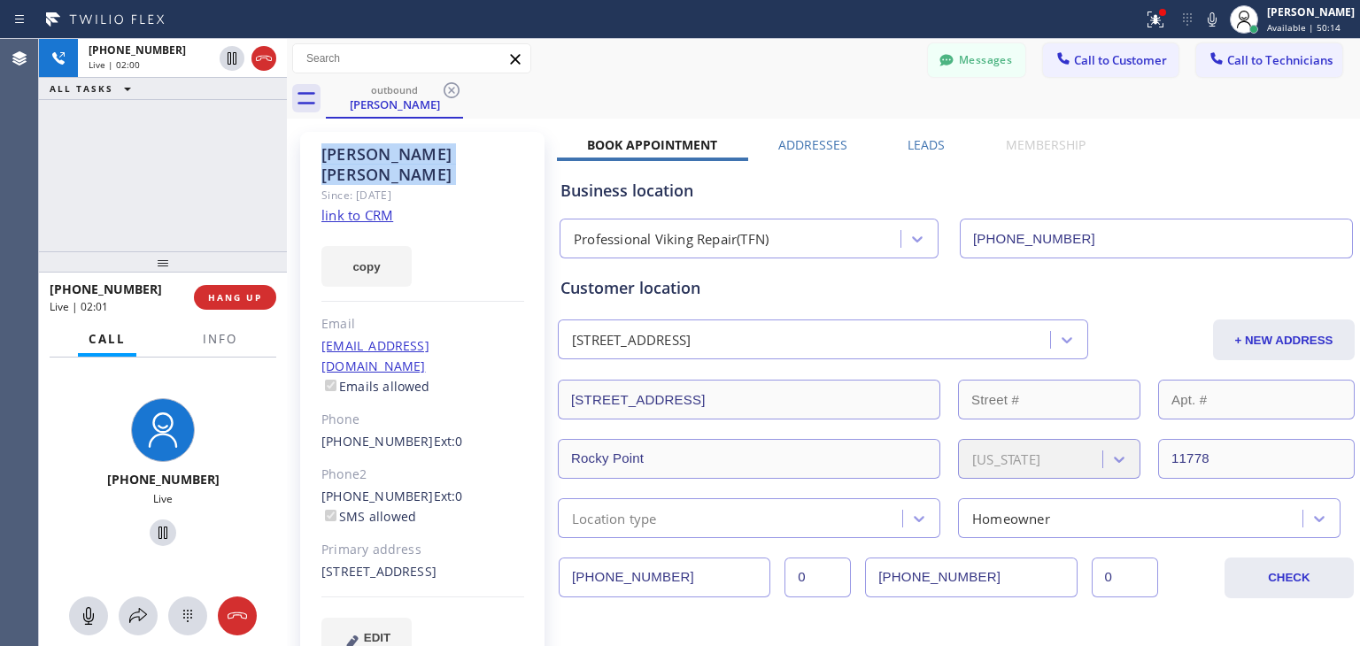
click at [445, 87] on icon at bounding box center [452, 90] width 16 height 16
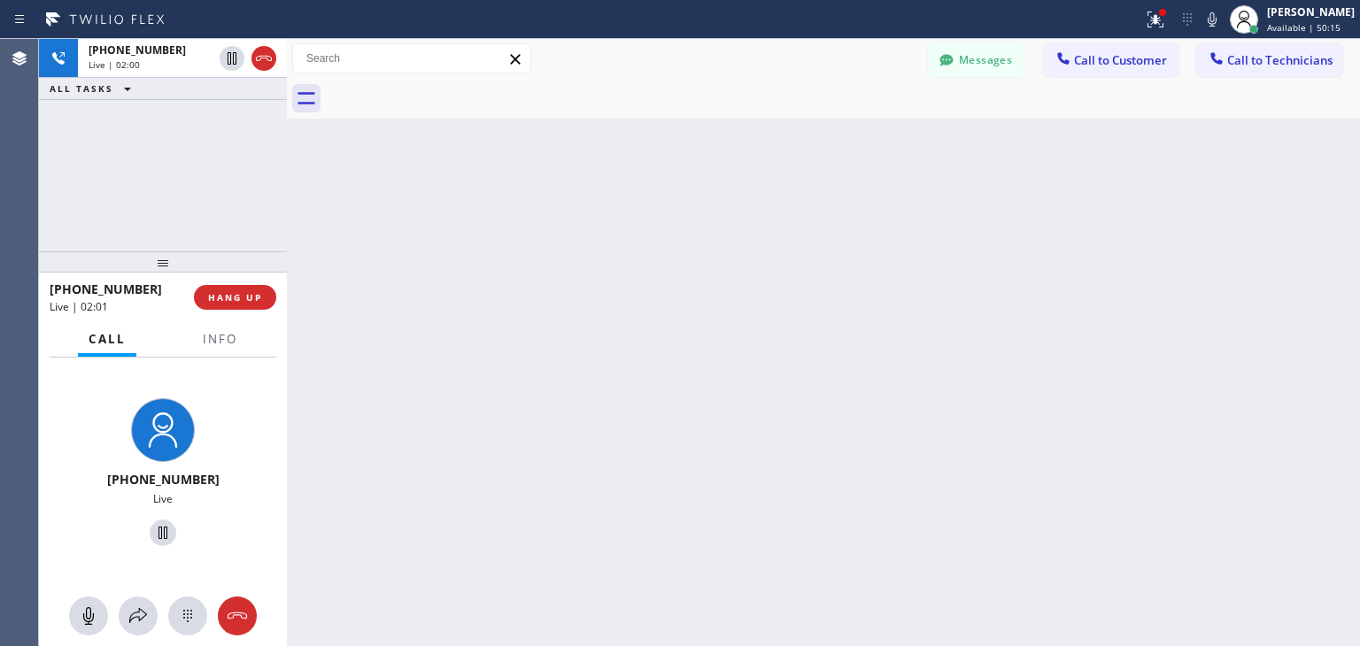
click at [445, 87] on div at bounding box center [843, 99] width 1034 height 40
click at [1301, 69] on button "Call to Technicians" at bounding box center [1269, 60] width 146 height 34
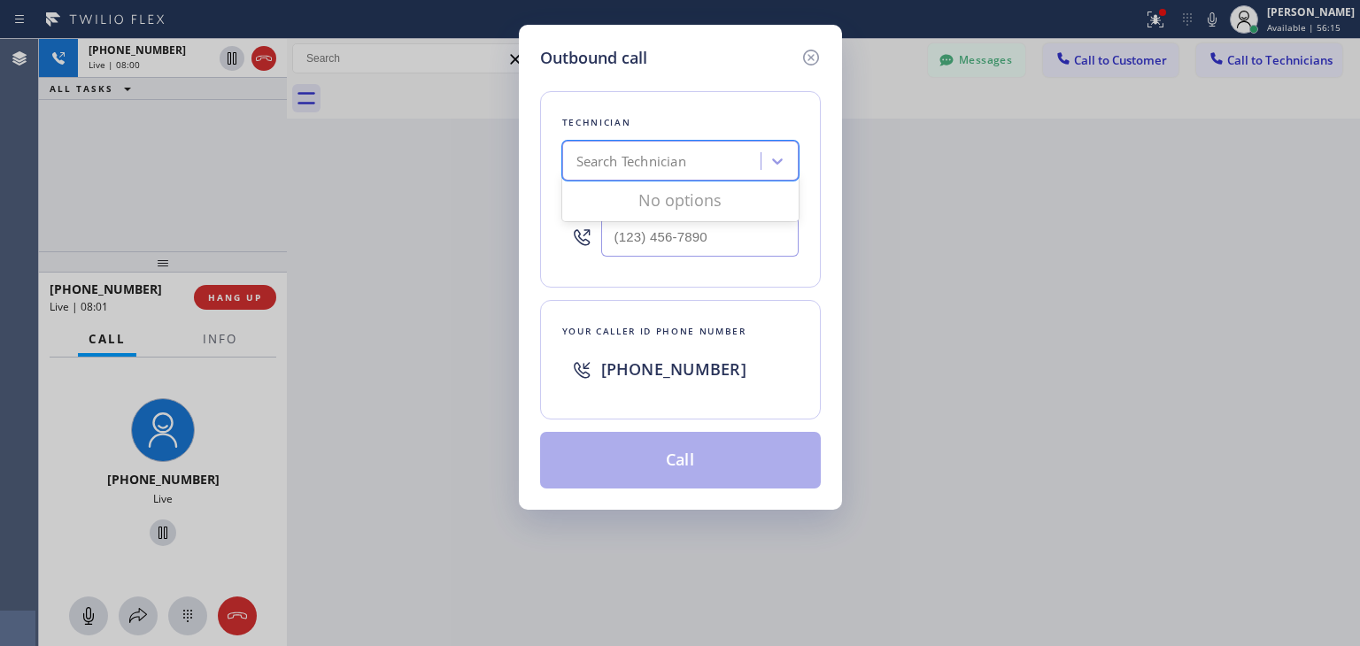
click at [732, 153] on div "Search Technician" at bounding box center [664, 161] width 193 height 31
click at [802, 61] on icon at bounding box center [811, 57] width 21 height 21
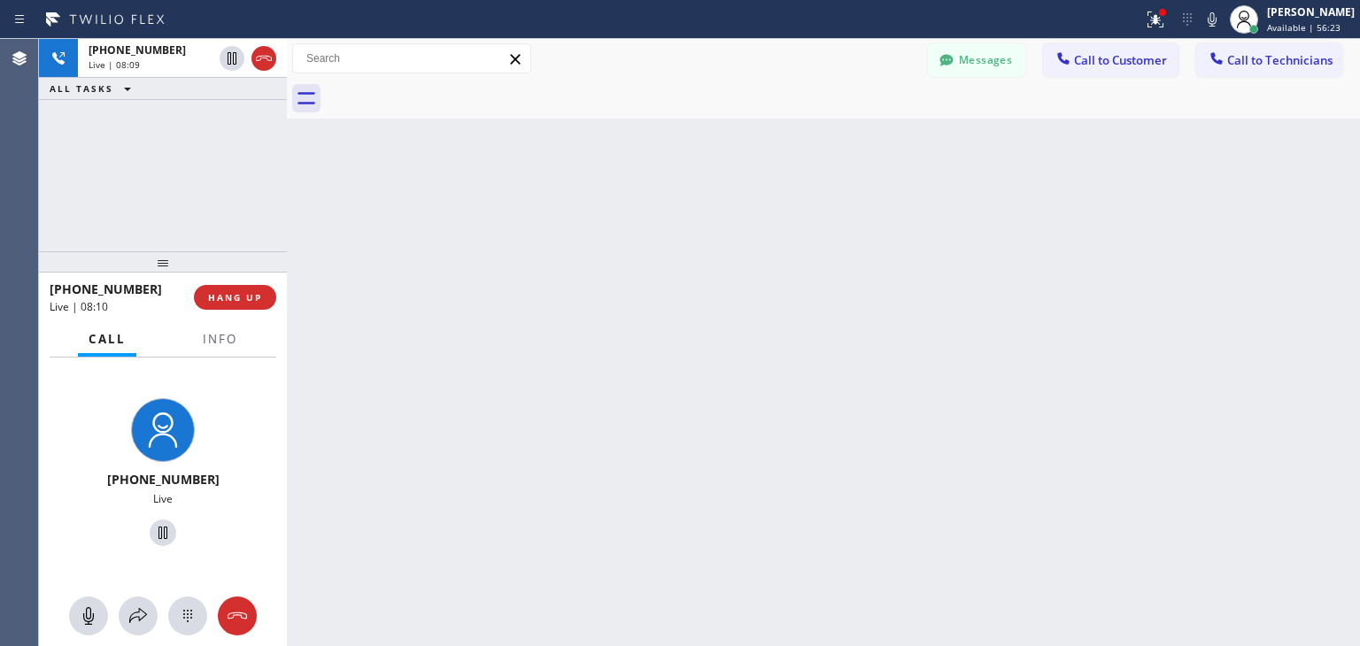
click at [287, 175] on div at bounding box center [287, 343] width 0 height 608
click at [125, 89] on icon at bounding box center [127, 90] width 7 height 4
click at [126, 89] on icon at bounding box center [127, 89] width 7 height 4
click at [129, 89] on icon at bounding box center [127, 88] width 21 height 21
click at [1288, 67] on span "Call to Technicians" at bounding box center [1279, 60] width 105 height 16
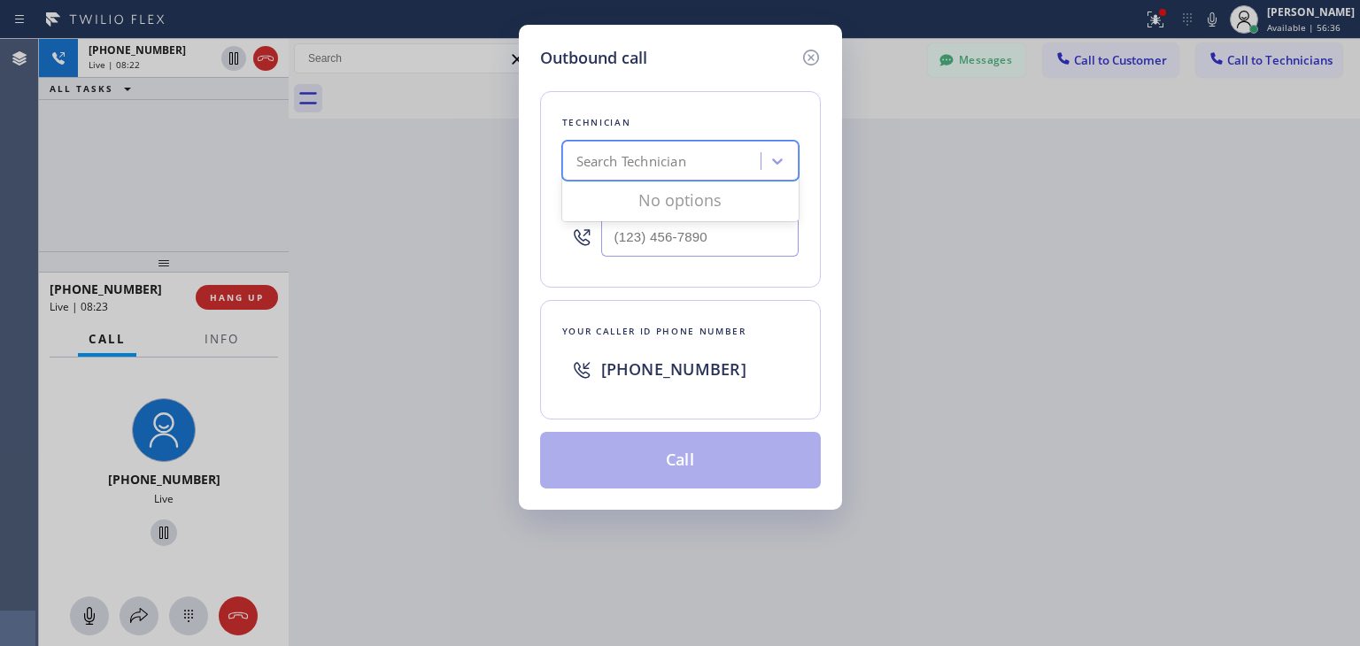
click at [690, 146] on div "Search Technician" at bounding box center [664, 161] width 193 height 31
type input "o"
type input "f"
click at [813, 65] on icon at bounding box center [811, 57] width 21 height 21
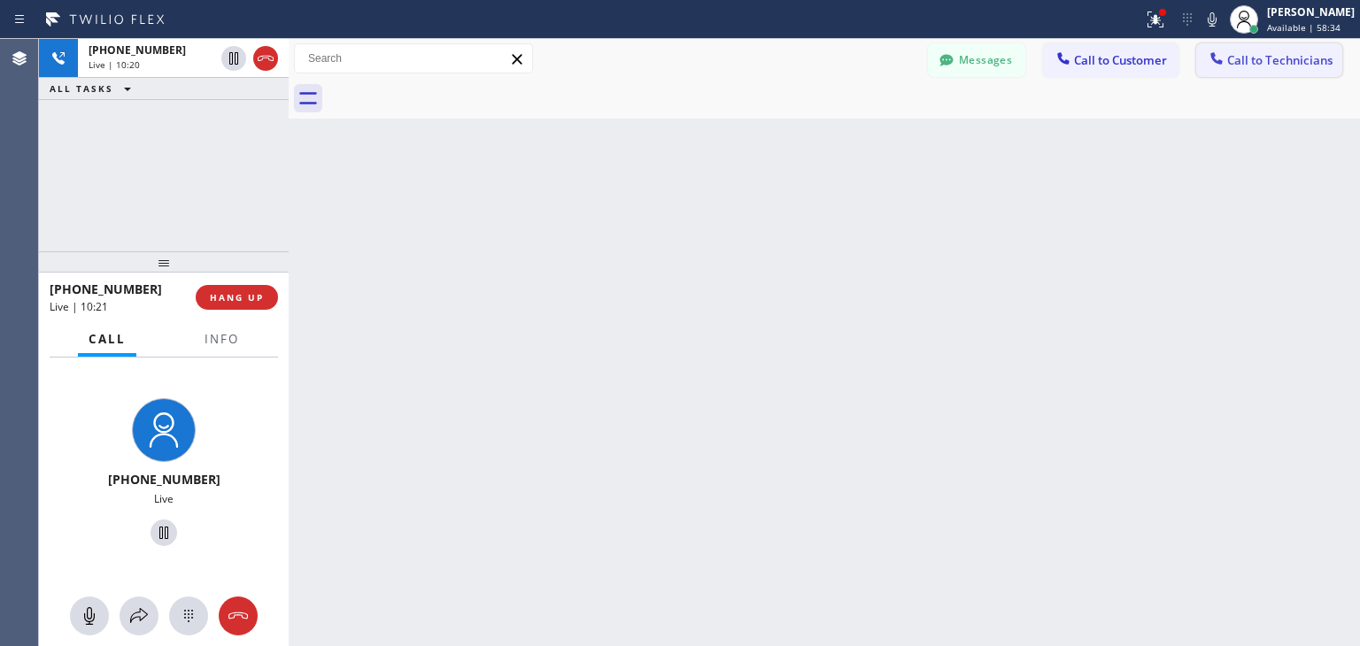
click at [1257, 43] on button "Call to Technicians" at bounding box center [1269, 60] width 146 height 34
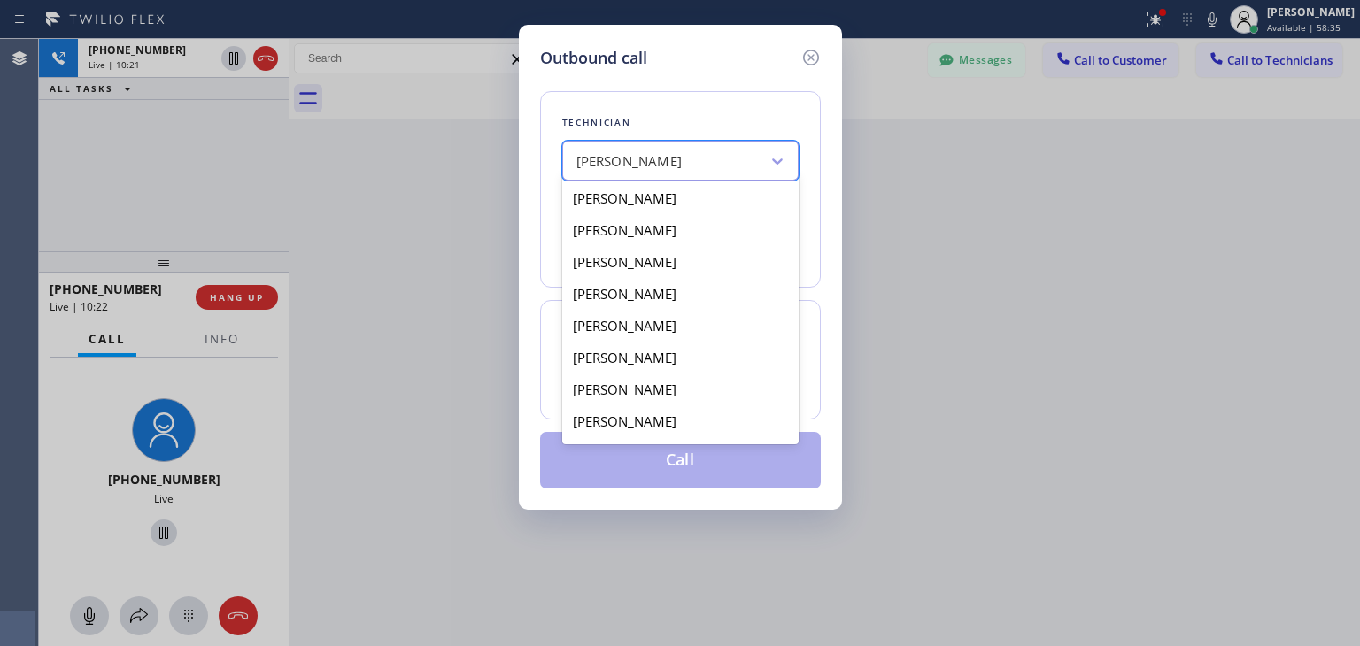
click at [683, 158] on div "Ralph Leonard Guirand" at bounding box center [630, 161] width 106 height 20
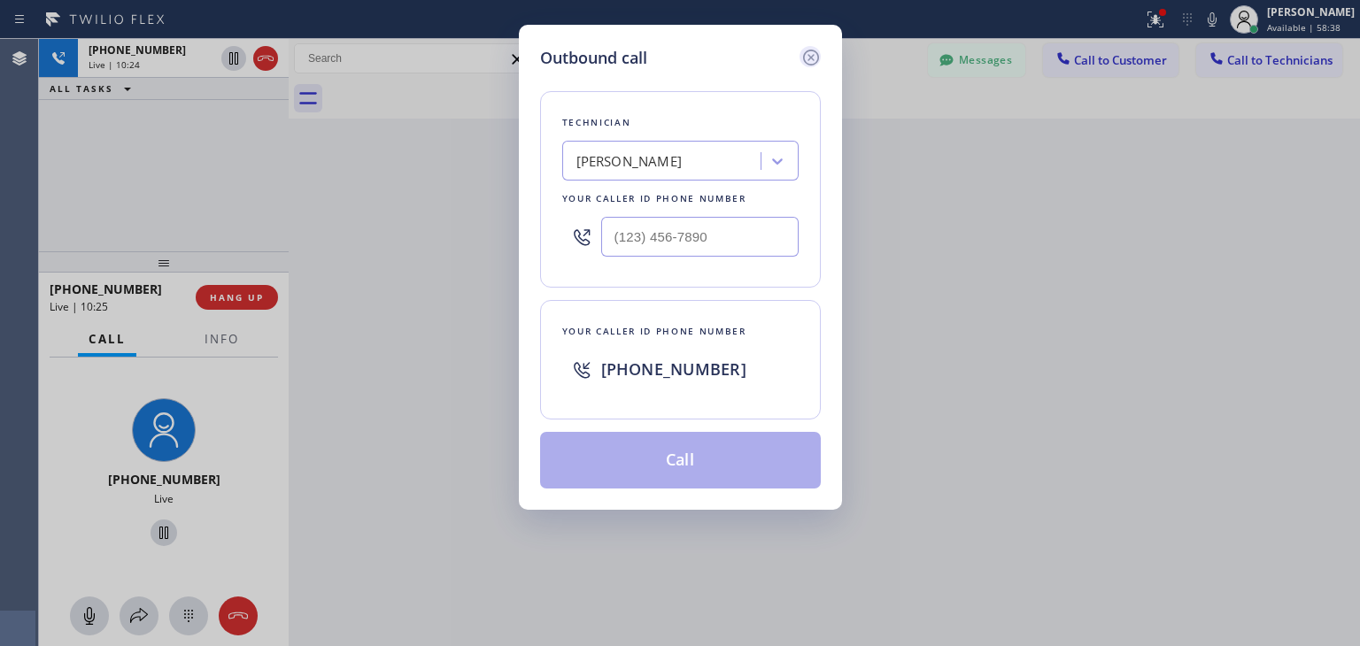
click at [812, 65] on icon at bounding box center [810, 58] width 16 height 16
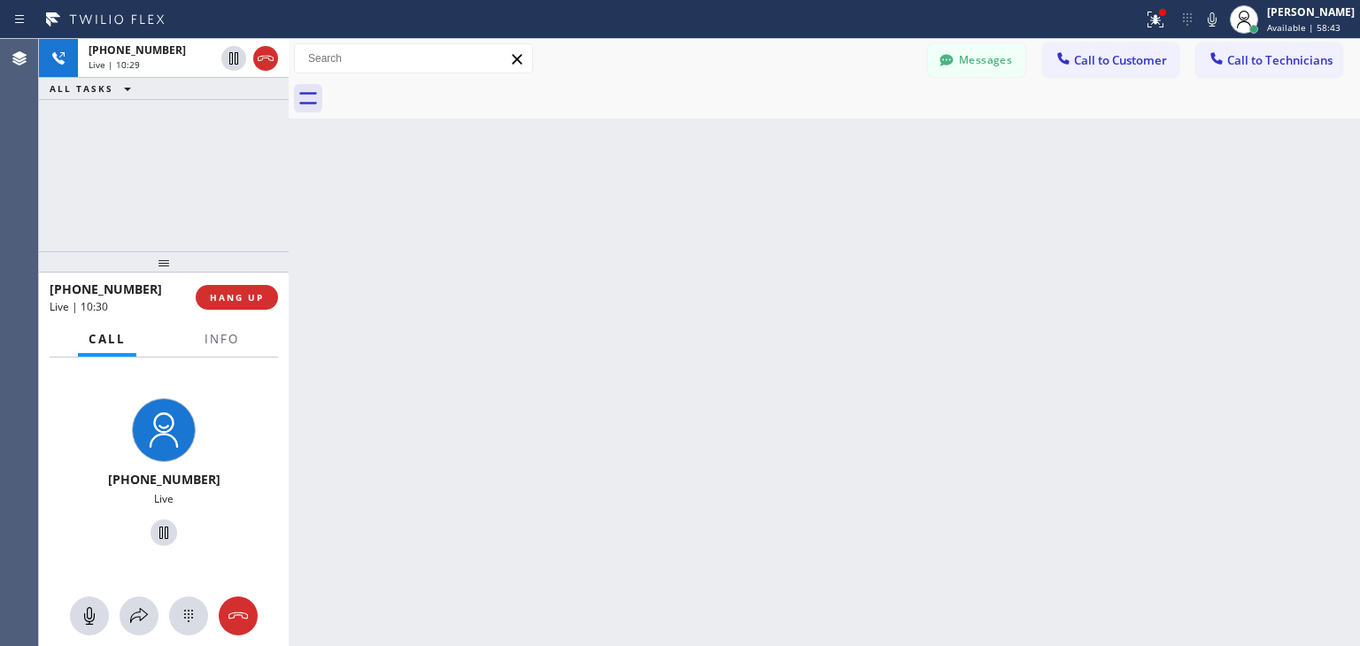
click at [296, 197] on div "Back to Dashboard Change Sender ID Customers Technicians DR Dan Rosales 08/12 0…" at bounding box center [825, 343] width 1072 height 608
click at [290, 197] on div "+15166598912 Live | 10:30 ALL TASKS ALL TASKS ACTIVE TASKS TASKS IN WRAP UP +15…" at bounding box center [699, 343] width 1321 height 608
click at [291, 196] on div at bounding box center [291, 343] width 0 height 608
click at [1293, 48] on button "Call to Technicians" at bounding box center [1269, 60] width 146 height 34
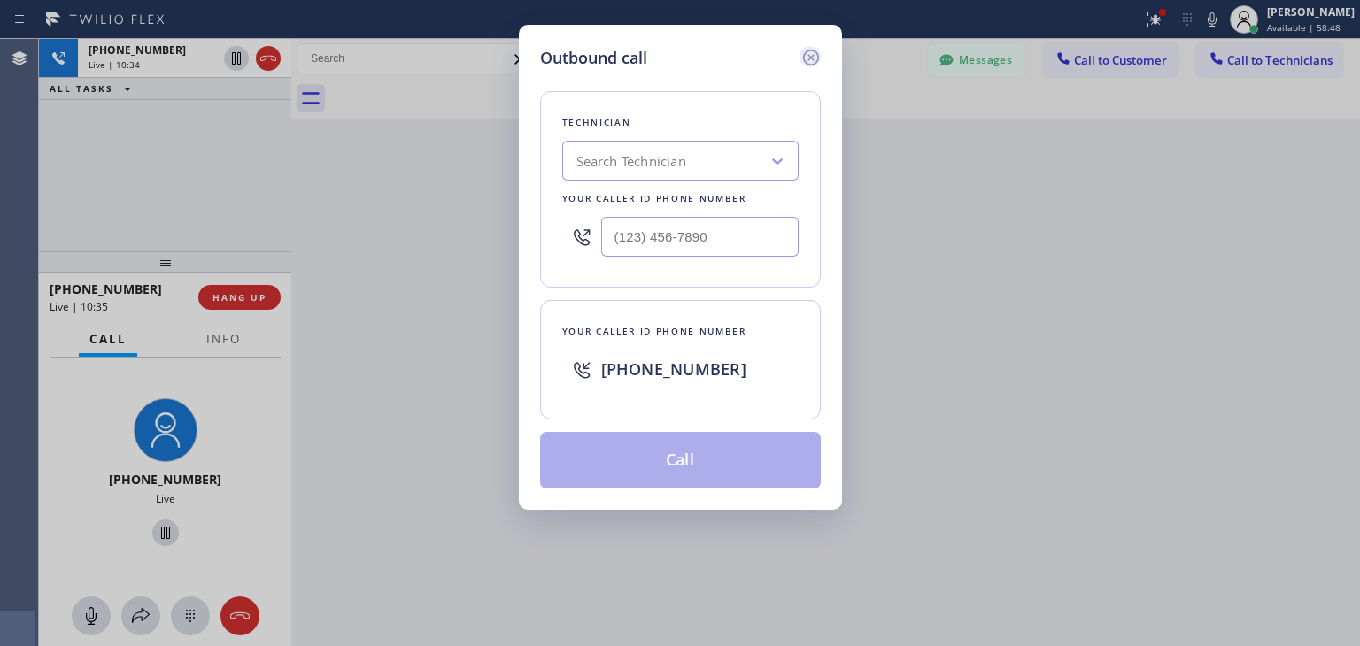
click at [808, 56] on icon at bounding box center [811, 57] width 21 height 21
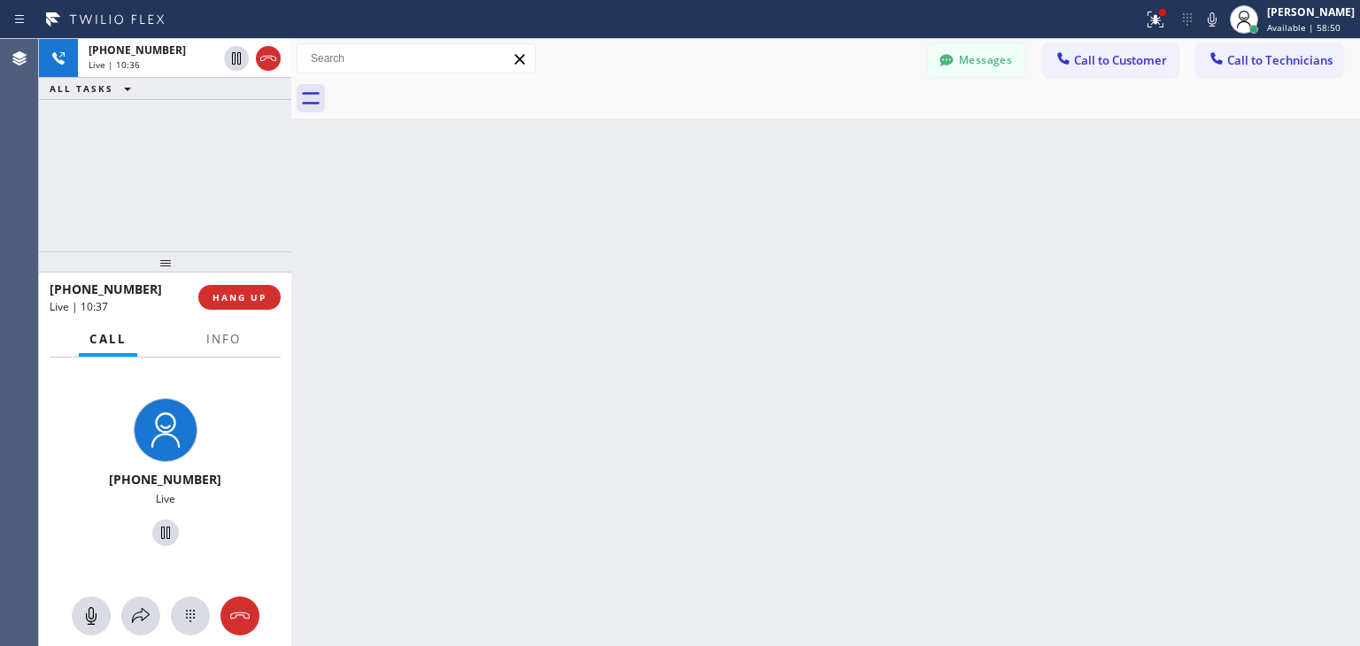
click at [1117, 217] on div "Back to Dashboard Change Sender ID Customers Technicians DR Dan Rosales 08/12 0…" at bounding box center [825, 343] width 1069 height 608
click at [1229, 68] on button "Call to Technicians" at bounding box center [1269, 60] width 146 height 34
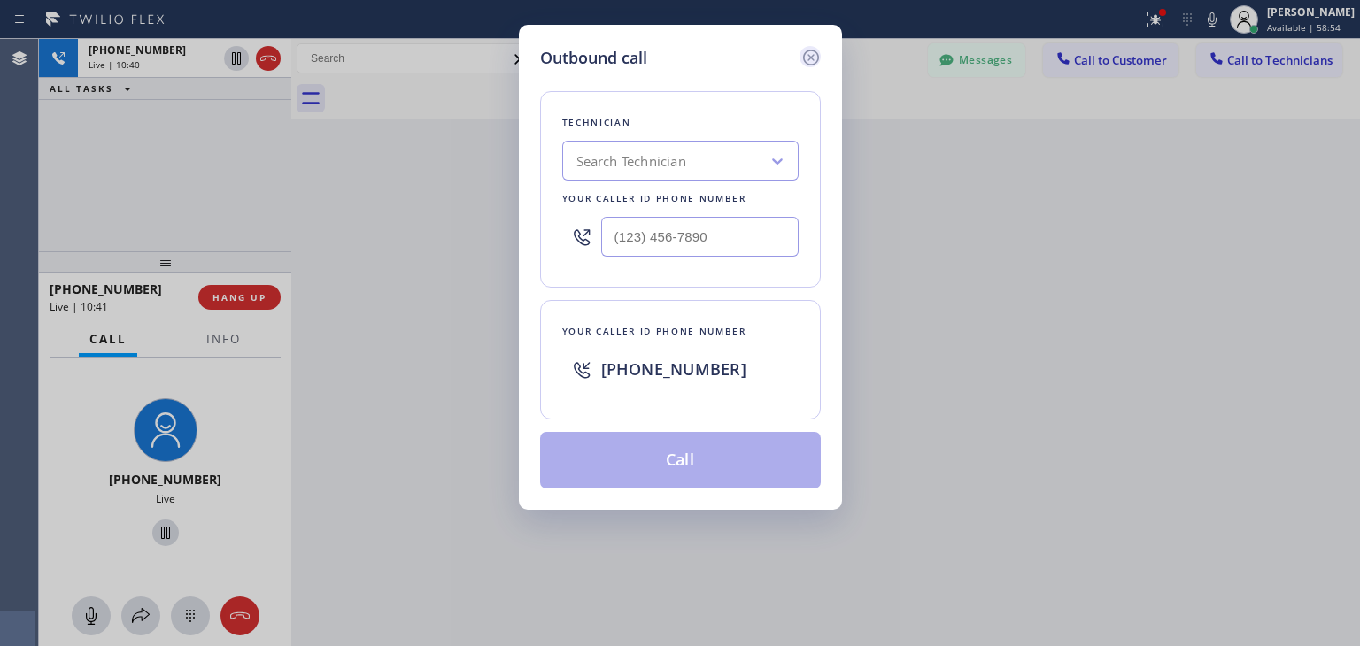
click at [808, 58] on icon at bounding box center [811, 57] width 21 height 21
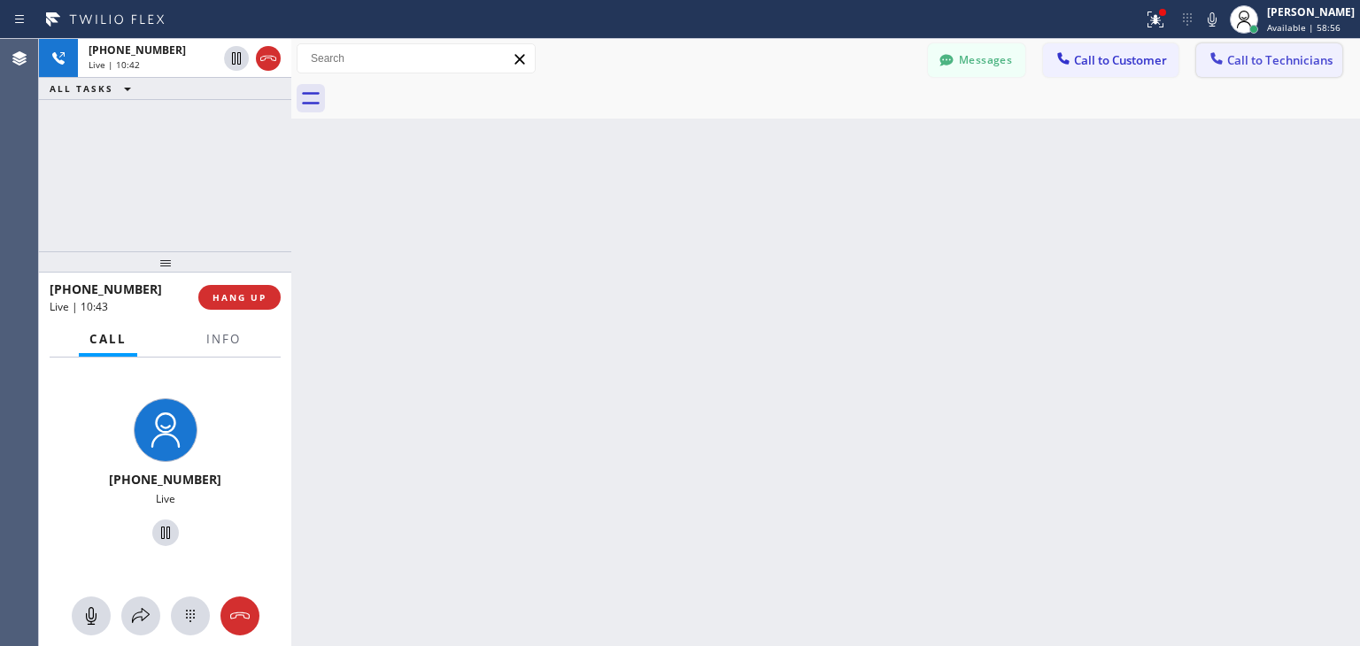
click at [1253, 65] on span "Call to Technicians" at bounding box center [1279, 60] width 105 height 16
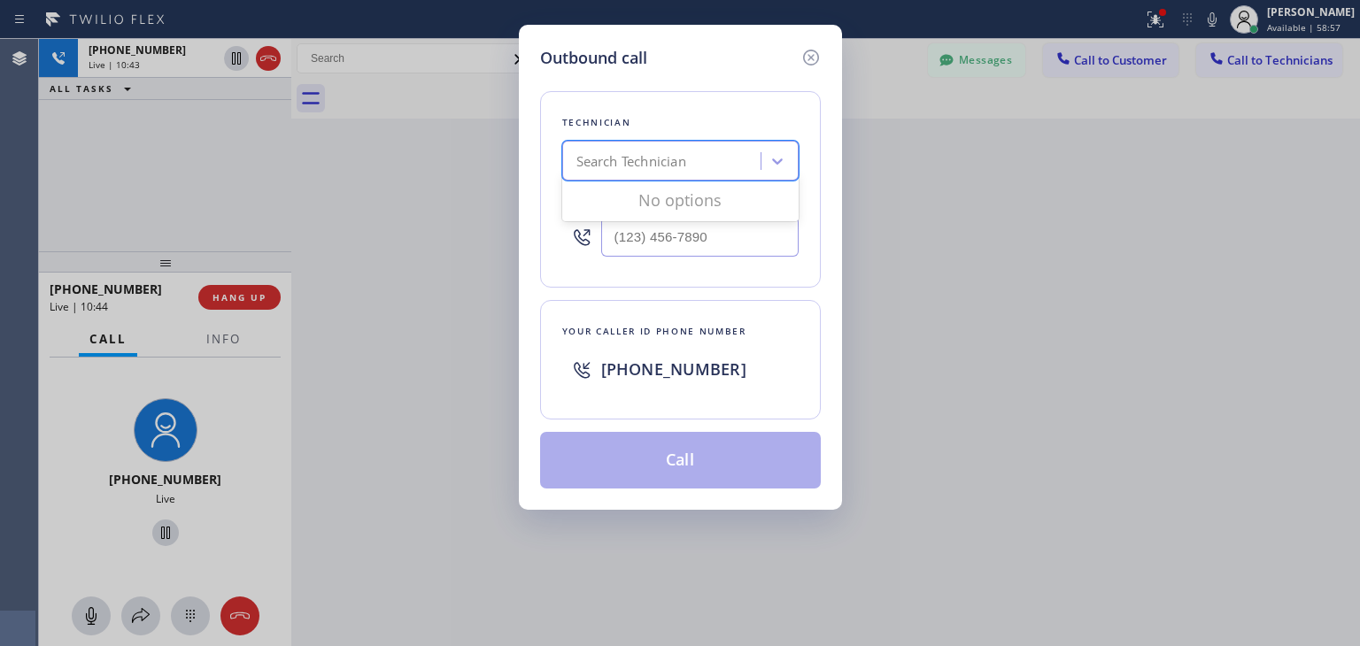
click at [638, 149] on div "Search Technician" at bounding box center [664, 161] width 193 height 31
type input "ralph"
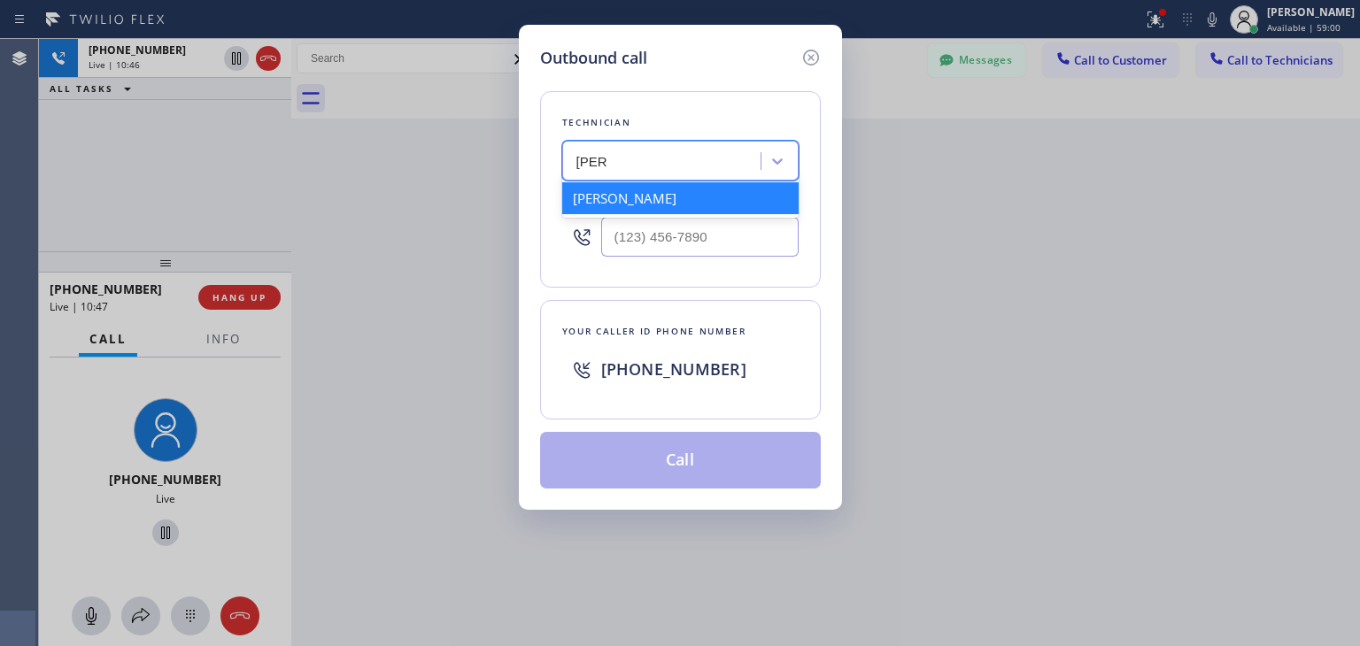
click at [706, 185] on div "Ralph Leonard Guirand" at bounding box center [680, 198] width 236 height 32
type input "(347) 488-9029"
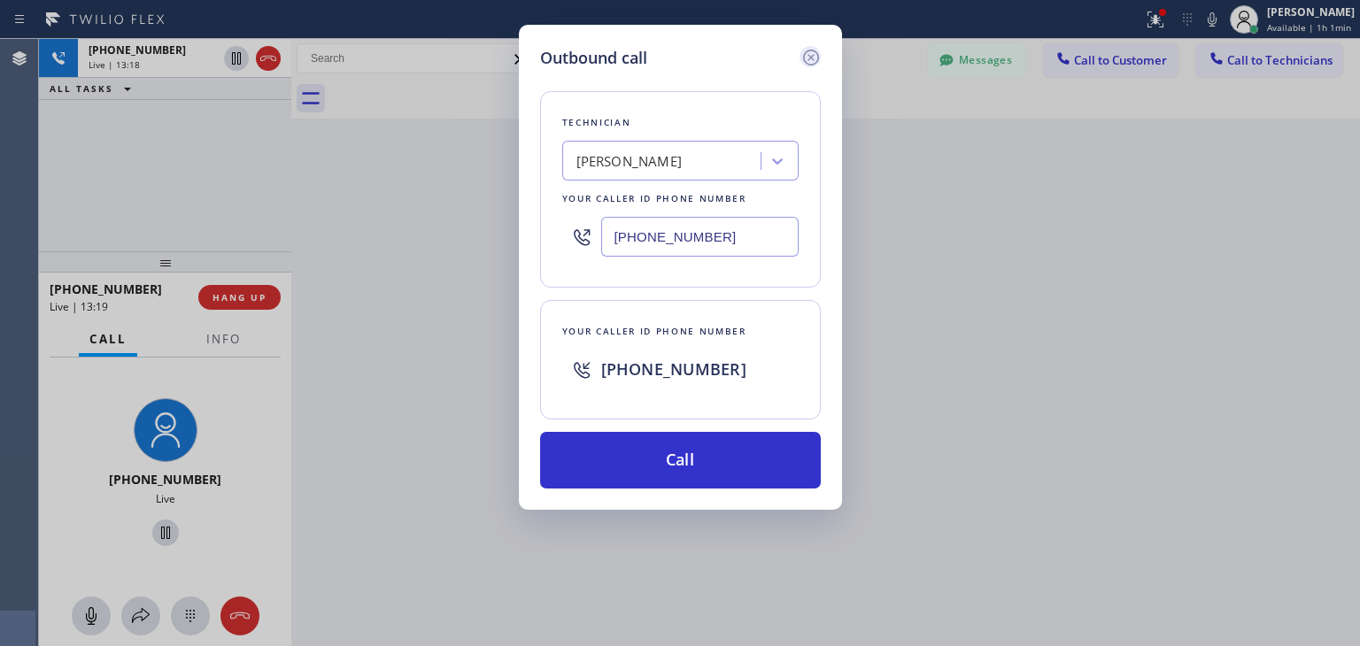
click at [816, 58] on icon at bounding box center [811, 57] width 21 height 21
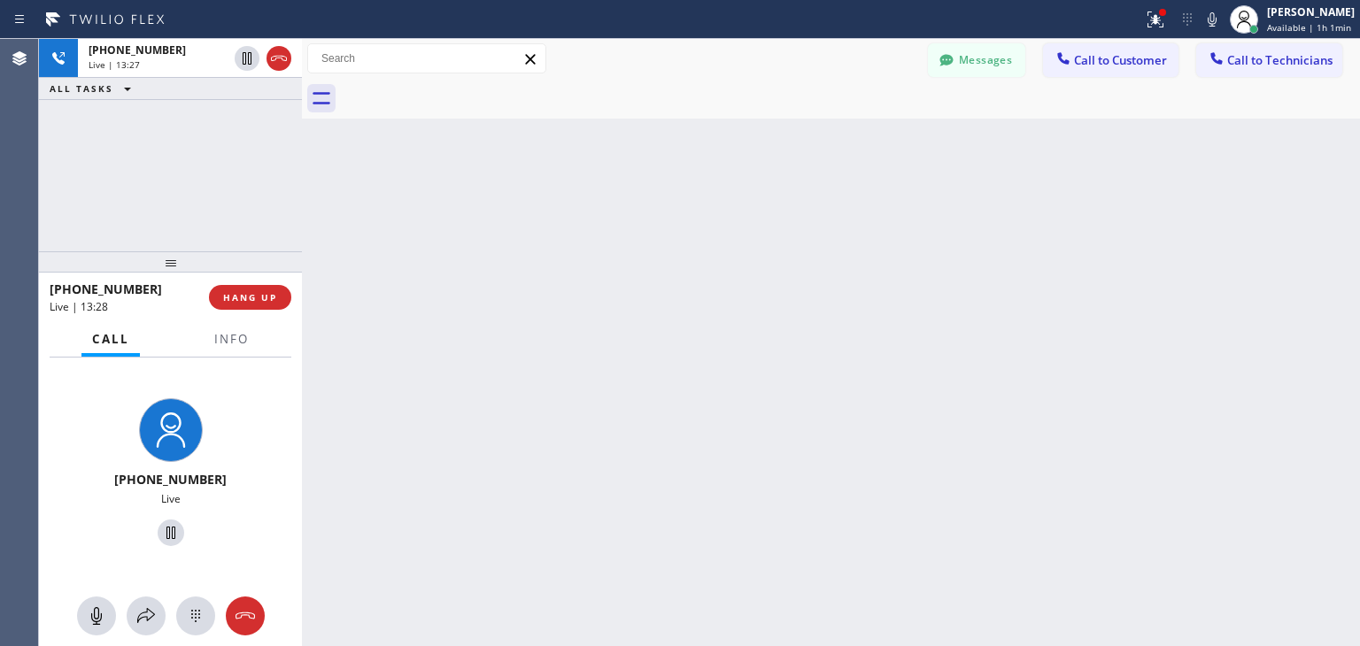
drag, startPoint x: 290, startPoint y: 210, endPoint x: 306, endPoint y: 203, distance: 16.6
click at [302, 203] on div at bounding box center [302, 343] width 0 height 608
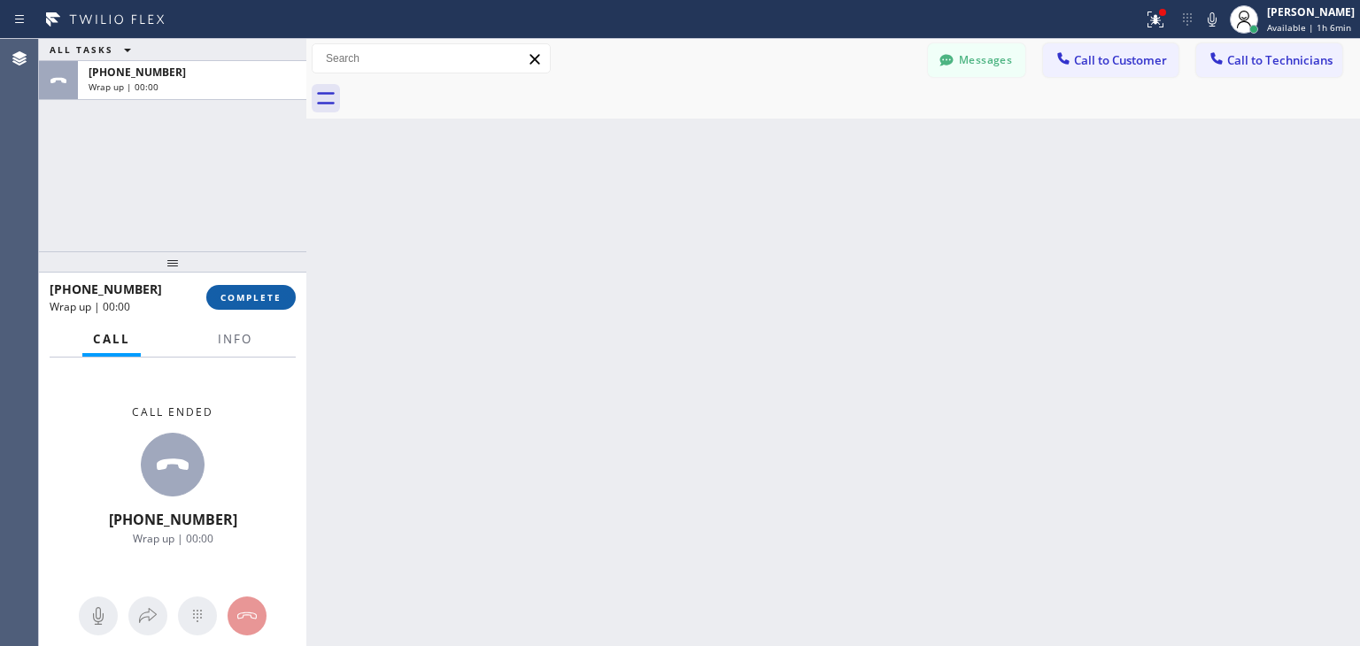
click at [256, 298] on span "COMPLETE" at bounding box center [251, 297] width 61 height 12
click at [1248, 646] on html "Status report Issues detected These issues could affect your workflow. Please c…" at bounding box center [680, 323] width 1360 height 646
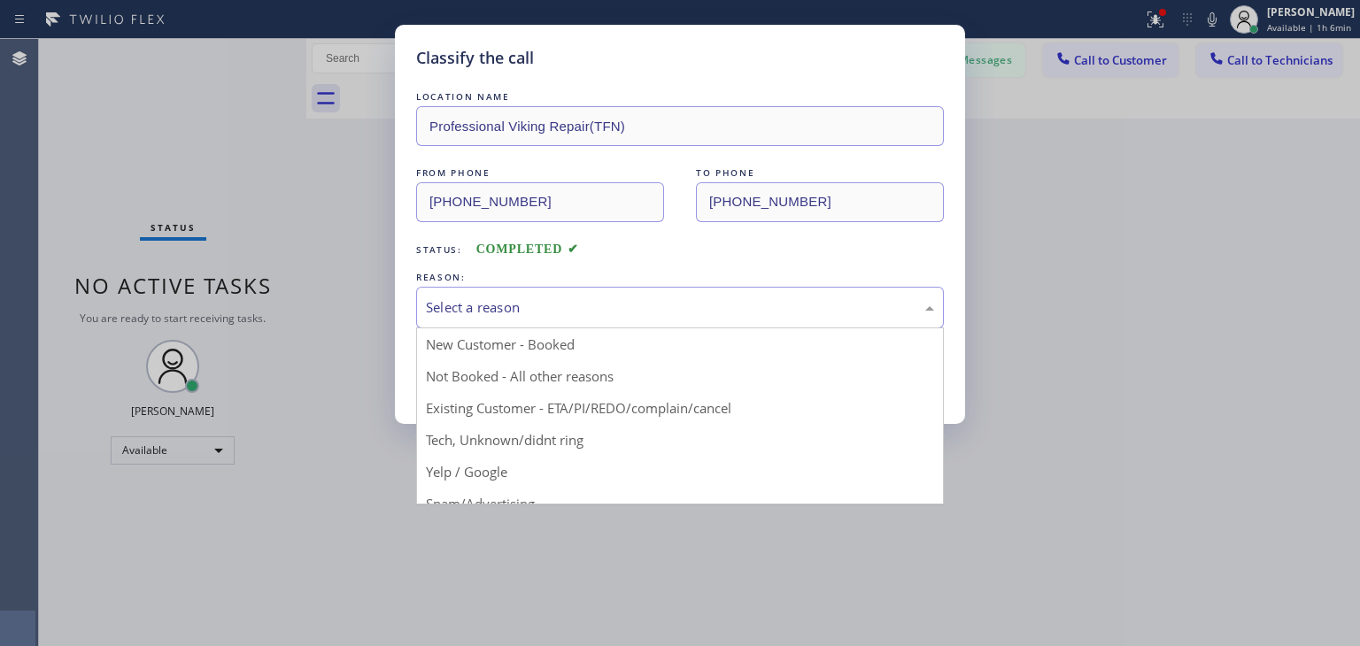
click at [855, 298] on div "Select a reason" at bounding box center [680, 308] width 508 height 20
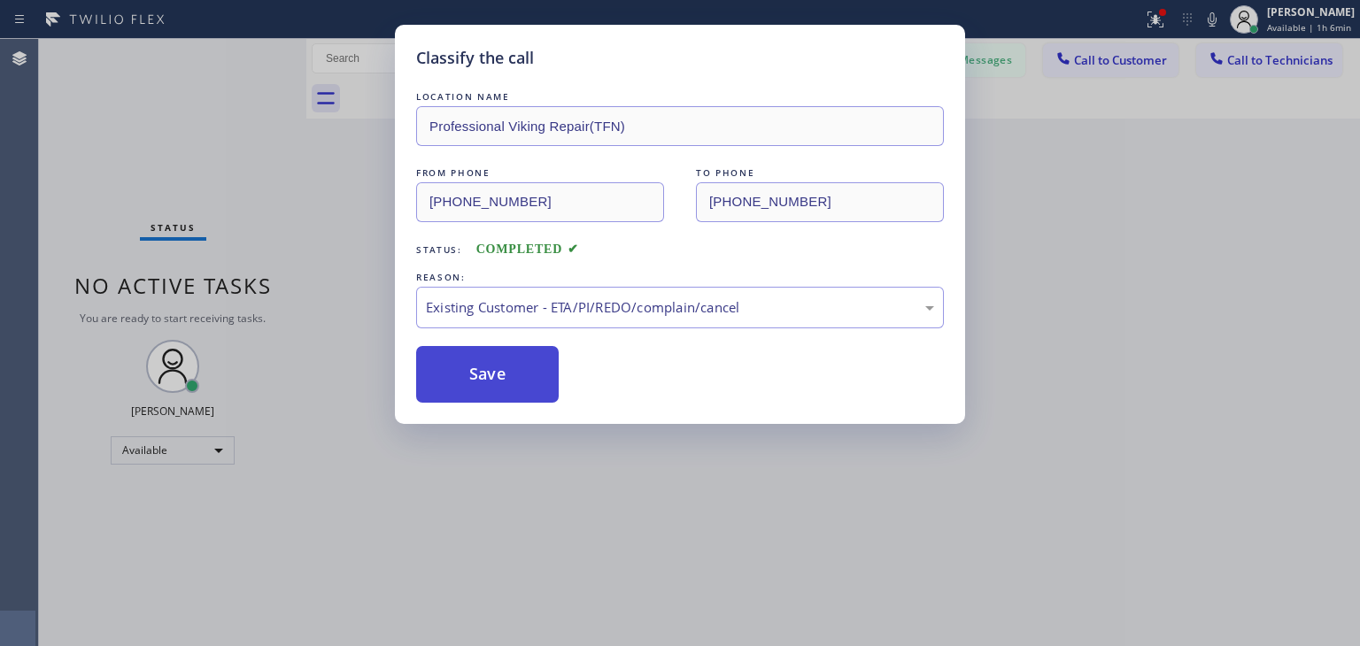
click at [531, 360] on button "Save" at bounding box center [487, 374] width 143 height 57
